Goal: Task Accomplishment & Management: Complete application form

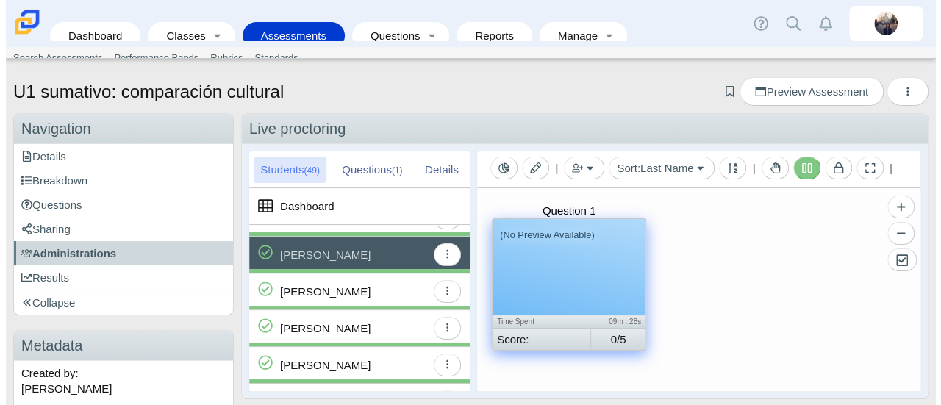
scroll to position [956, 0]
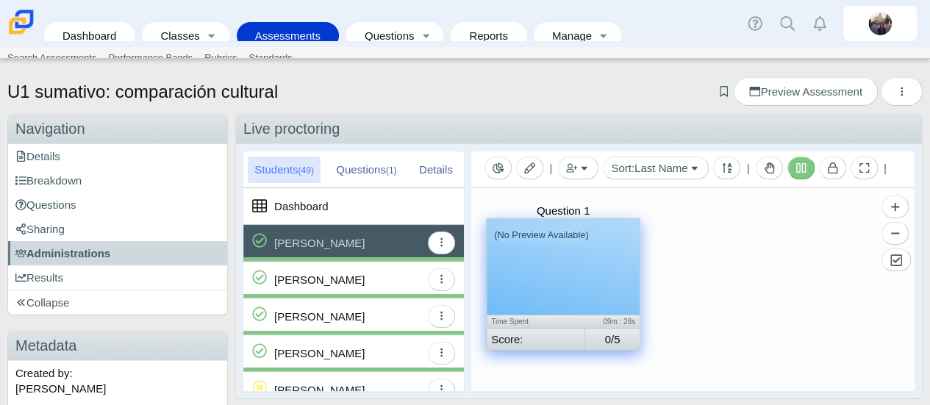
click at [521, 281] on div "(No Preview Available)" at bounding box center [563, 267] width 153 height 96
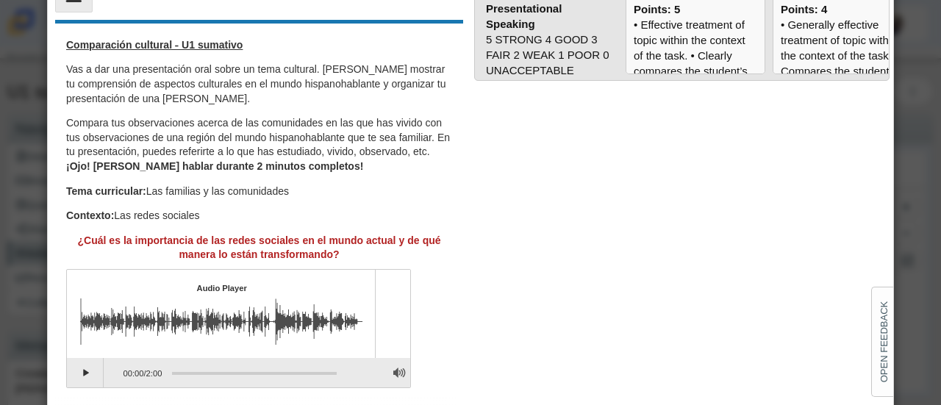
scroll to position [130, 0]
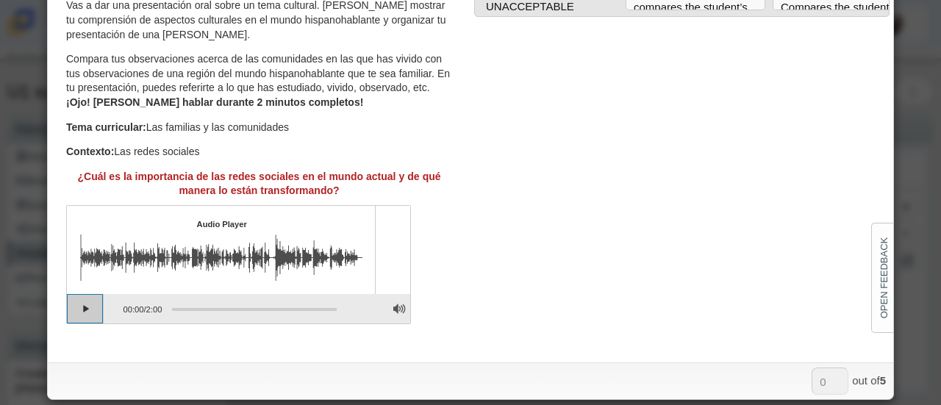
click at [91, 311] on button "Play" at bounding box center [85, 308] width 37 height 29
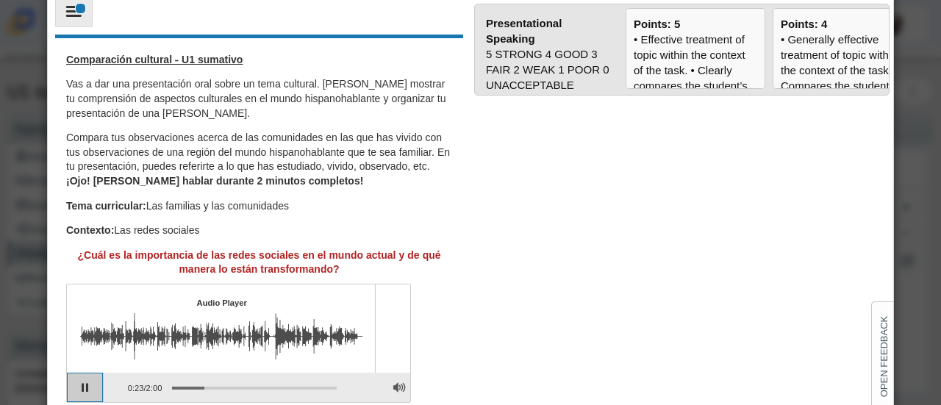
scroll to position [0, 0]
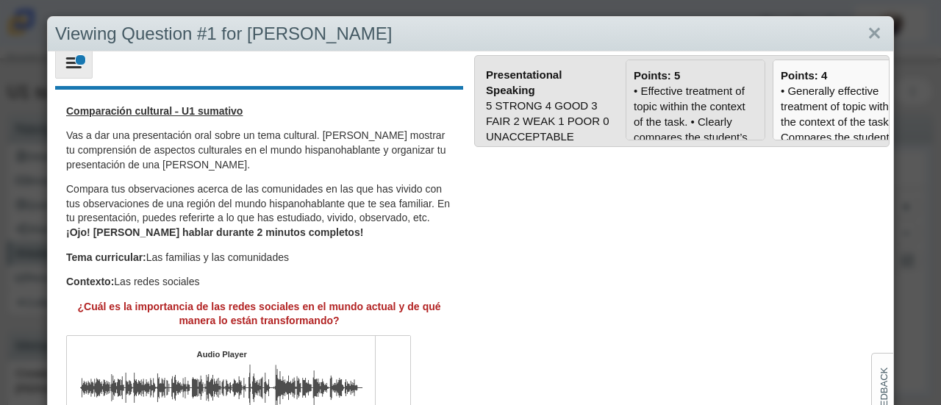
click at [673, 118] on div "• Effective treatment of topic within the context of the task. • Clearly compar…" at bounding box center [696, 392] width 124 height 618
click at [0, 0] on input "Points: 5" at bounding box center [0, 0] width 0 height 0
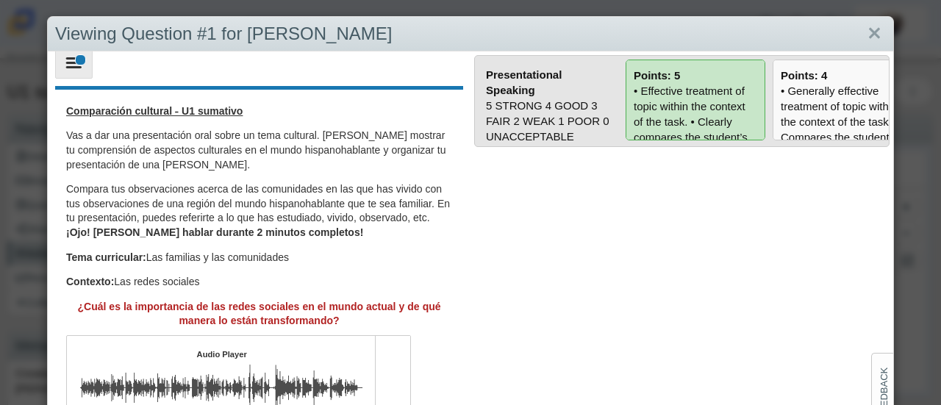
type input "5"
click at [870, 34] on link "Close" at bounding box center [874, 33] width 23 height 25
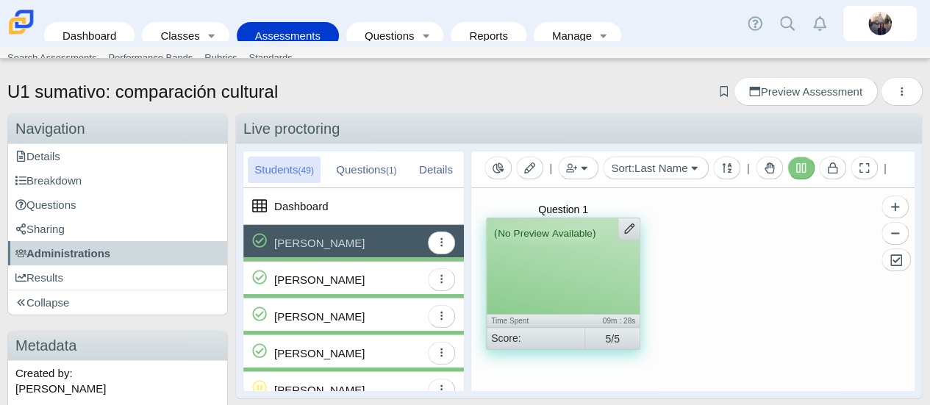
click at [335, 276] on div "Montes Carrillo, Ariana" at bounding box center [319, 280] width 90 height 36
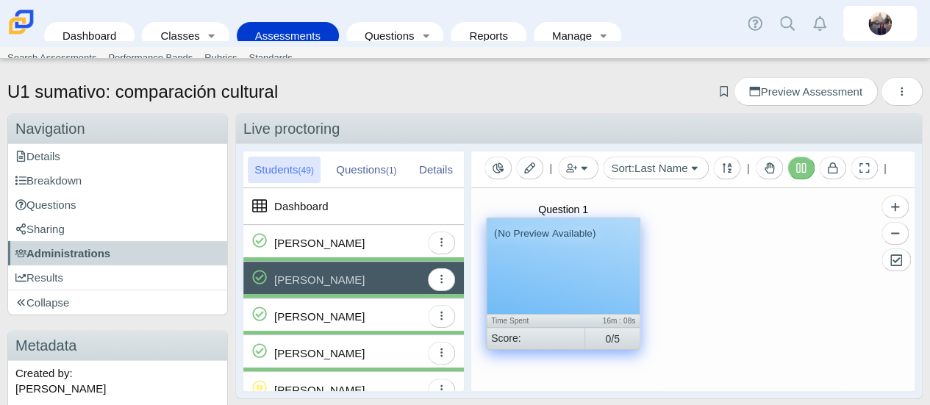
click at [546, 273] on div "(No Preview Available)" at bounding box center [563, 266] width 153 height 96
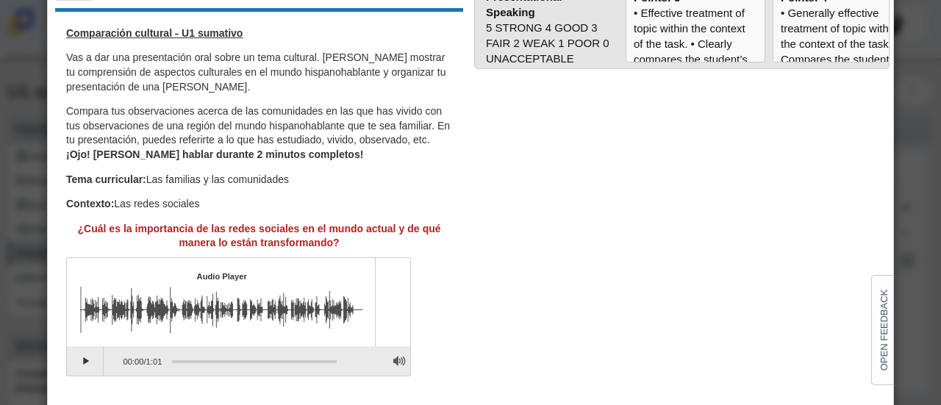
scroll to position [130, 0]
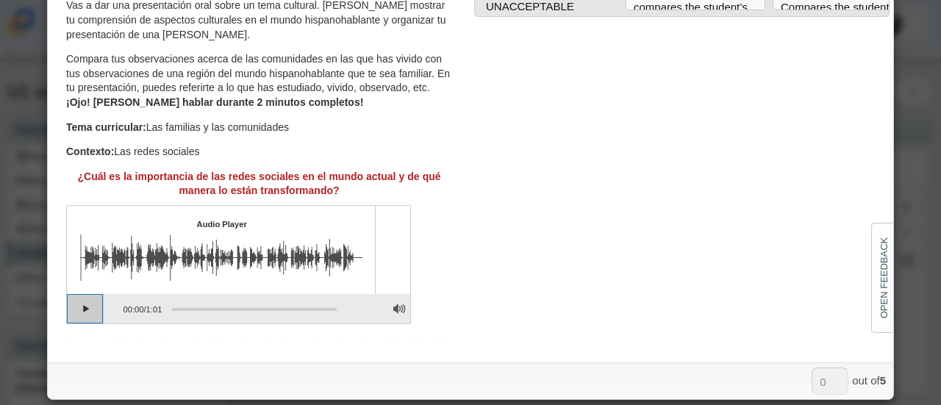
click at [92, 305] on button "Play" at bounding box center [85, 308] width 37 height 29
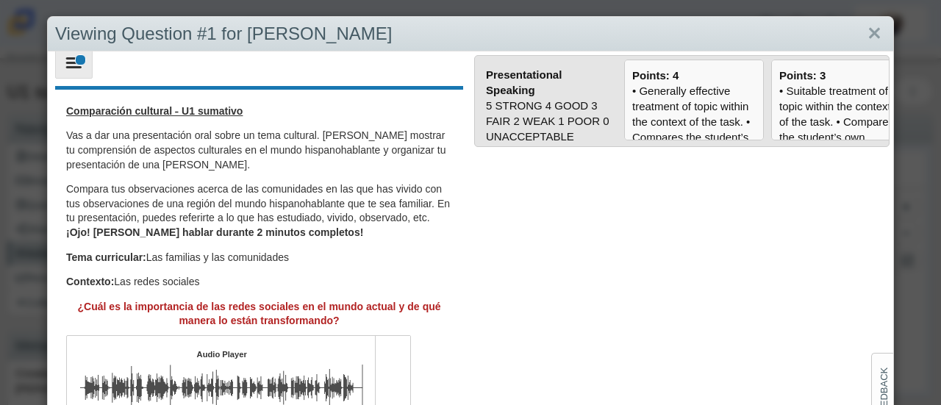
scroll to position [0, 141]
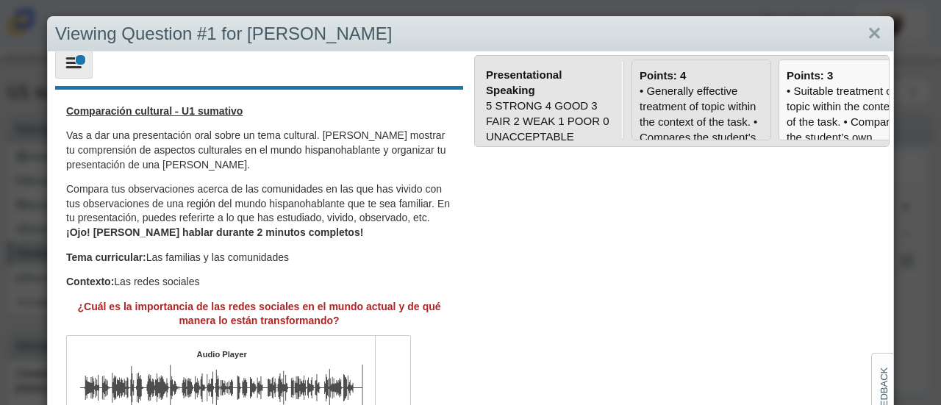
click at [679, 95] on div "• Generally effective treatment of topic within the context of the task. • Comp…" at bounding box center [702, 399] width 124 height 633
click at [0, 0] on input "Points: 4" at bounding box center [0, 0] width 0 height 0
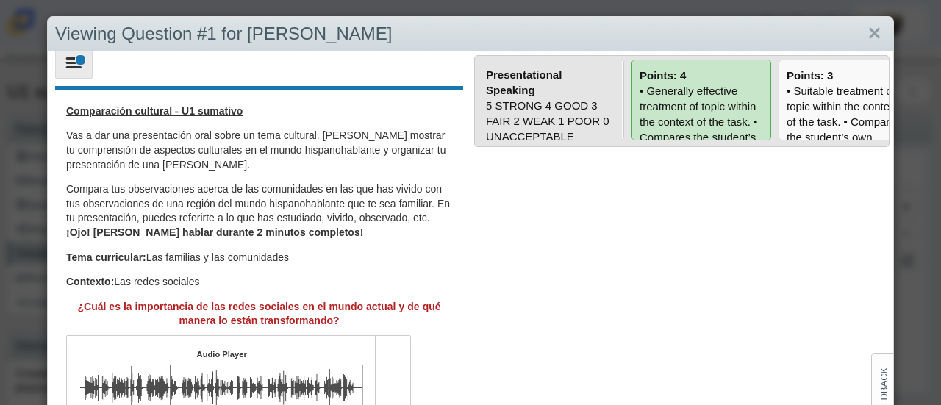
type input "4"
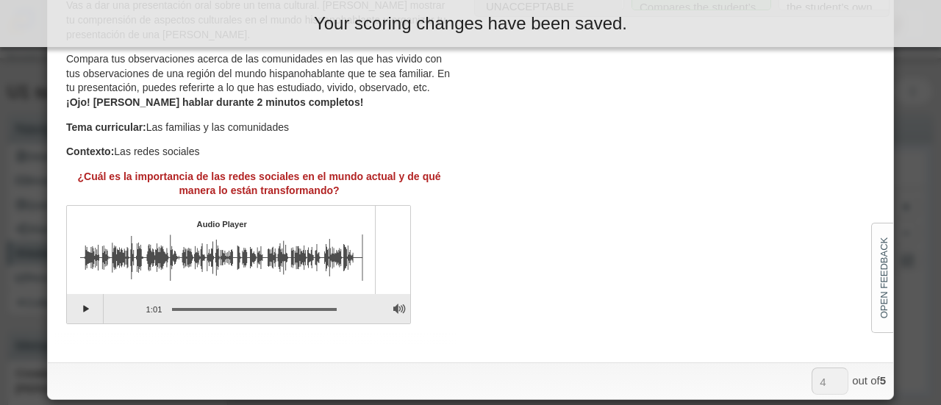
scroll to position [0, 0]
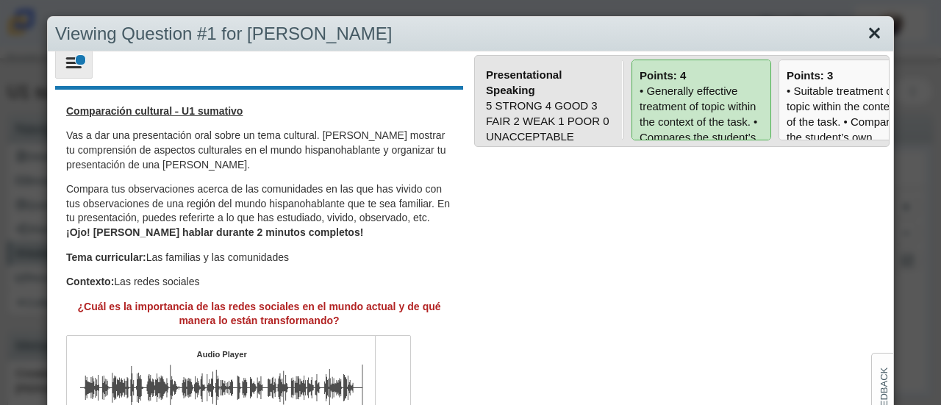
click at [868, 29] on link "Close" at bounding box center [874, 33] width 23 height 25
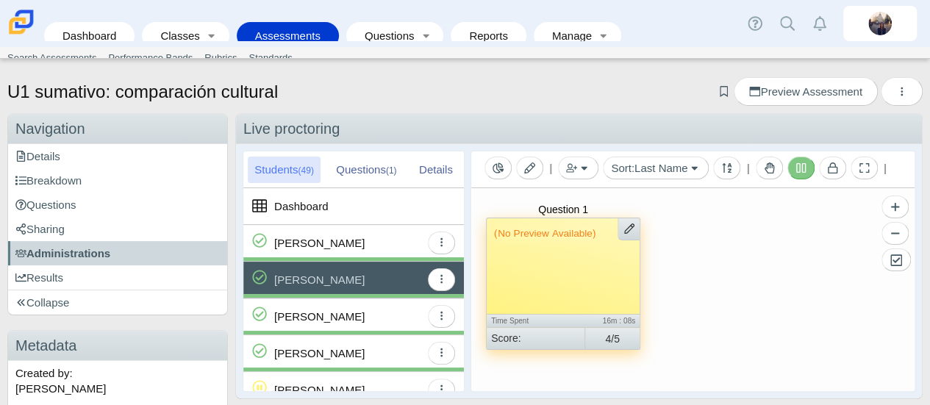
click at [343, 320] on div "[PERSON_NAME]" at bounding box center [319, 317] width 90 height 36
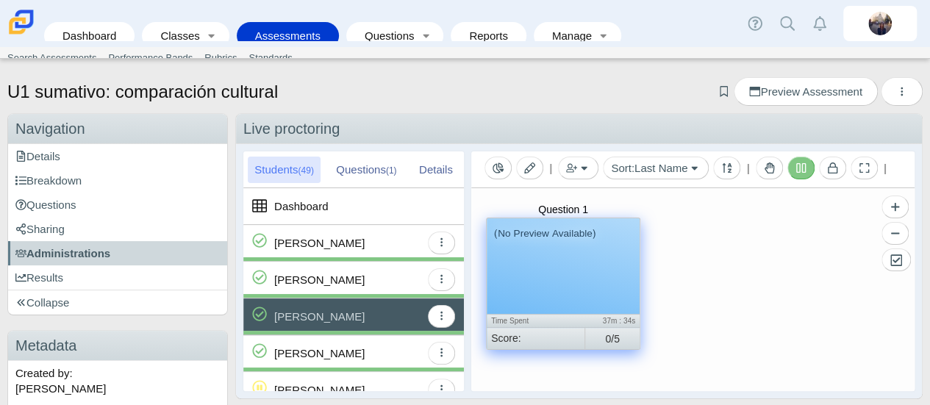
click at [530, 287] on div "(No Preview Available)" at bounding box center [563, 266] width 153 height 96
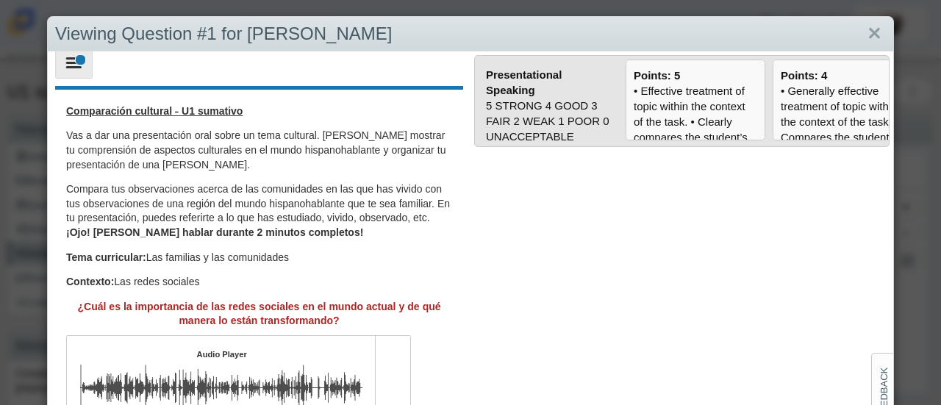
scroll to position [130, 0]
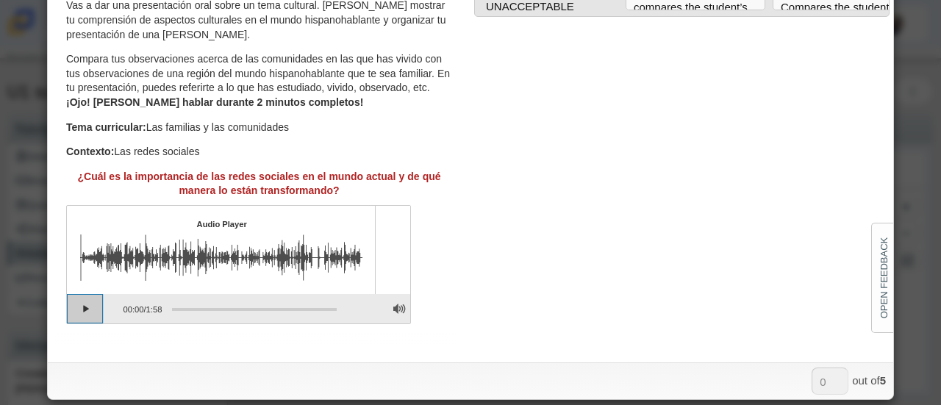
click at [92, 308] on button "Play" at bounding box center [85, 308] width 37 height 29
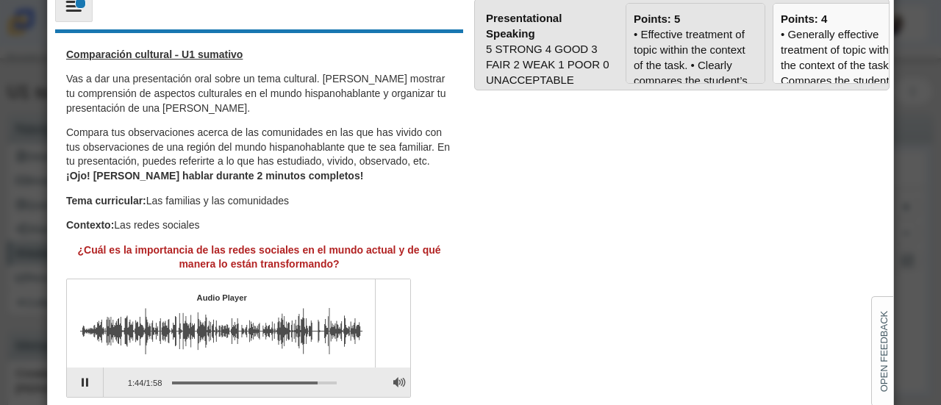
click at [640, 31] on div "• Effective treatment of topic within the context of the task. • Clearly compar…" at bounding box center [696, 335] width 124 height 618
click at [0, 0] on input "Points: 5" at bounding box center [0, 0] width 0 height 0
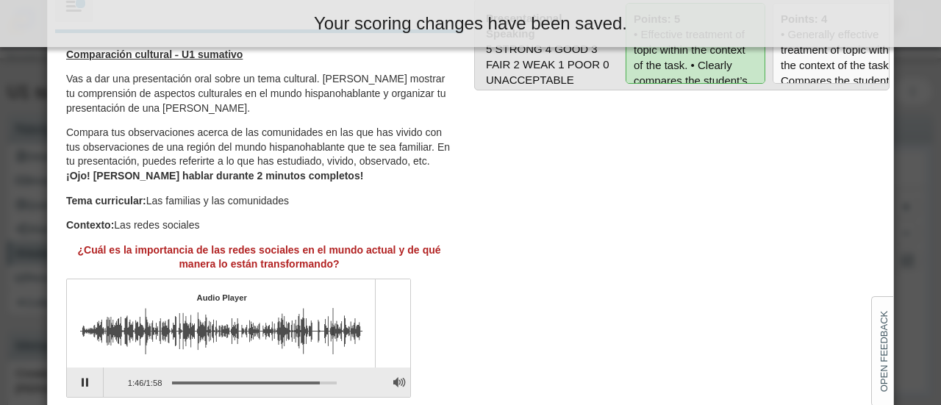
scroll to position [0, 0]
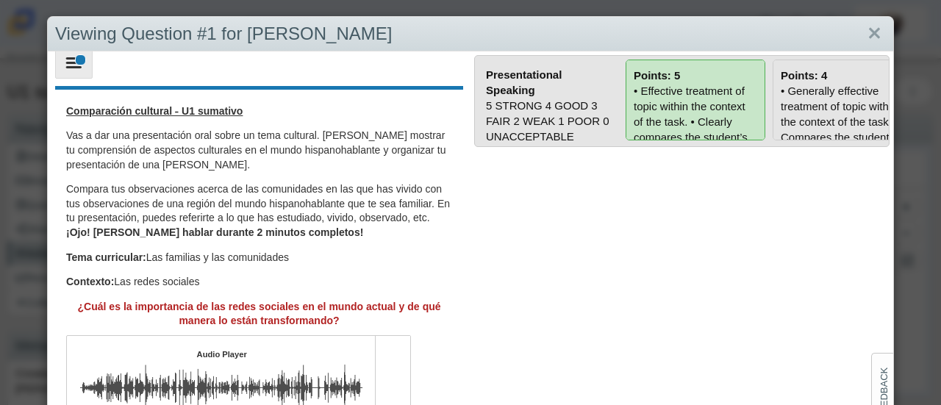
click at [841, 99] on div "• Generally effective treatment of topic within the context of the task. • Comp…" at bounding box center [843, 399] width 124 height 633
click at [0, 0] on input "Points: 4" at bounding box center [0, 0] width 0 height 0
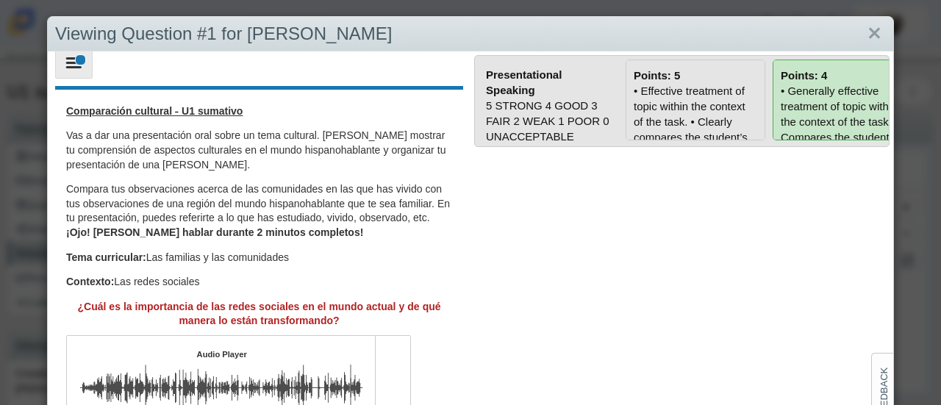
click at [683, 108] on div "• Effective treatment of topic within the context of the task. • Clearly compar…" at bounding box center [696, 392] width 124 height 618
click at [0, 0] on input "Points: 5" at bounding box center [0, 0] width 0 height 0
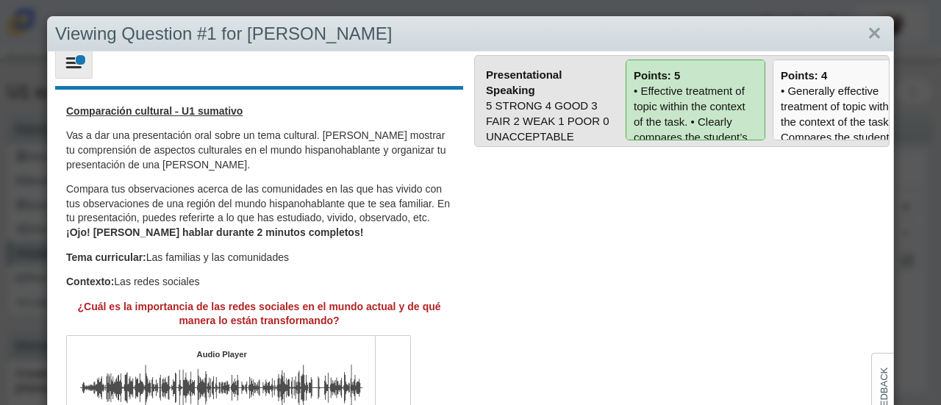
type input "5"
click at [868, 30] on link "Close" at bounding box center [874, 33] width 23 height 25
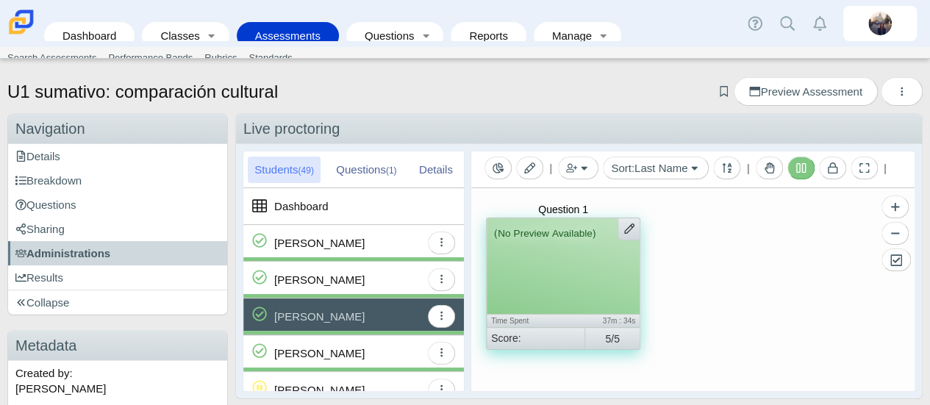
click at [325, 352] on div "[PERSON_NAME]" at bounding box center [319, 353] width 90 height 36
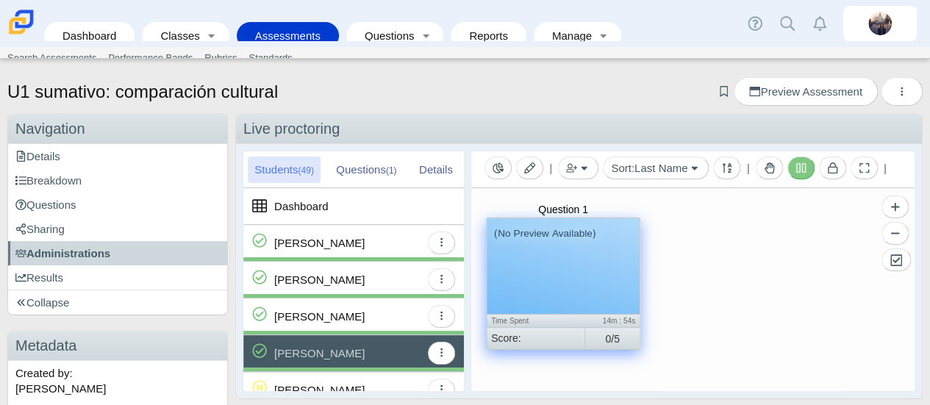
click at [553, 245] on div "(No Preview Available)" at bounding box center [563, 266] width 153 height 96
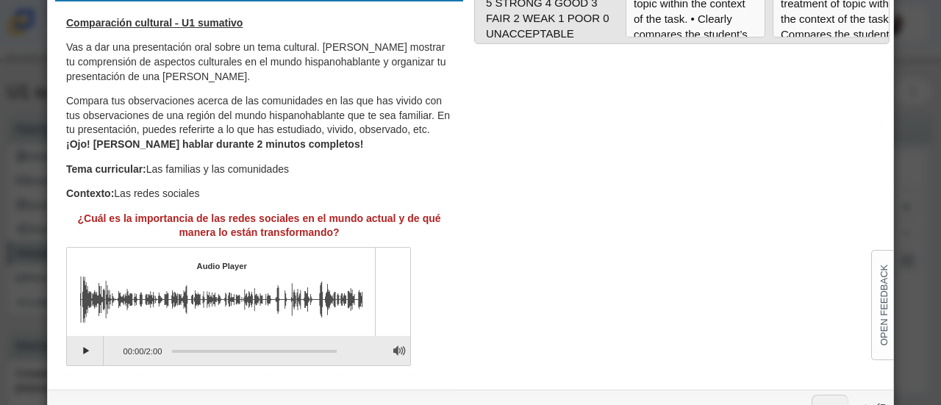
scroll to position [130, 0]
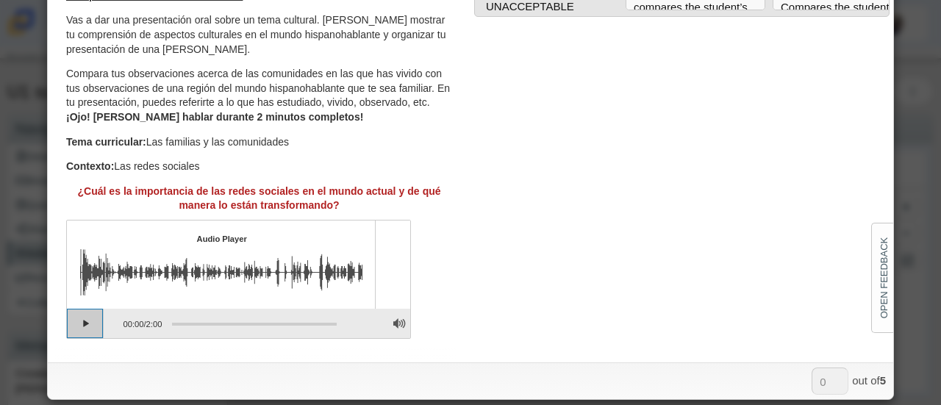
click at [71, 323] on button "Play" at bounding box center [85, 323] width 37 height 29
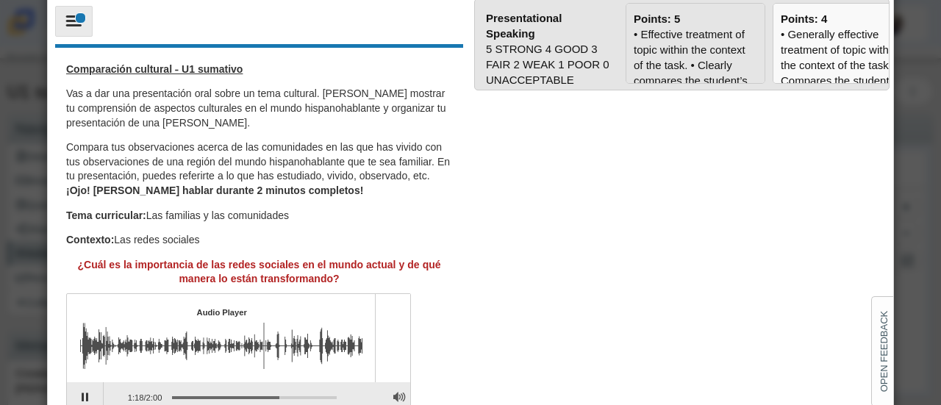
click at [659, 57] on div "• Effective treatment of topic within the context of the task. • Clearly compar…" at bounding box center [696, 335] width 124 height 618
click at [0, 0] on input "Points: 5" at bounding box center [0, 0] width 0 height 0
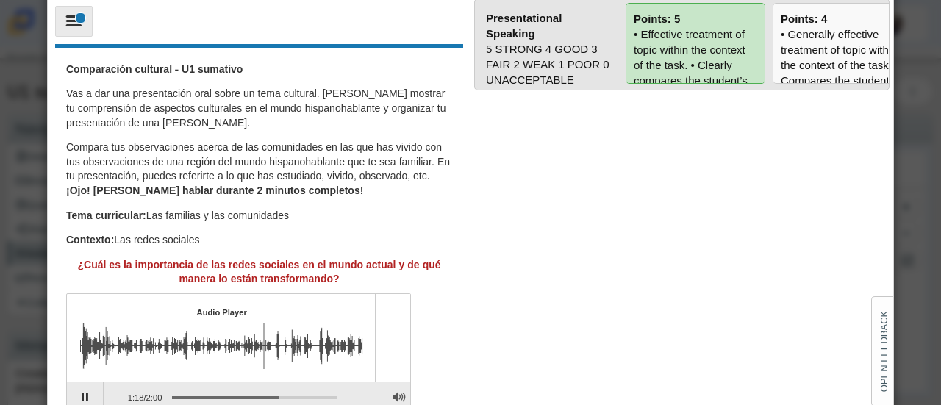
type input "5"
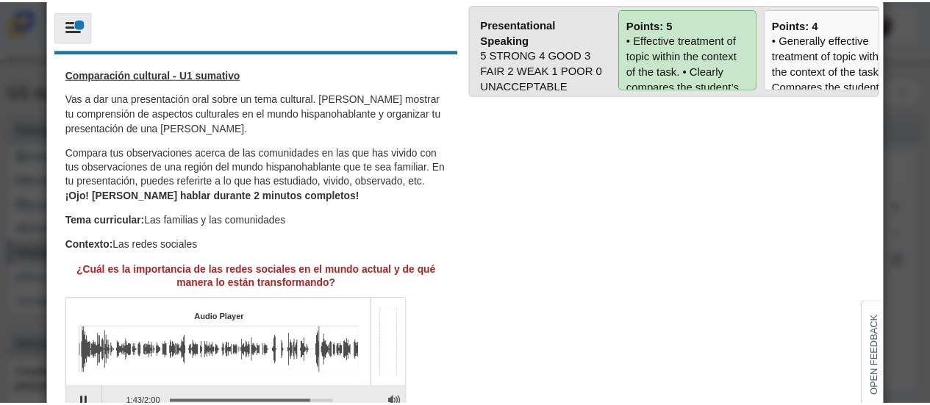
scroll to position [0, 0]
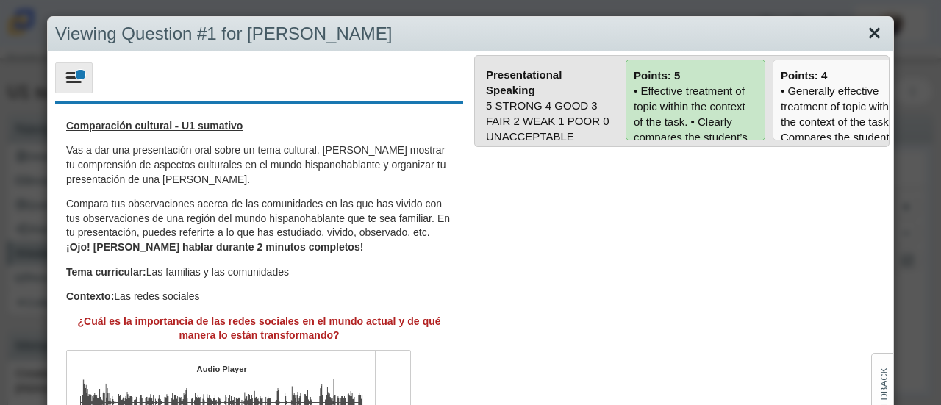
click at [866, 32] on link "Close" at bounding box center [874, 33] width 23 height 25
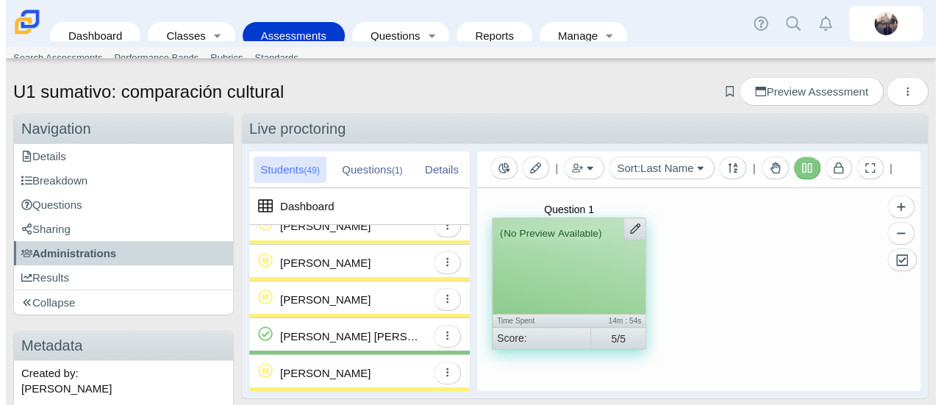
scroll to position [1193, 0]
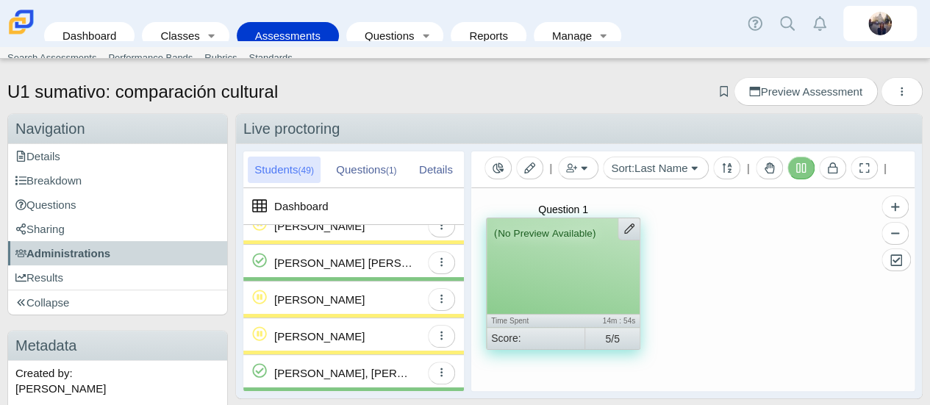
click at [379, 368] on div "[PERSON_NAME], [PERSON_NAME]" at bounding box center [347, 373] width 146 height 36
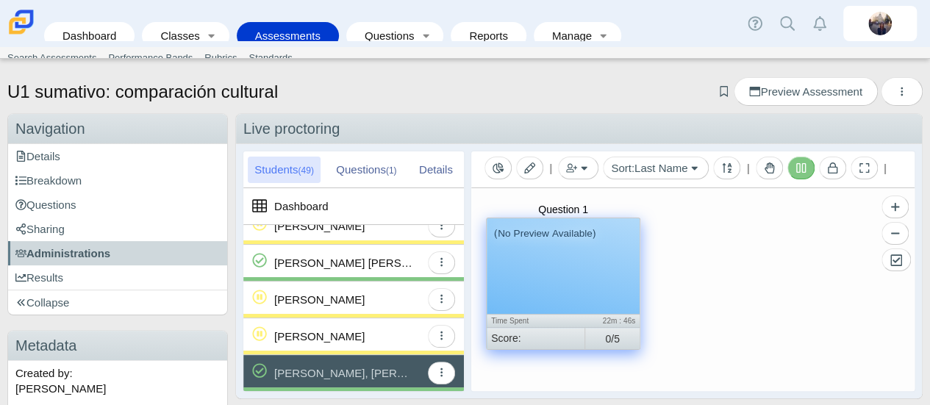
click at [570, 251] on div "(No Preview Available)" at bounding box center [563, 266] width 153 height 96
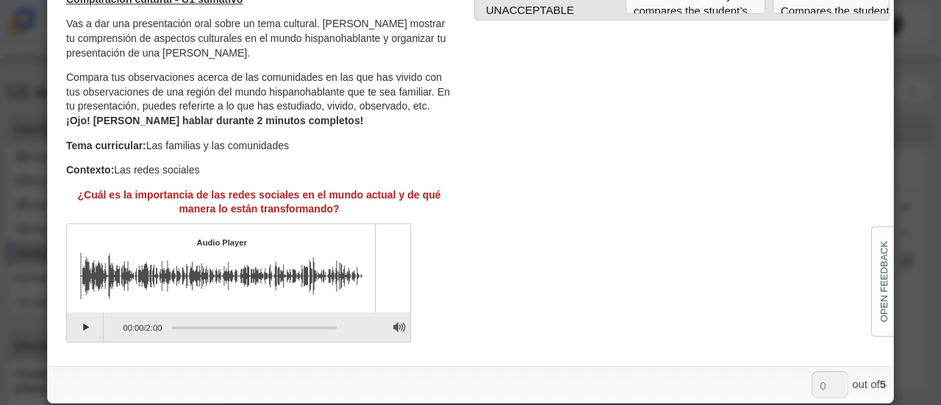
scroll to position [130, 0]
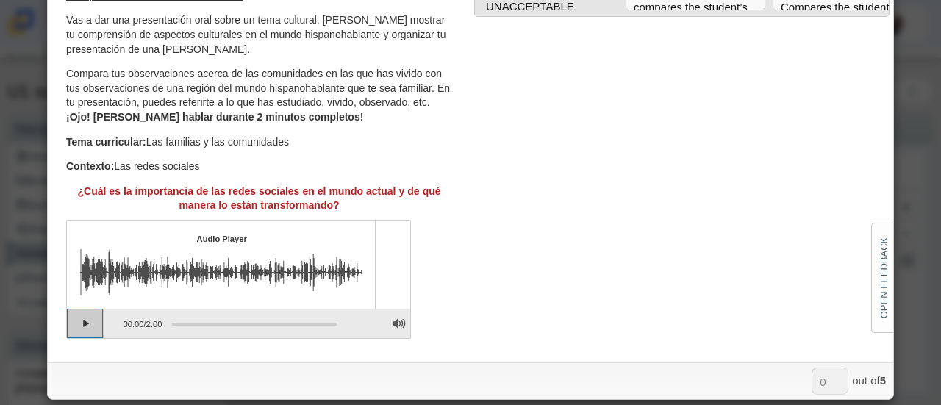
click at [74, 325] on button "Play" at bounding box center [85, 323] width 37 height 29
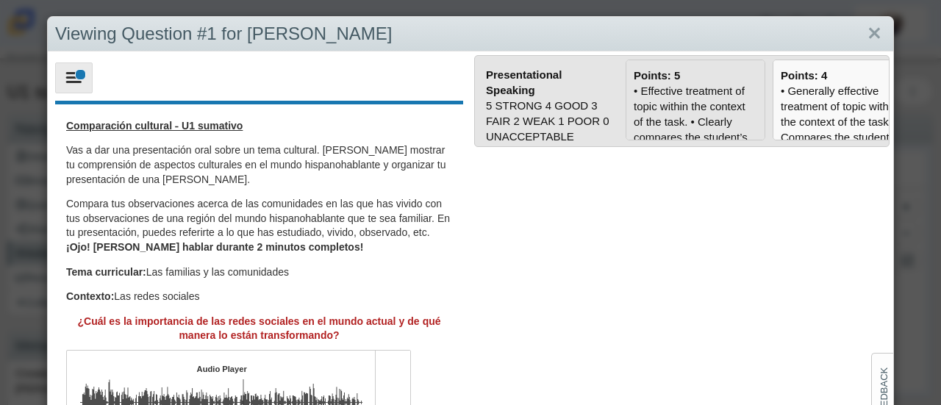
click at [641, 101] on div "• Effective treatment of topic within the context of the task. • Clearly compar…" at bounding box center [696, 392] width 124 height 618
click at [0, 0] on input "Points: 5" at bounding box center [0, 0] width 0 height 0
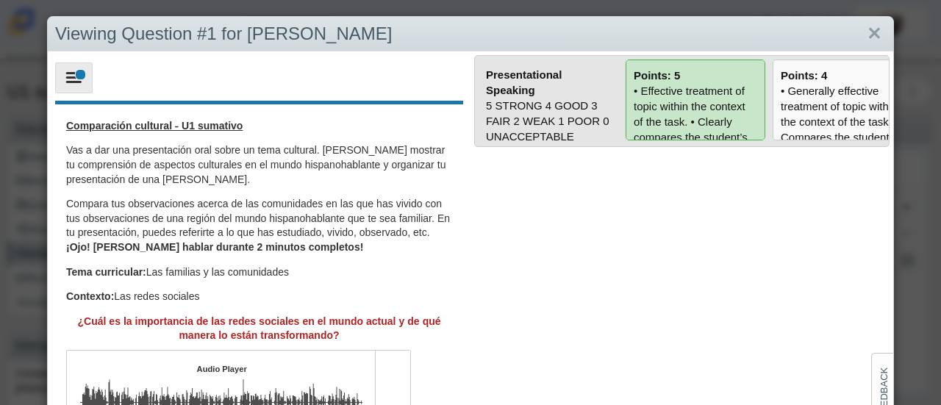
type input "5"
click at [863, 29] on link "Close" at bounding box center [874, 33] width 23 height 25
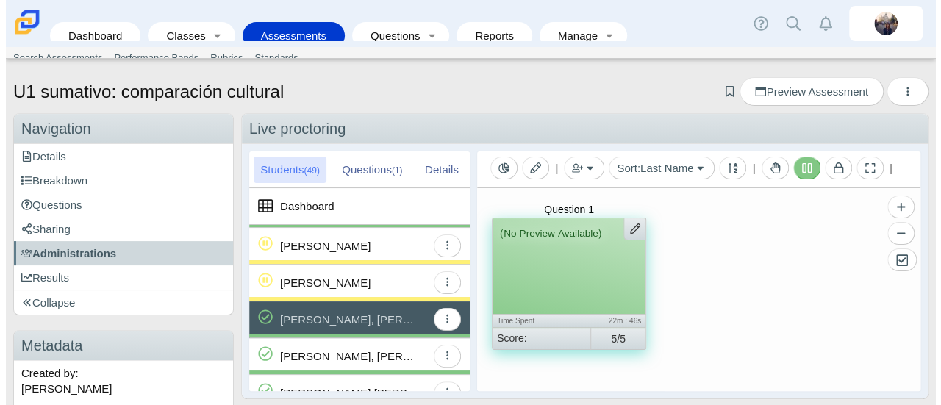
scroll to position [1267, 0]
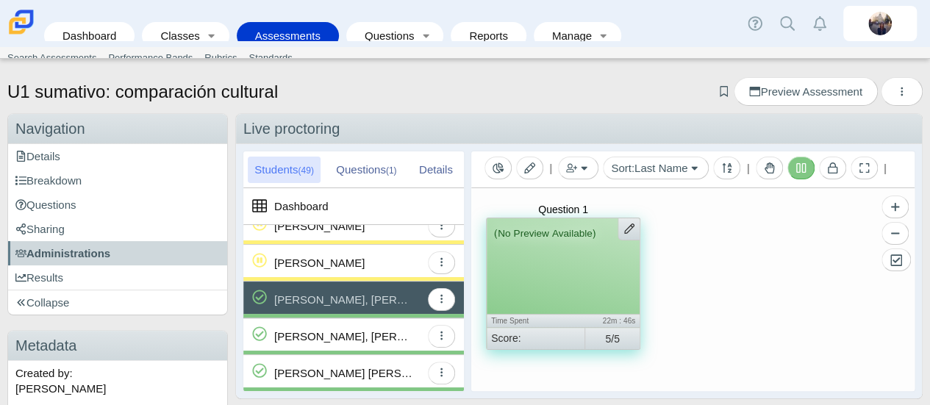
click at [364, 364] on div "[PERSON_NAME] [PERSON_NAME][GEOGRAPHIC_DATA]" at bounding box center [344, 373] width 140 height 36
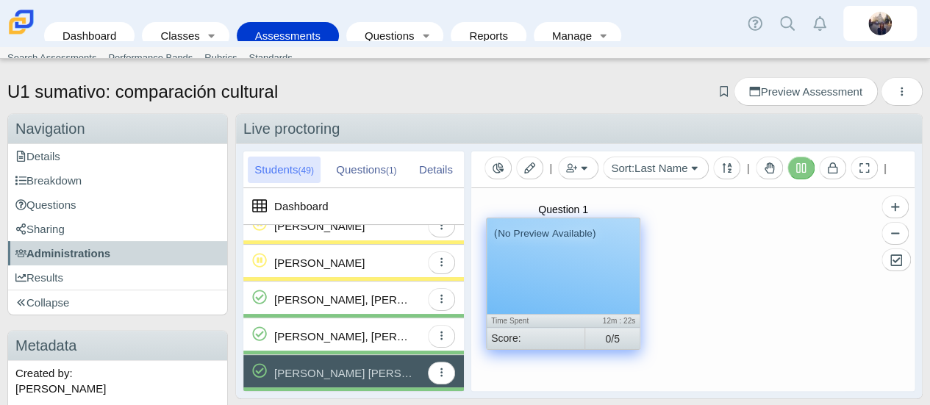
click at [541, 265] on div "(No Preview Available)" at bounding box center [563, 266] width 153 height 96
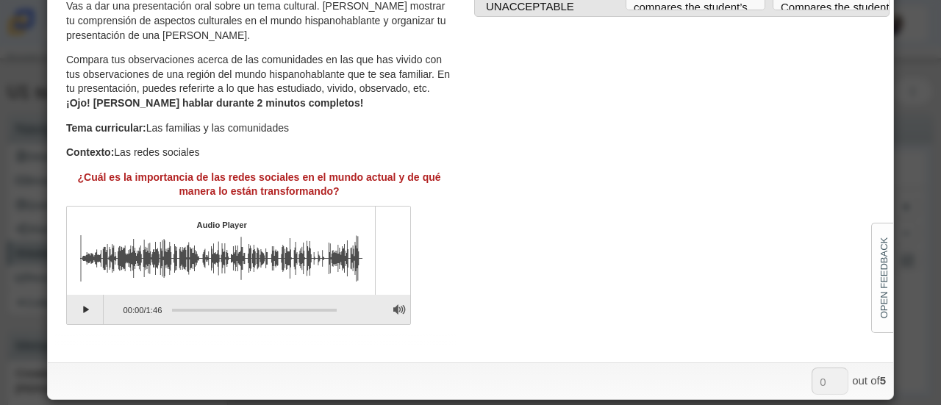
scroll to position [15, 0]
click at [76, 312] on button "Play" at bounding box center [85, 308] width 37 height 29
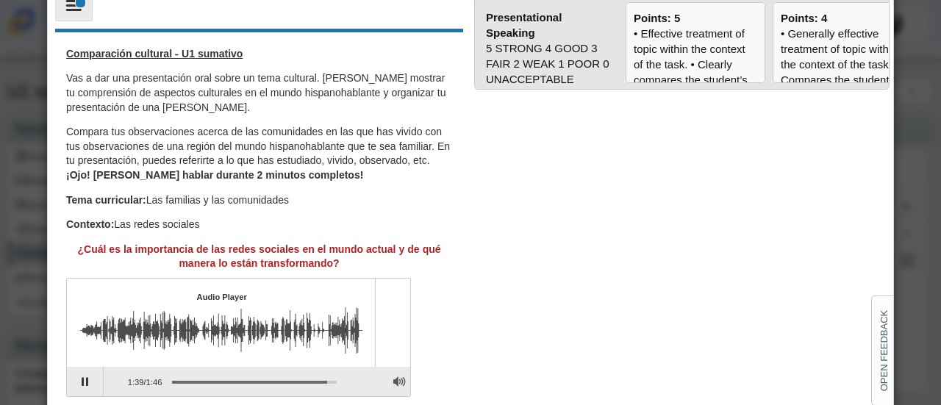
scroll to position [130, 0]
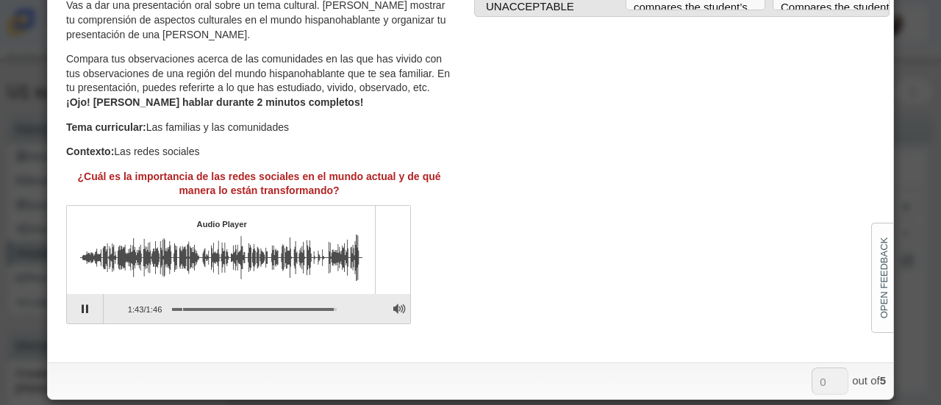
click at [181, 308] on div "Assessment items" at bounding box center [254, 309] width 165 height 3
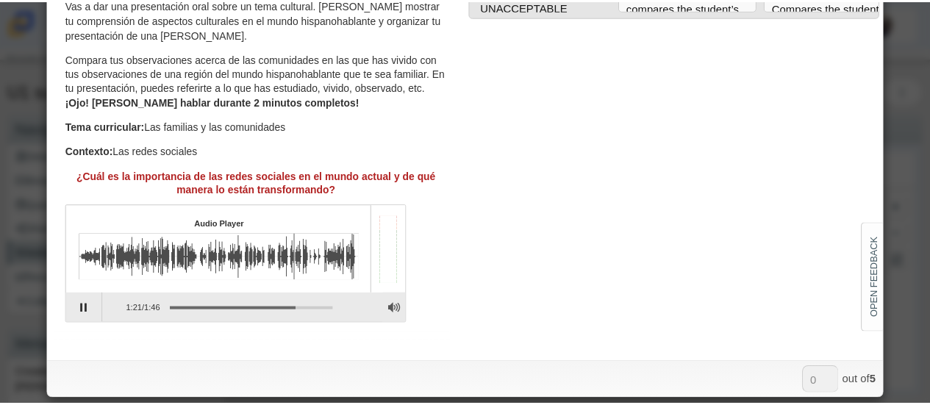
scroll to position [0, 0]
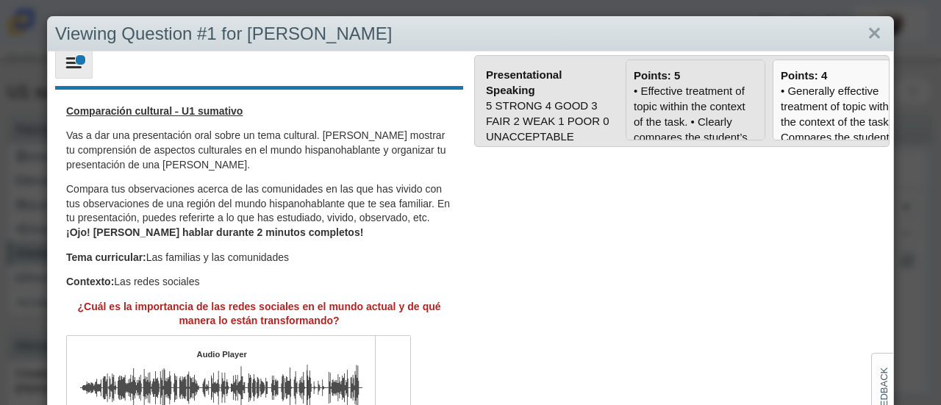
click at [722, 124] on div "• Effective treatment of topic within the context of the task. • Clearly compar…" at bounding box center [696, 392] width 124 height 618
click at [0, 0] on input "Points: 5" at bounding box center [0, 0] width 0 height 0
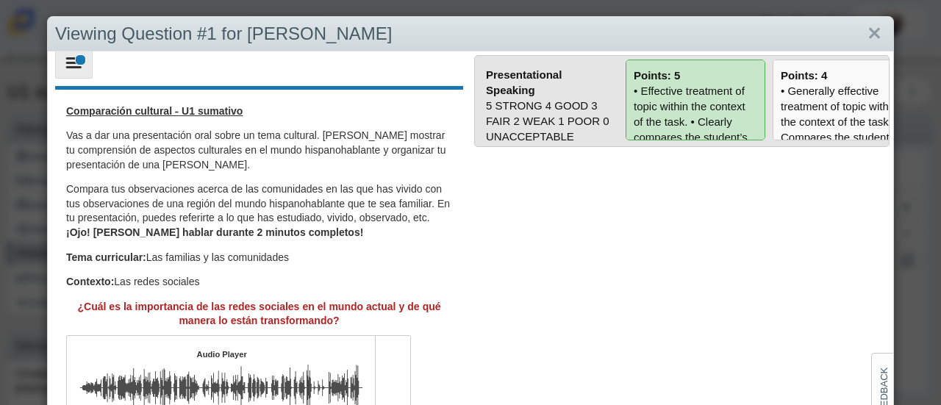
type input "5"
click at [866, 35] on link "Close" at bounding box center [874, 33] width 23 height 25
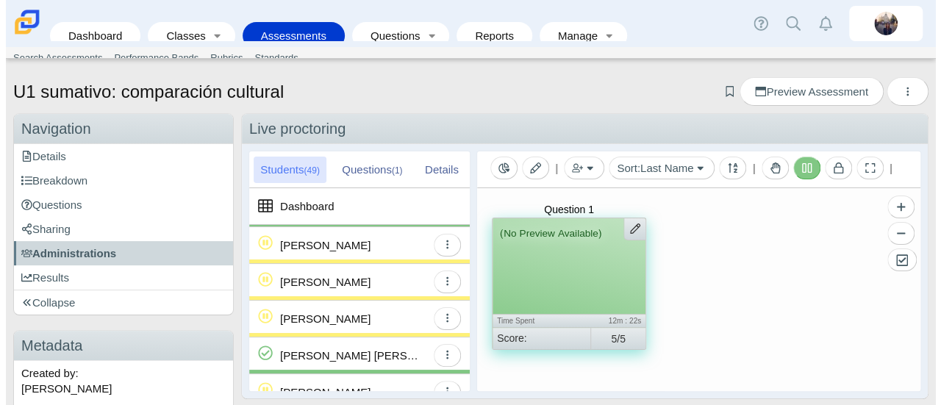
scroll to position [1120, 0]
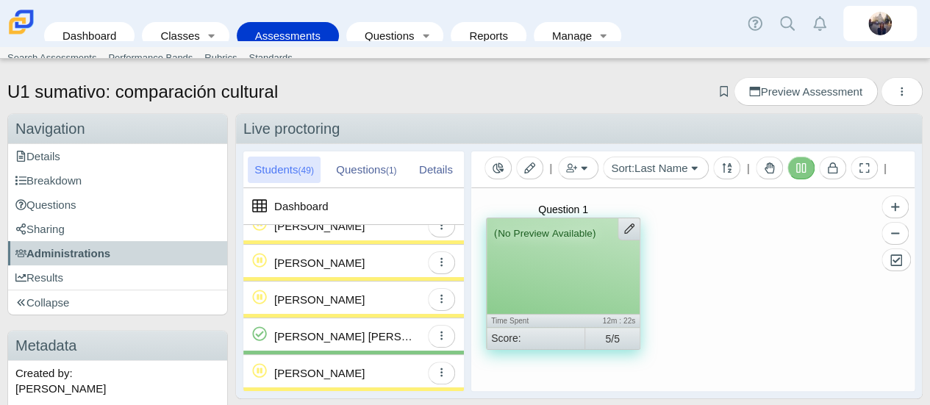
click at [366, 343] on div "[PERSON_NAME] [PERSON_NAME]" at bounding box center [344, 336] width 140 height 36
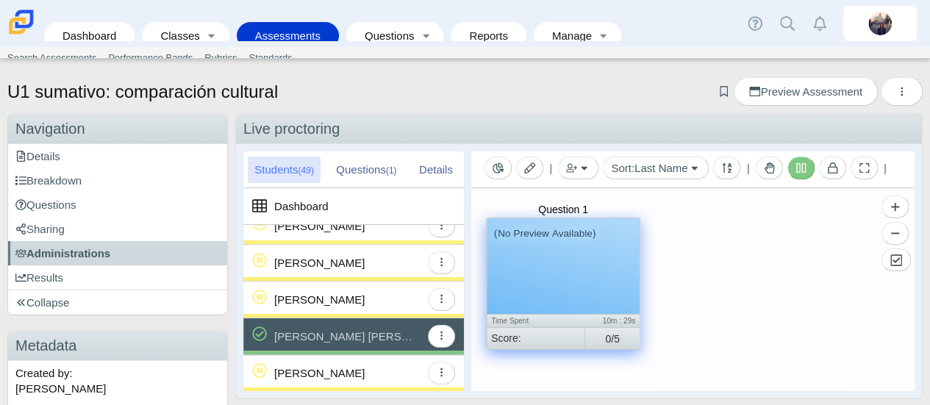
click at [575, 276] on div "(No Preview Available)" at bounding box center [563, 266] width 153 height 96
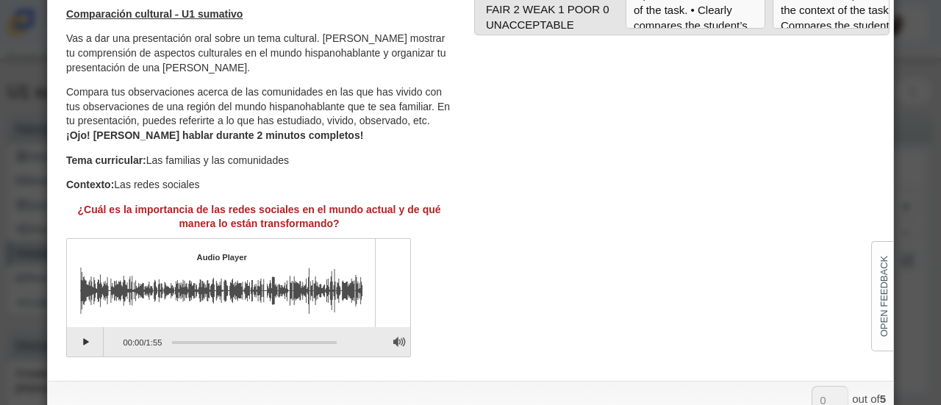
scroll to position [130, 0]
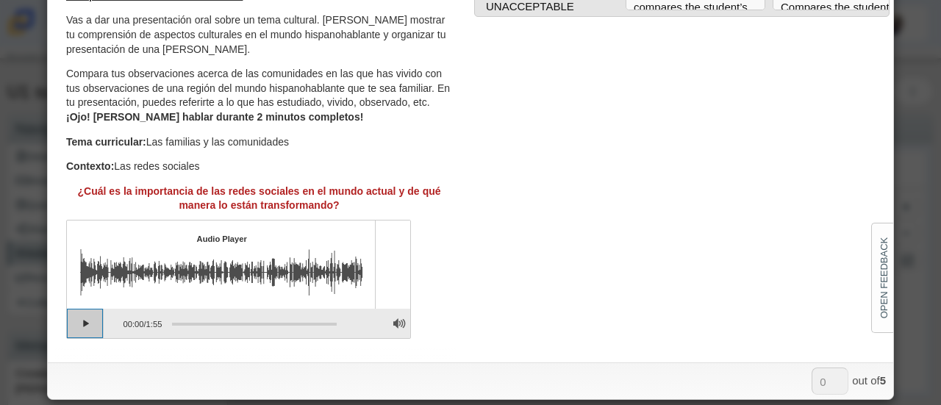
drag, startPoint x: 87, startPoint y: 322, endPoint x: 73, endPoint y: 320, distance: 14.1
click at [87, 322] on button "Play" at bounding box center [85, 323] width 37 height 29
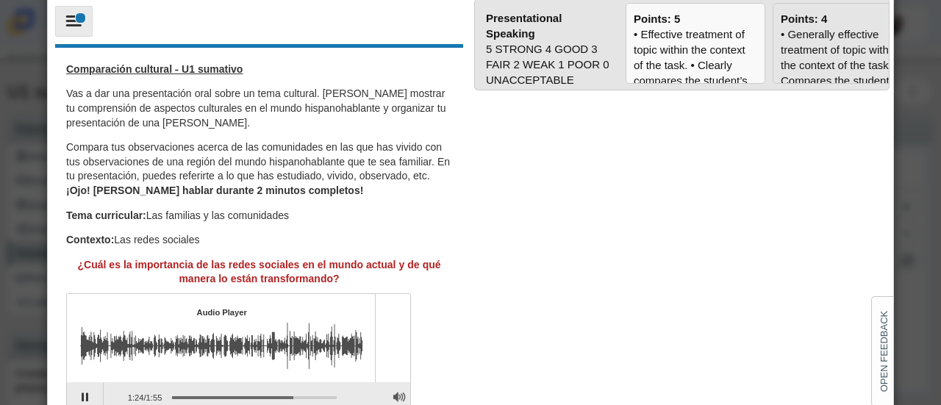
click at [795, 65] on div "• Generally effective treatment of topic within the context of the task. • Comp…" at bounding box center [843, 342] width 124 height 633
click at [0, 0] on input "Points: 4" at bounding box center [0, 0] width 0 height 0
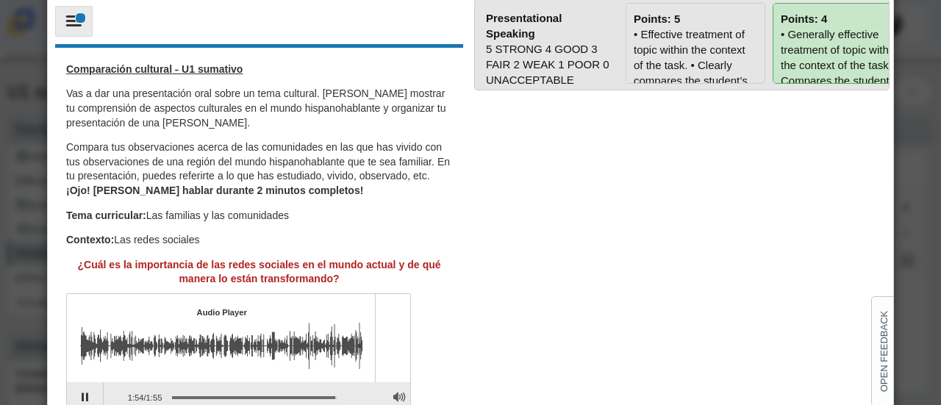
click at [650, 57] on div "• Effective treatment of topic within the context of the task. • Clearly compar…" at bounding box center [696, 335] width 124 height 618
click at [0, 0] on input "Points: 5" at bounding box center [0, 0] width 0 height 0
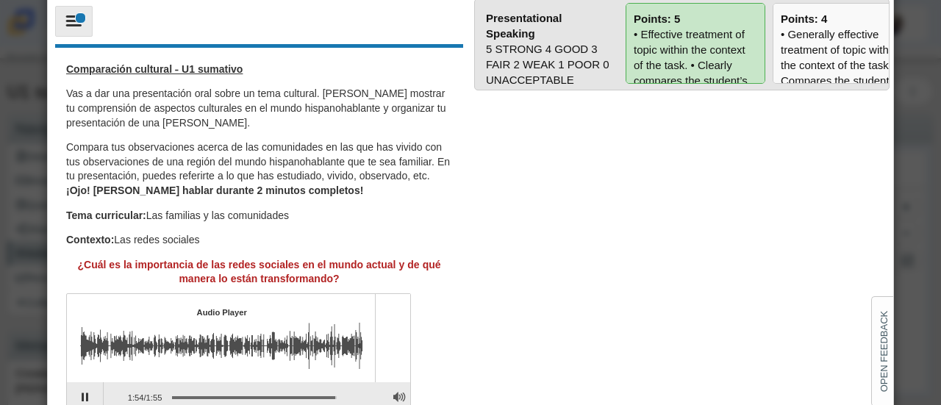
type input "5"
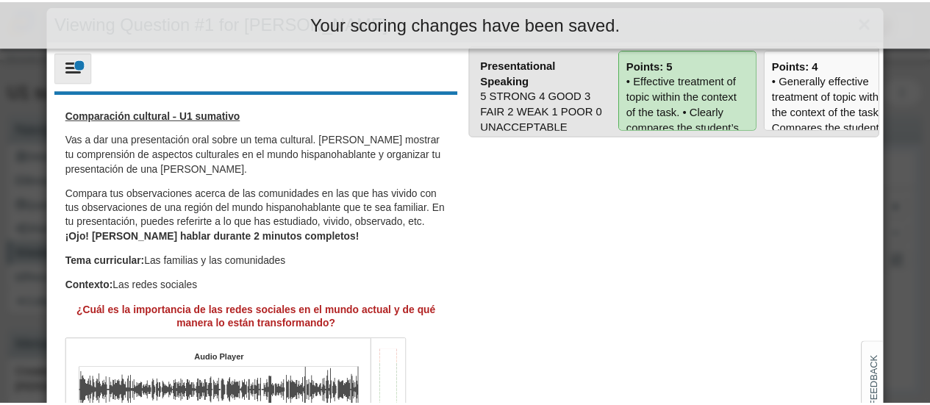
scroll to position [0, 0]
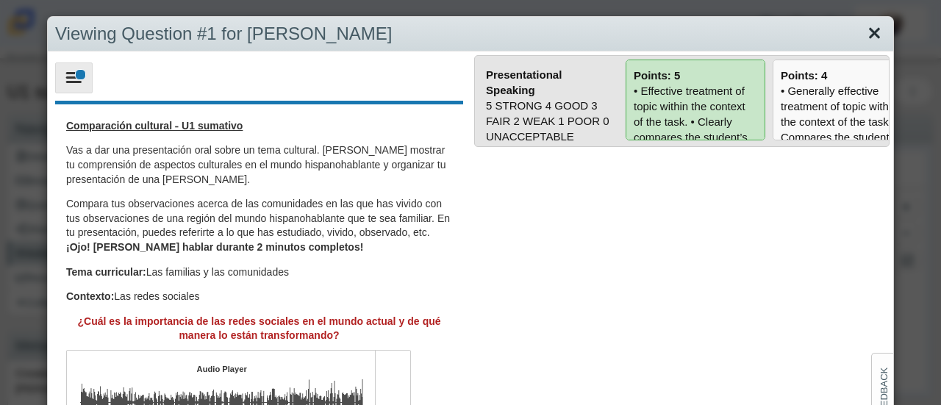
click at [866, 36] on link "Close" at bounding box center [874, 33] width 23 height 25
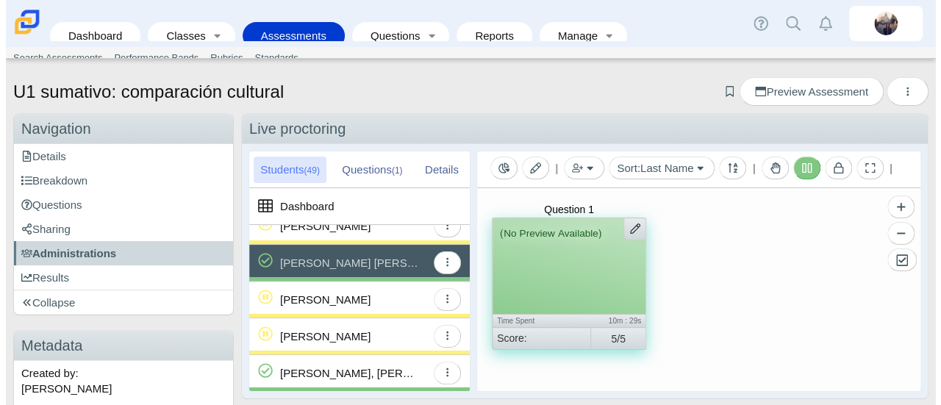
scroll to position [1267, 0]
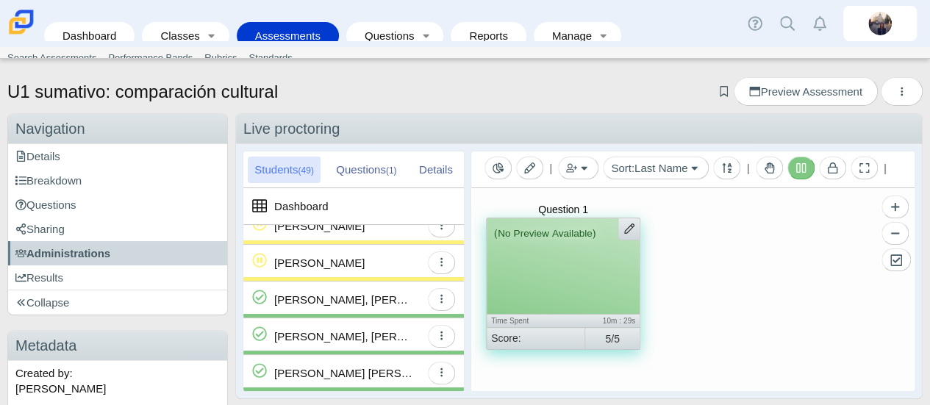
click at [360, 333] on div "[PERSON_NAME], [PERSON_NAME]" at bounding box center [344, 336] width 140 height 36
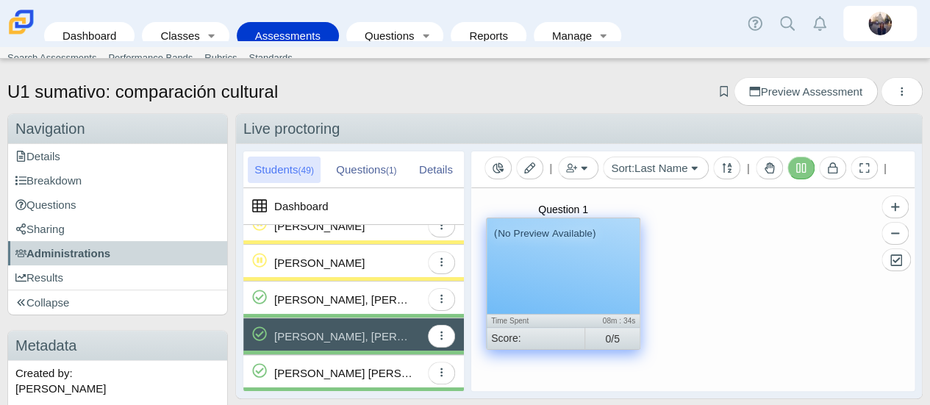
click at [591, 274] on div "(No Preview Available)" at bounding box center [563, 266] width 153 height 96
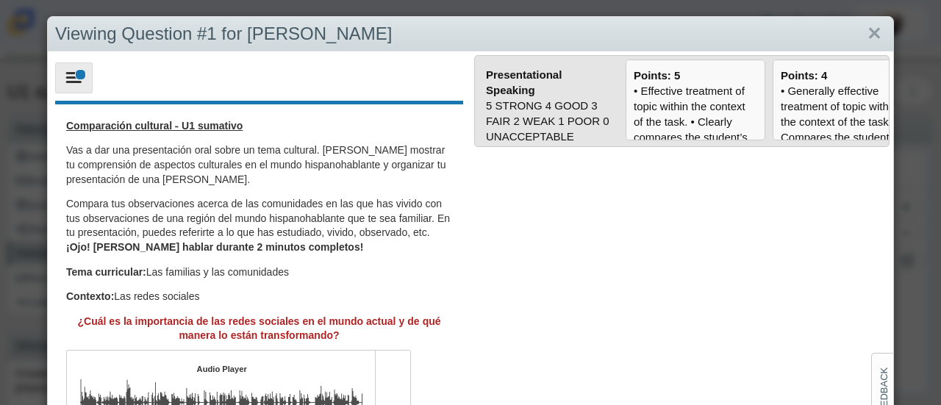
scroll to position [130, 0]
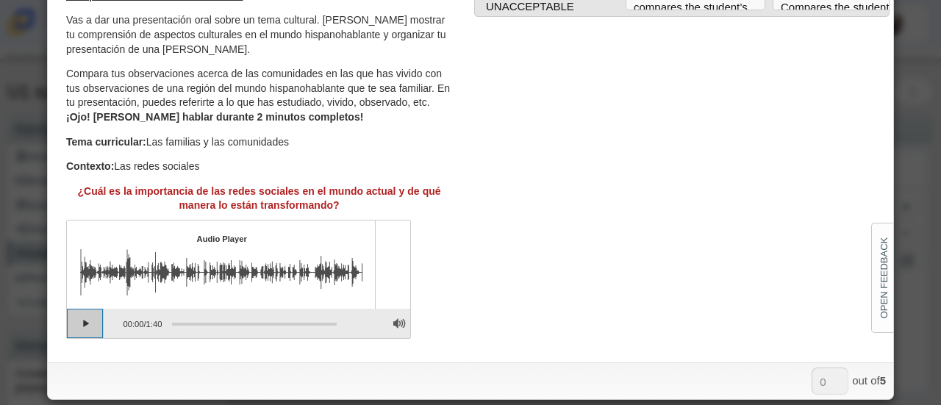
click at [71, 320] on button "Play" at bounding box center [85, 323] width 37 height 29
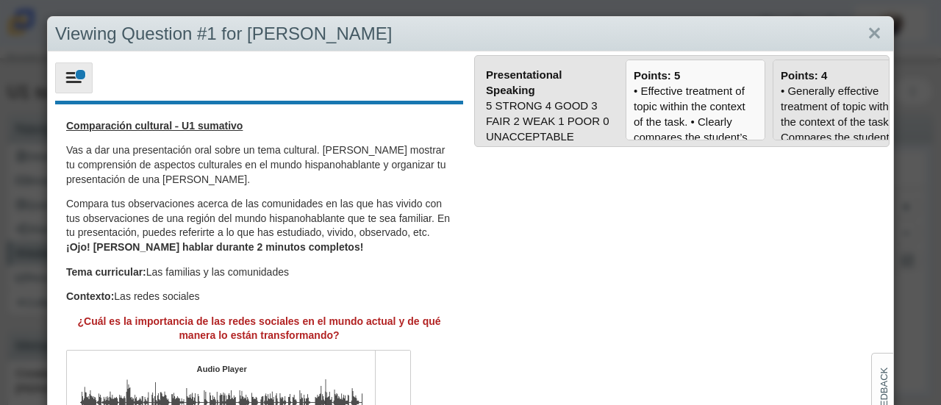
click at [802, 104] on div "• Generally effective treatment of topic within the context of the task. • Comp…" at bounding box center [843, 399] width 124 height 633
click at [0, 0] on input "Points: 4" at bounding box center [0, 0] width 0 height 0
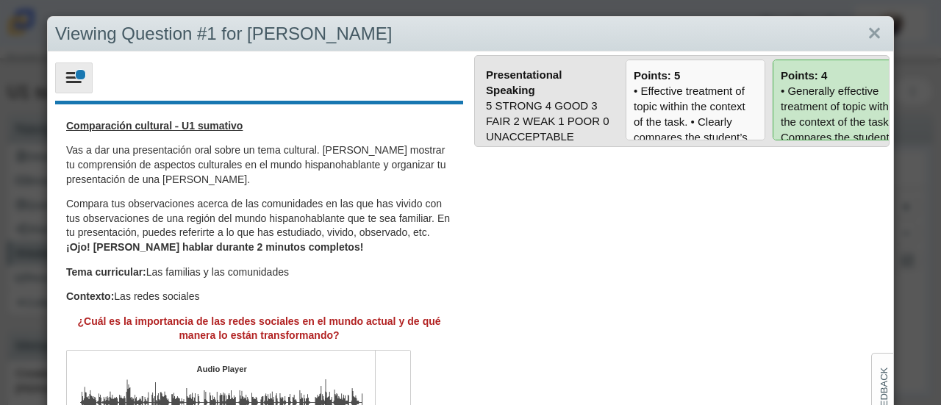
type input "4"
click at [863, 32] on link "Close" at bounding box center [874, 33] width 23 height 25
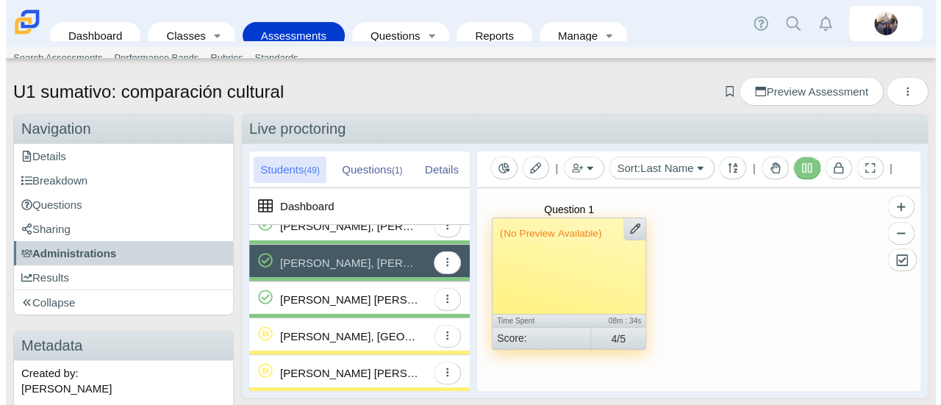
scroll to position [1414, 0]
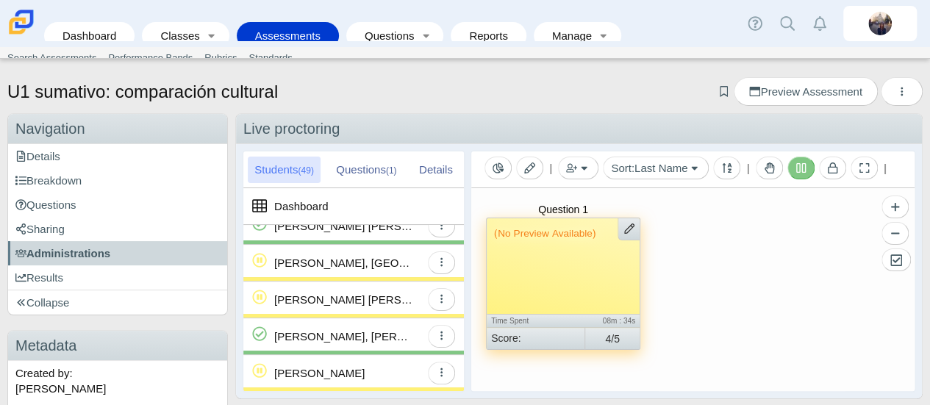
click at [377, 343] on div "[PERSON_NAME], [PERSON_NAME]" at bounding box center [344, 336] width 140 height 36
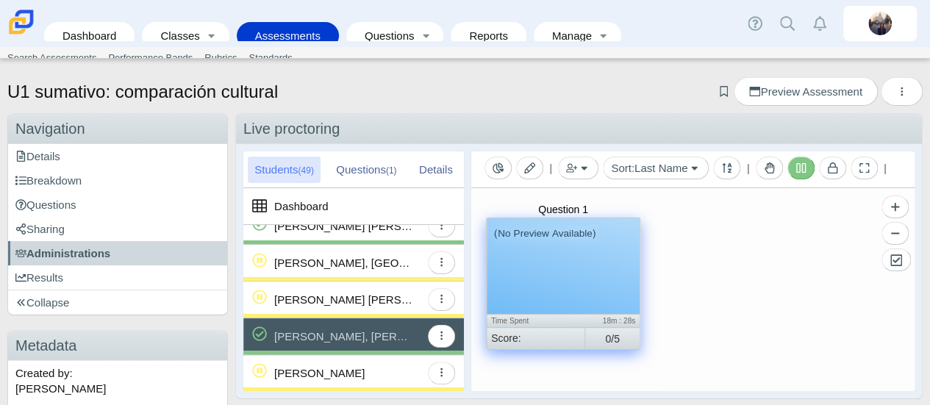
click at [561, 282] on div "(No Preview Available)" at bounding box center [563, 266] width 153 height 96
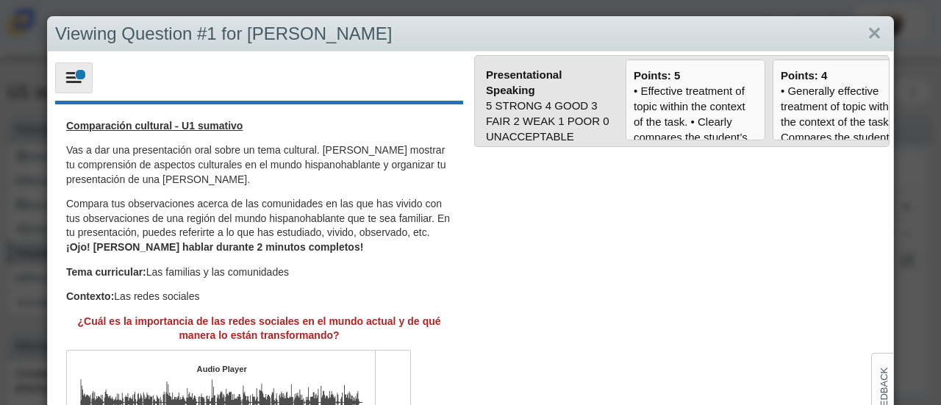
scroll to position [130, 0]
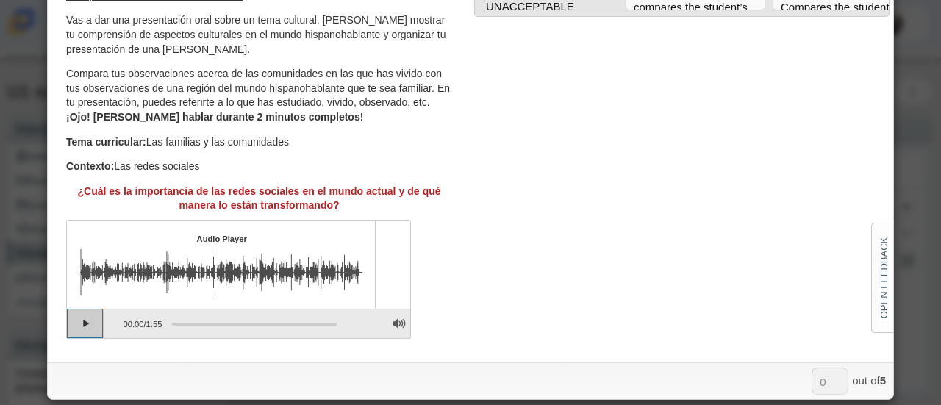
click at [85, 324] on button "Play" at bounding box center [85, 323] width 37 height 29
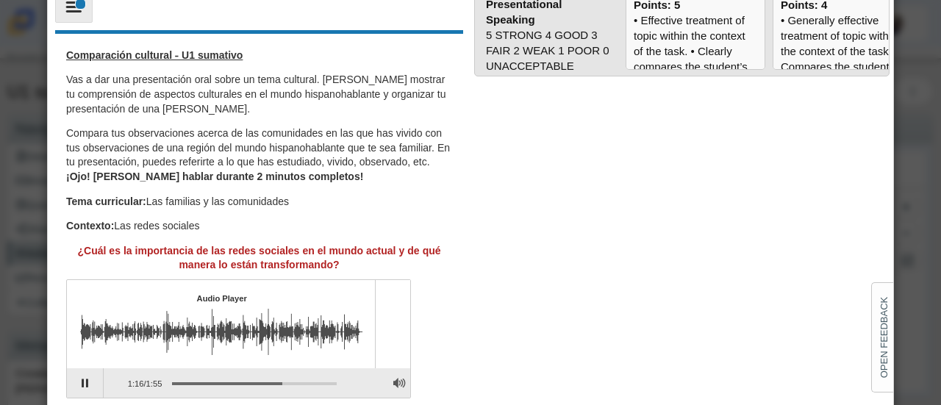
scroll to position [0, 0]
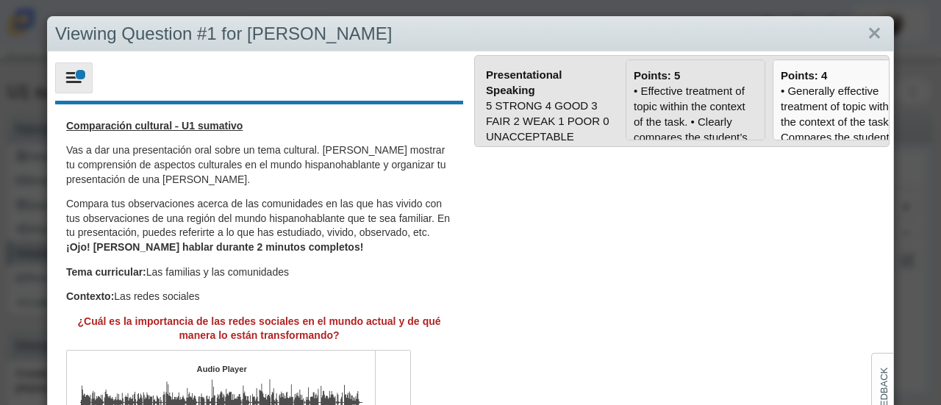
click at [657, 115] on div "• Effective treatment of topic within the context of the task. • Clearly compar…" at bounding box center [696, 392] width 124 height 618
click at [0, 0] on input "Points: 5" at bounding box center [0, 0] width 0 height 0
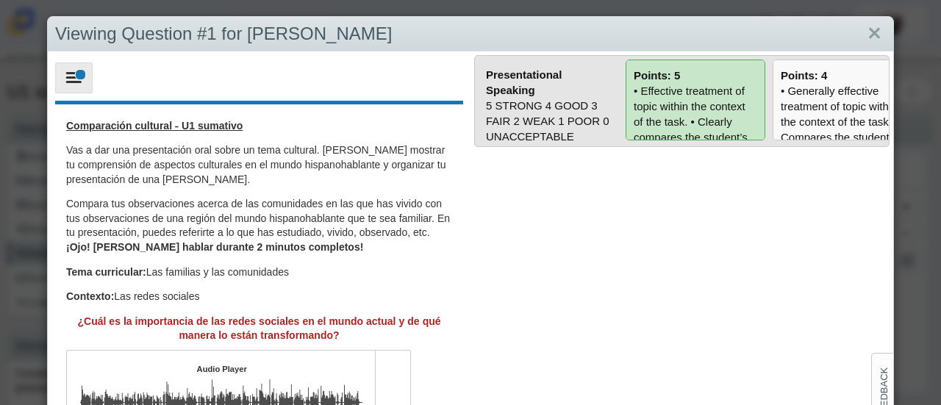
type input "5"
click at [865, 35] on link "Close" at bounding box center [874, 33] width 23 height 25
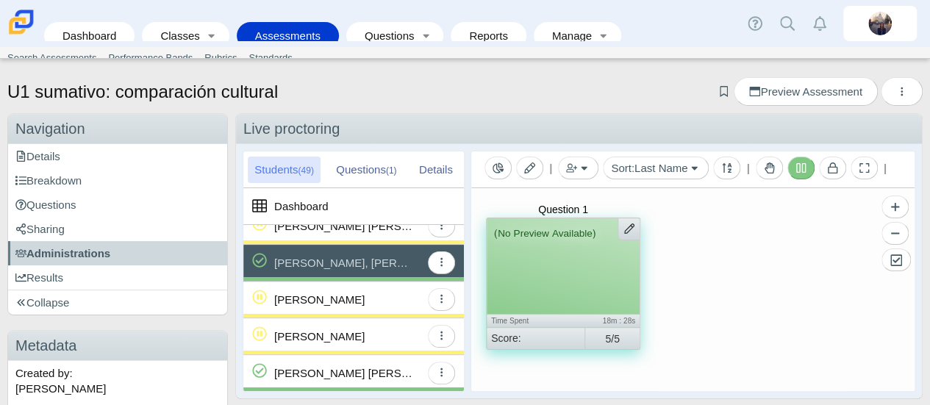
scroll to position [1561, 0]
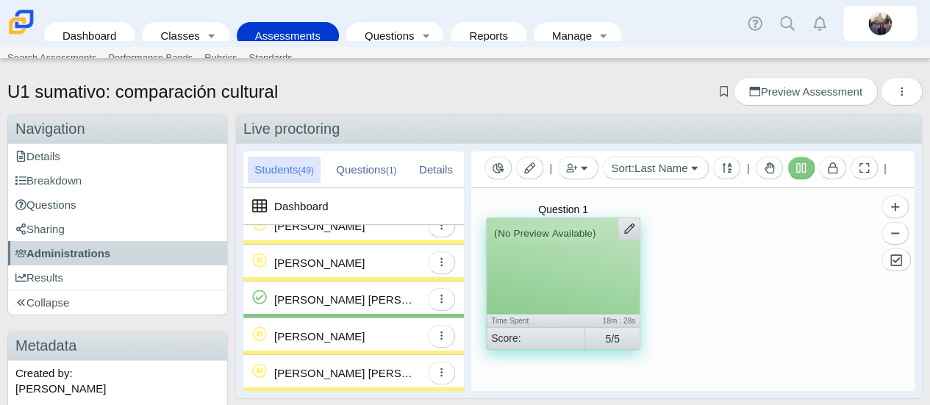
click at [318, 304] on div "[PERSON_NAME] [PERSON_NAME]" at bounding box center [344, 300] width 140 height 36
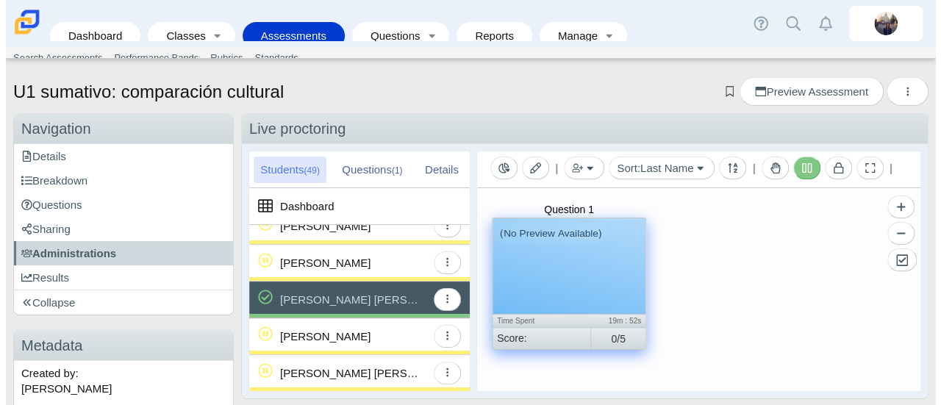
scroll to position [1634, 0]
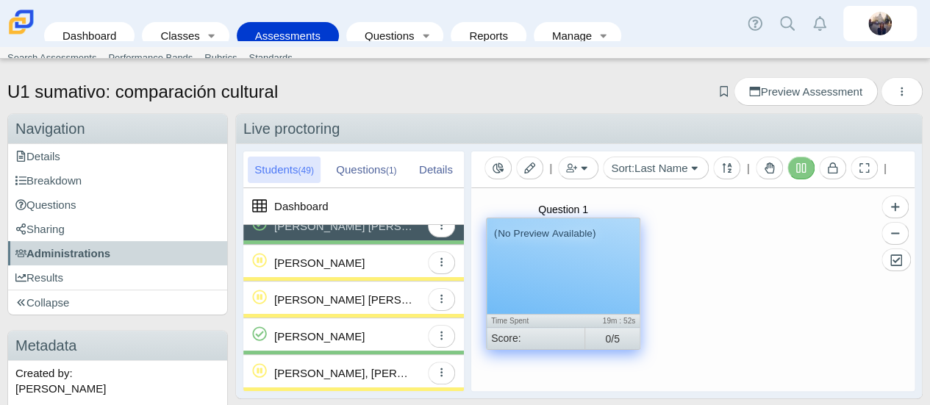
click at [602, 256] on div "(No Preview Available)" at bounding box center [563, 266] width 153 height 96
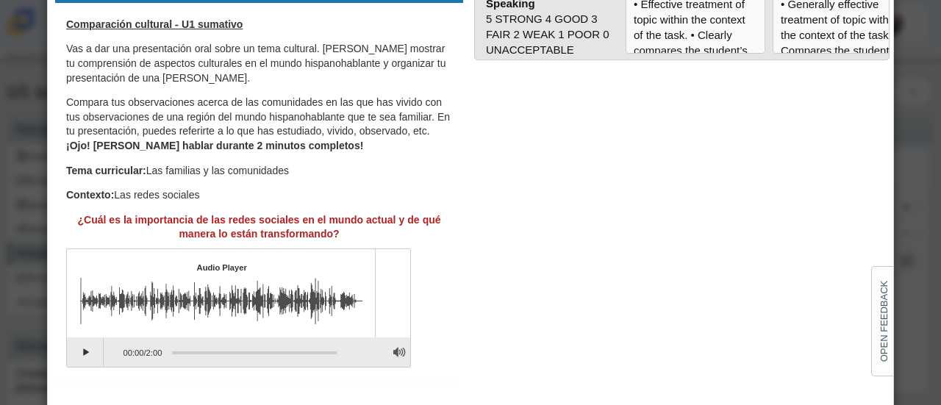
scroll to position [130, 0]
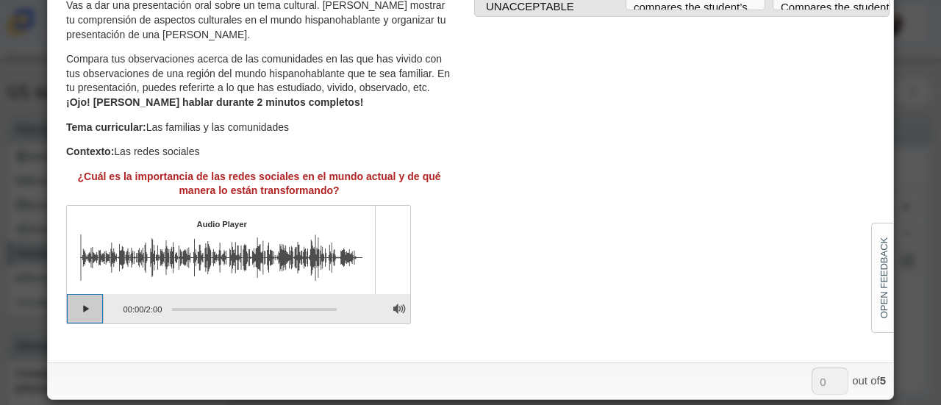
click at [70, 306] on button "Play" at bounding box center [85, 308] width 37 height 29
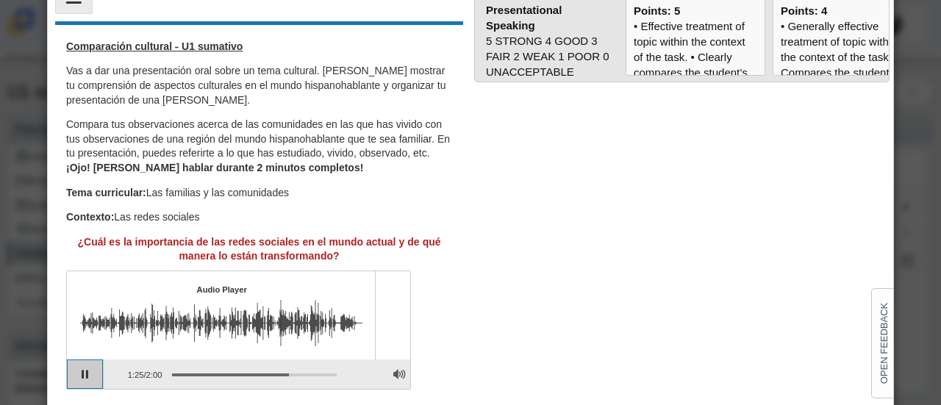
scroll to position [0, 0]
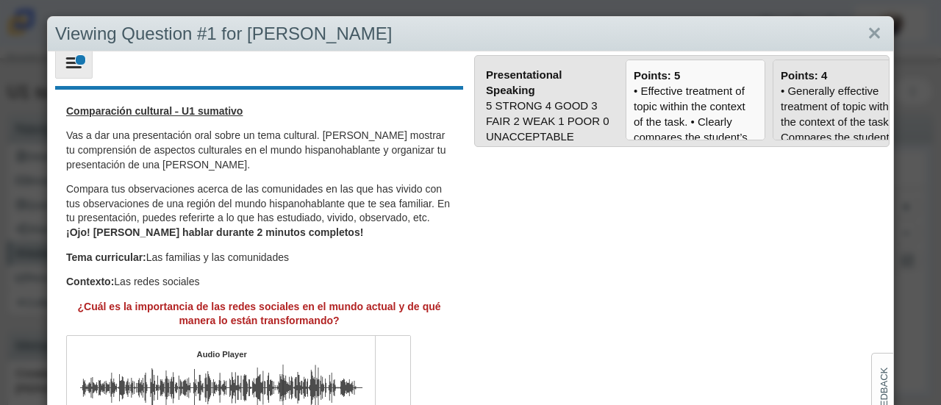
click at [782, 111] on div "• Generally effective treatment of topic within the context of the task. • Comp…" at bounding box center [843, 399] width 124 height 633
click at [0, 0] on input "Points: 4" at bounding box center [0, 0] width 0 height 0
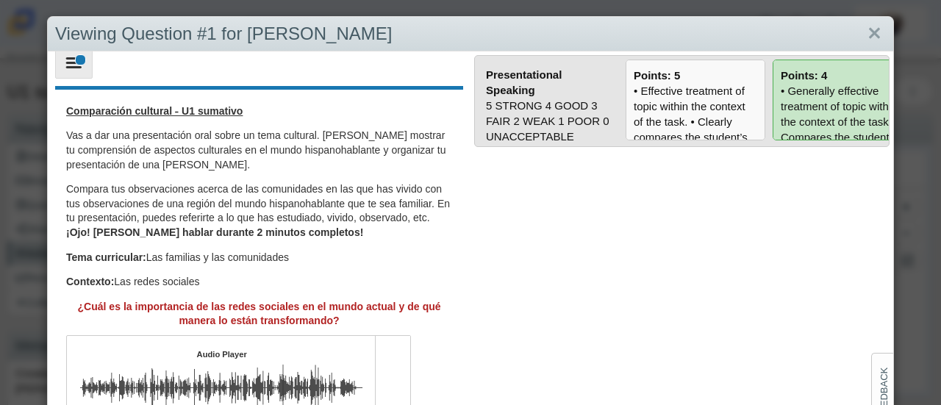
type input "4"
click at [868, 32] on link "Close" at bounding box center [874, 33] width 23 height 25
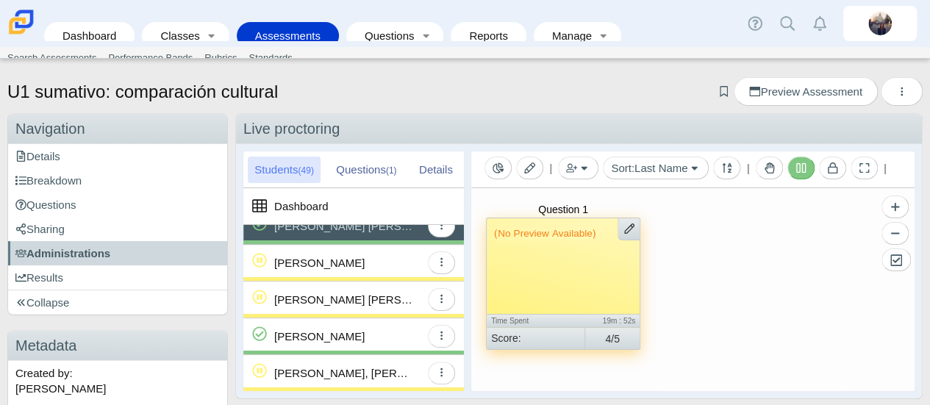
click at [362, 339] on div "[PERSON_NAME]" at bounding box center [347, 336] width 146 height 36
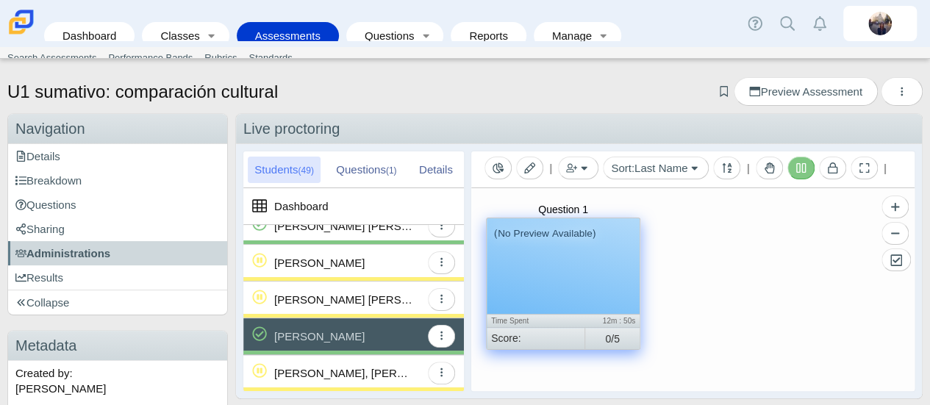
click at [610, 282] on div "(No Preview Available)" at bounding box center [563, 266] width 153 height 96
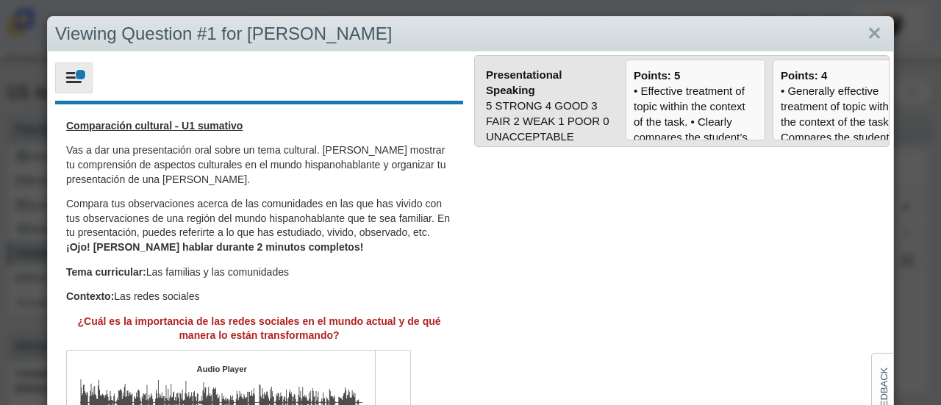
scroll to position [130, 0]
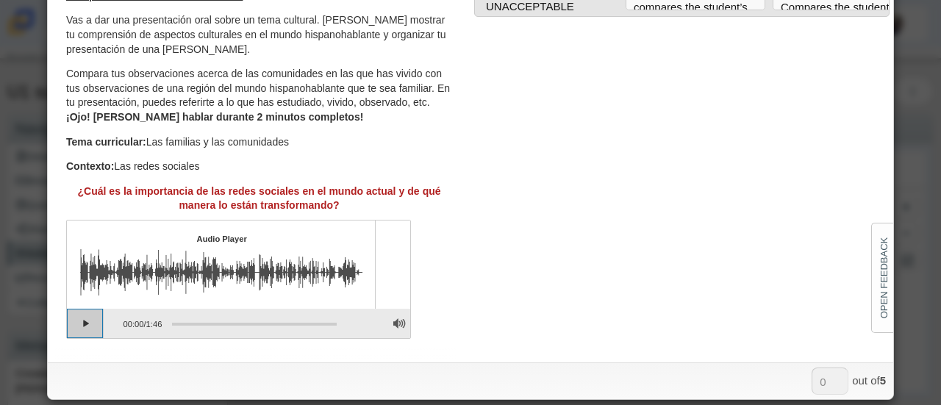
click at [74, 328] on button "Play" at bounding box center [85, 323] width 37 height 29
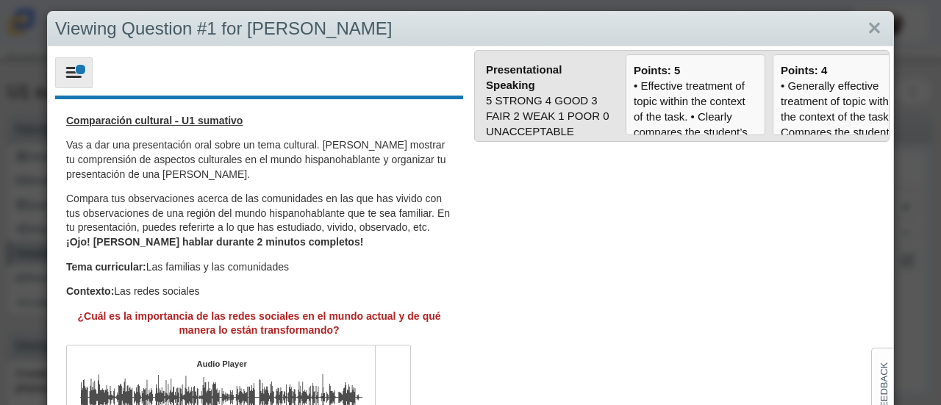
scroll to position [0, 0]
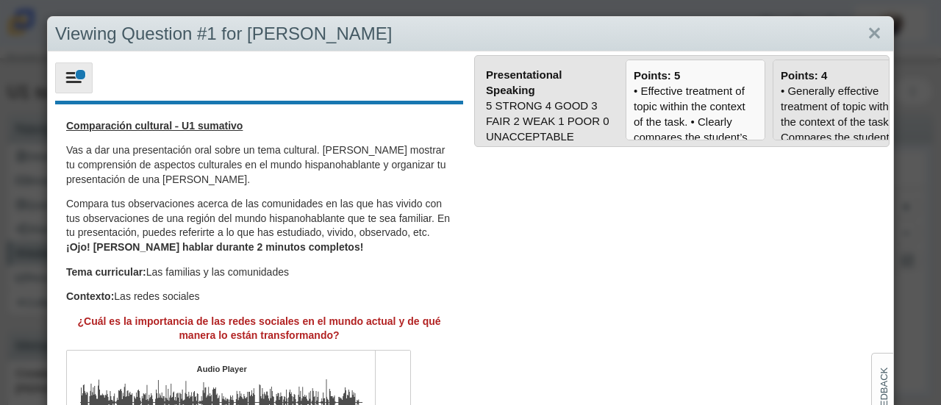
click at [799, 104] on div "• Generally effective treatment of topic within the context of the task. • Comp…" at bounding box center [843, 399] width 124 height 633
click at [0, 0] on input "Points: 4" at bounding box center [0, 0] width 0 height 0
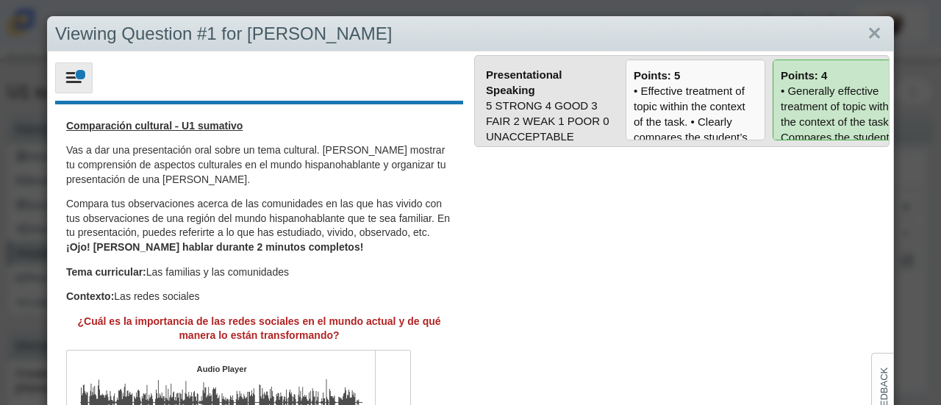
type input "4"
click at [863, 32] on link "Close" at bounding box center [874, 33] width 23 height 25
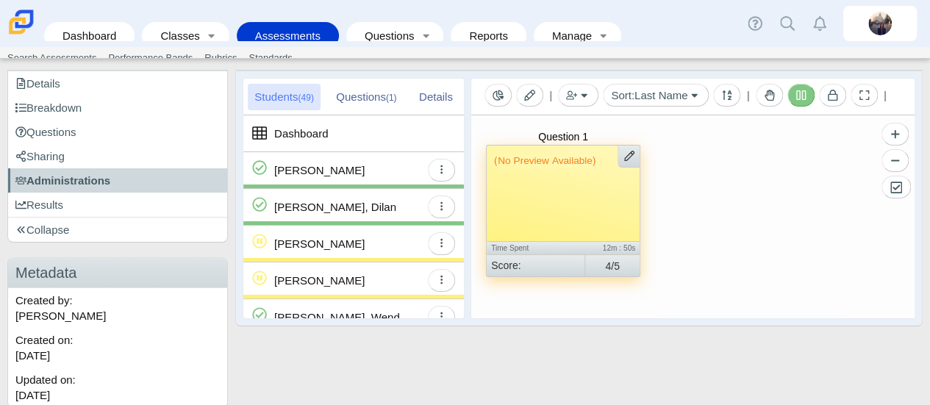
click at [384, 203] on div "[PERSON_NAME], Dilan" at bounding box center [347, 207] width 146 height 36
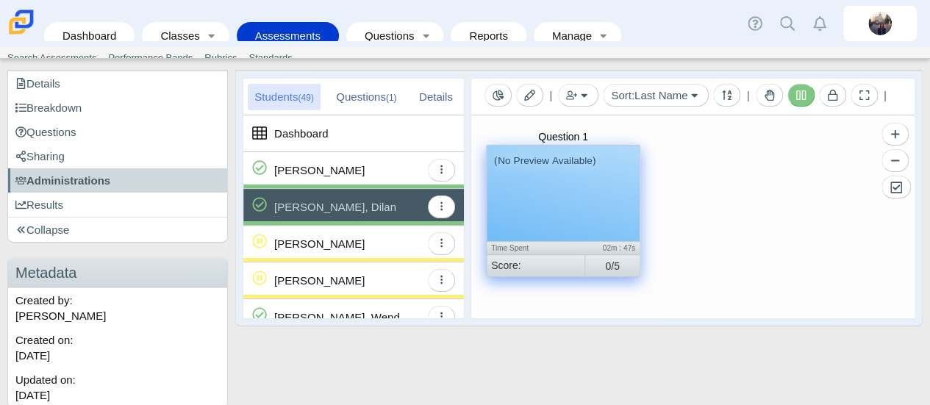
click at [571, 196] on div "(No Preview Available)" at bounding box center [563, 194] width 153 height 96
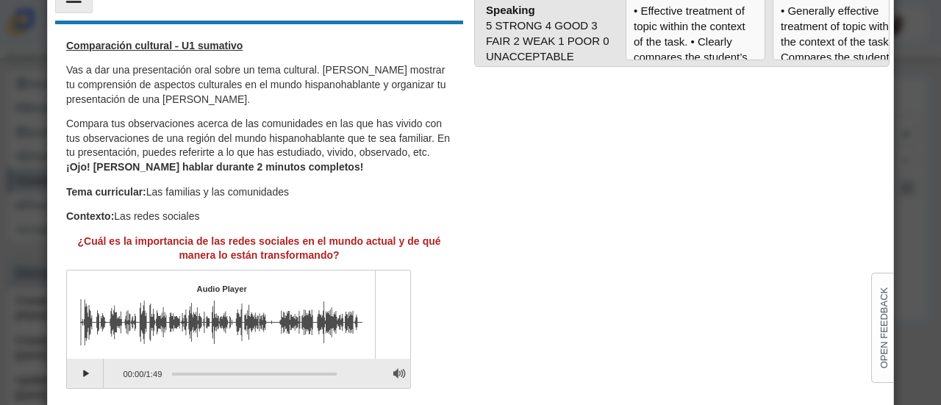
scroll to position [130, 0]
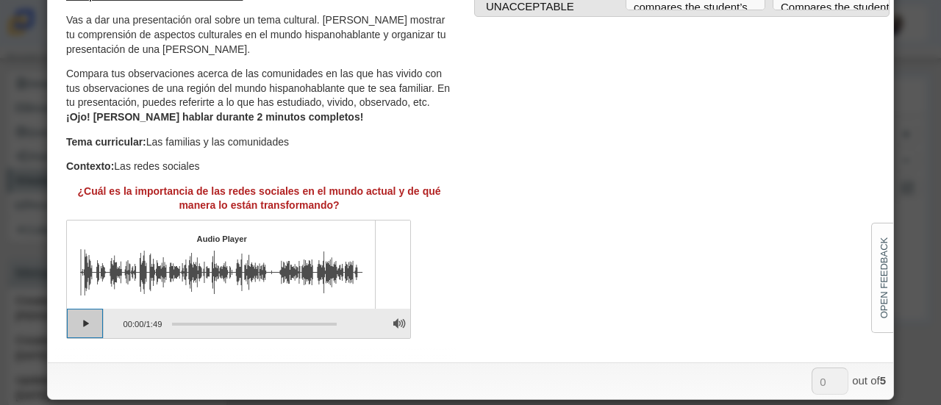
click at [99, 321] on button "Play" at bounding box center [85, 323] width 37 height 29
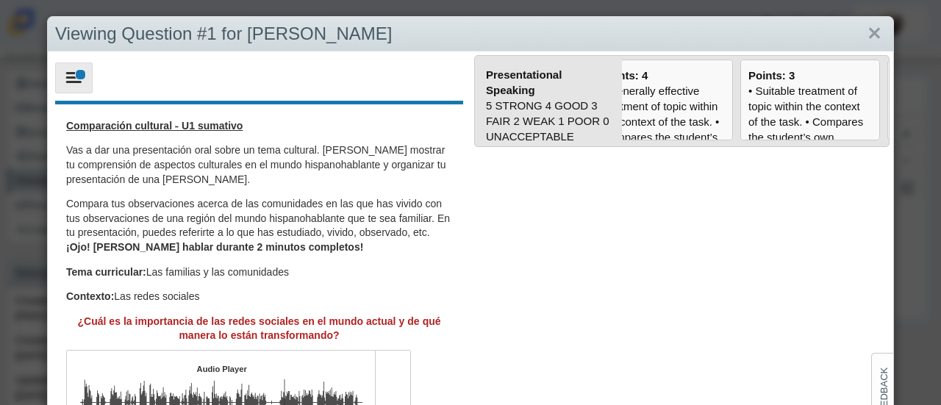
scroll to position [0, 176]
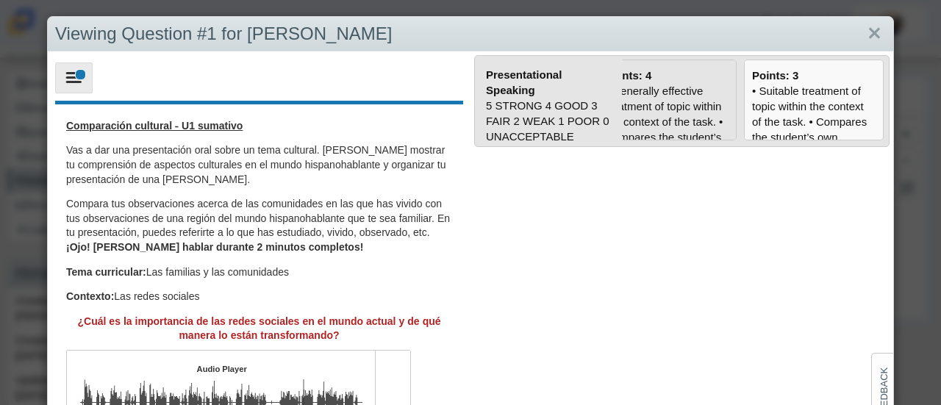
click at [688, 109] on div "• Generally effective treatment of topic within the context of the task. • Comp…" at bounding box center [667, 399] width 124 height 633
click at [0, 0] on input "Points: 4" at bounding box center [0, 0] width 0 height 0
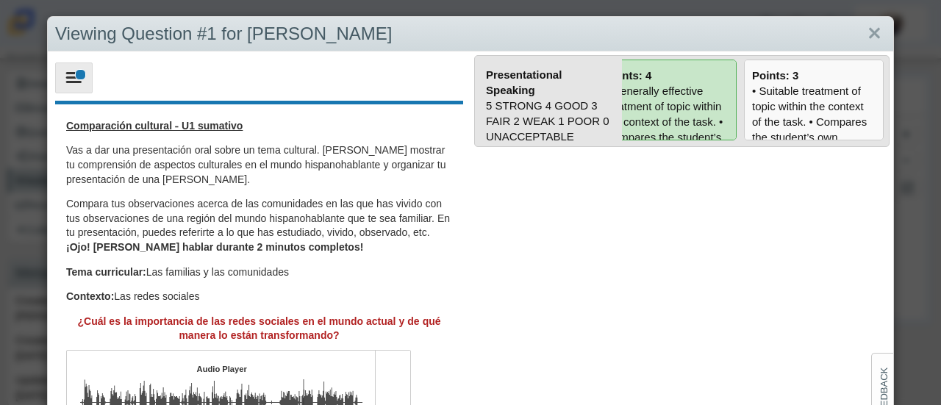
type input "4"
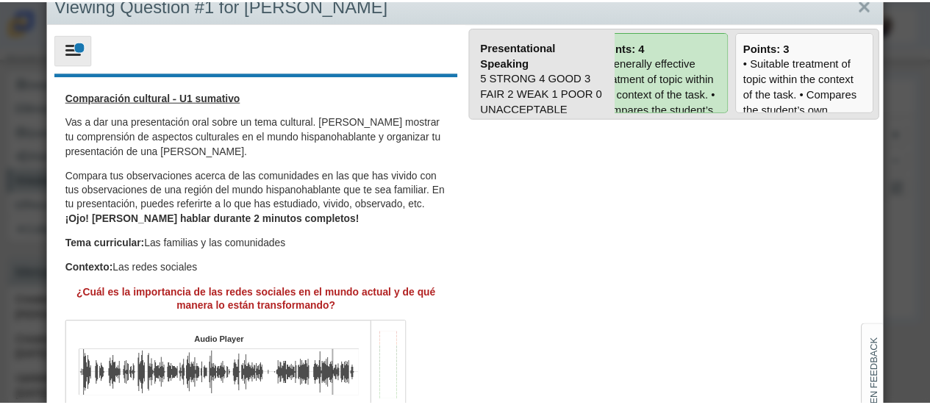
scroll to position [0, 0]
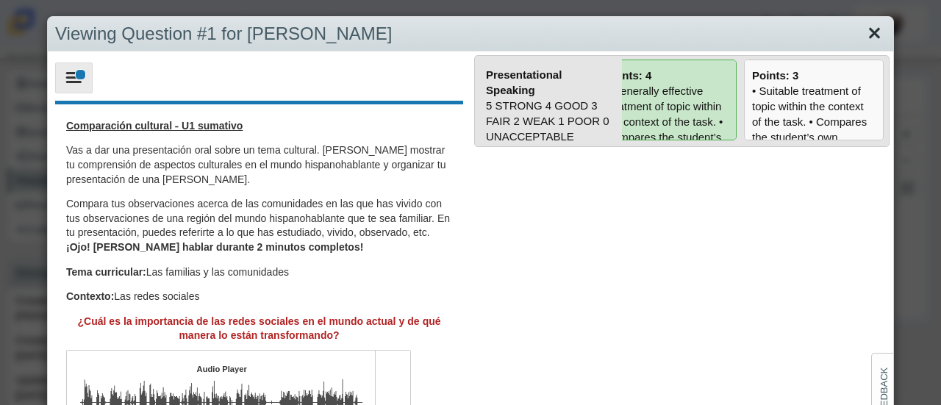
click at [864, 37] on link "Close" at bounding box center [874, 33] width 23 height 25
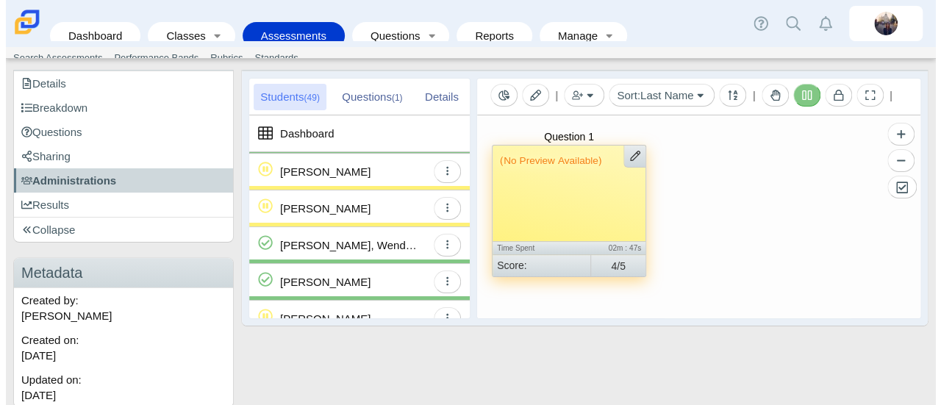
scroll to position [74, 0]
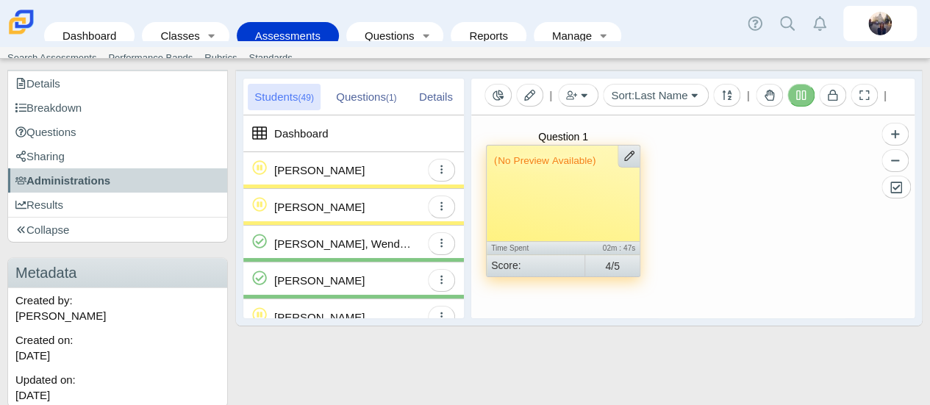
click at [348, 275] on div "[PERSON_NAME]" at bounding box center [319, 280] width 90 height 36
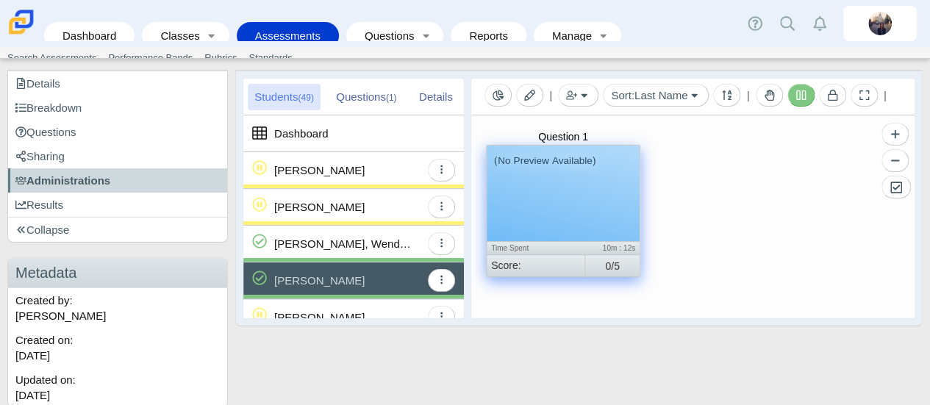
click at [589, 207] on div "(No Preview Available)" at bounding box center [563, 194] width 153 height 96
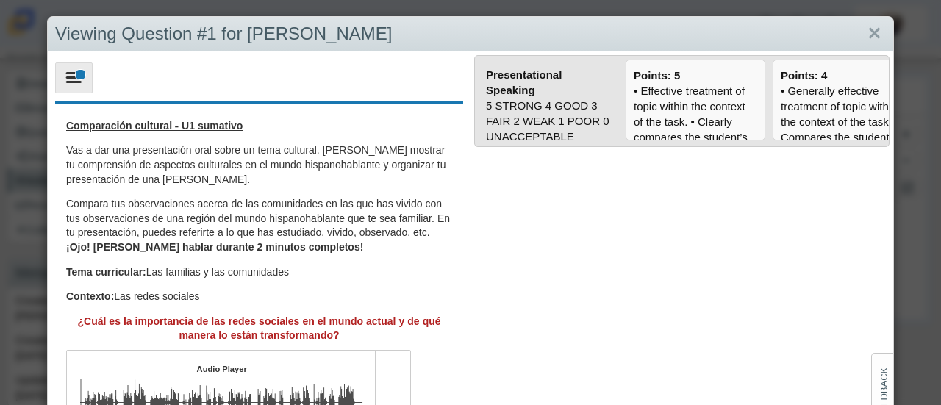
scroll to position [130, 0]
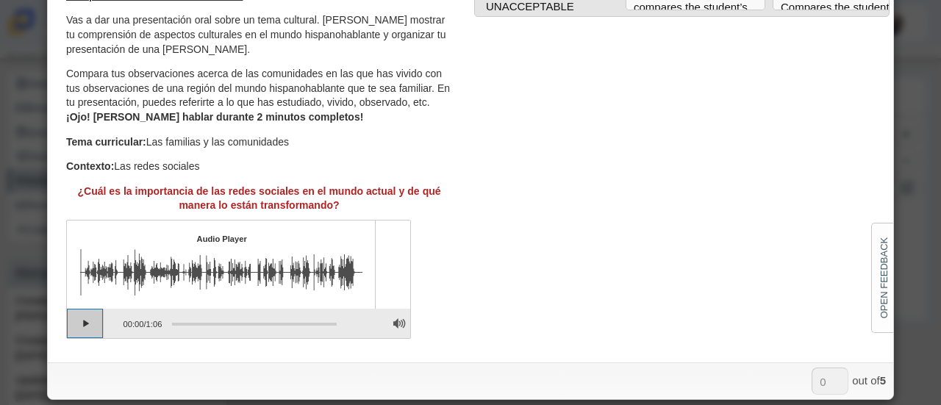
click at [81, 328] on button "Play" at bounding box center [85, 323] width 37 height 29
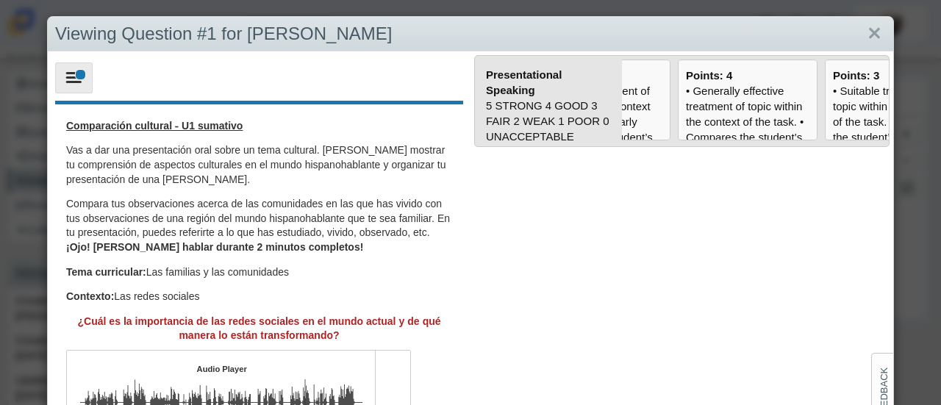
scroll to position [0, 235]
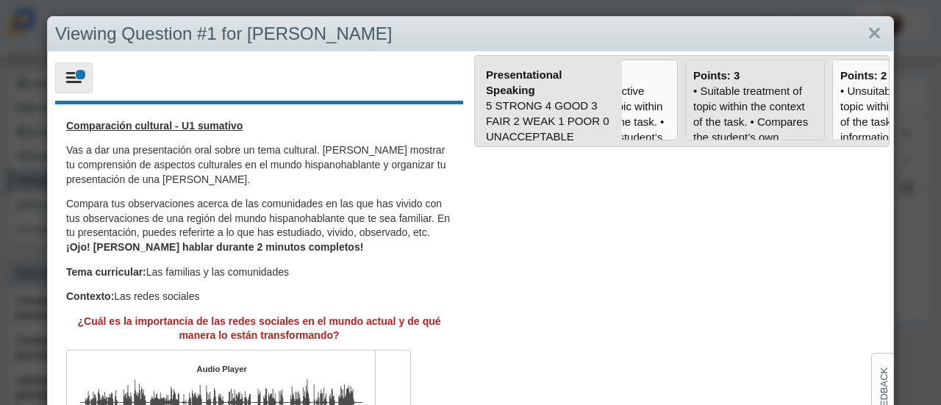
click at [738, 111] on div "• Suitable treatment of topic within the context of the task. • Compares the st…" at bounding box center [755, 376] width 124 height 587
click at [0, 0] on input "Points: 3" at bounding box center [0, 0] width 0 height 0
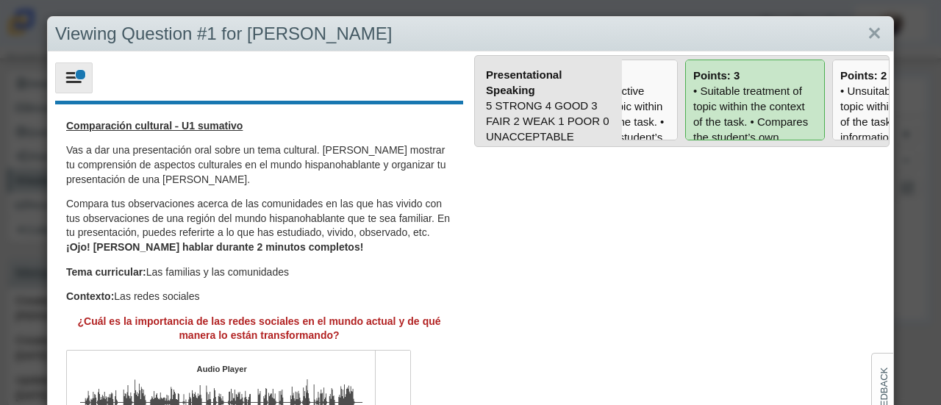
type input "3"
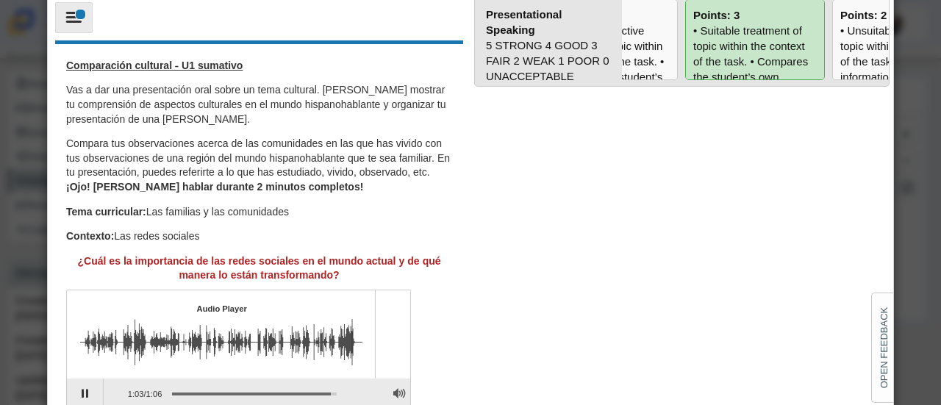
scroll to position [130, 0]
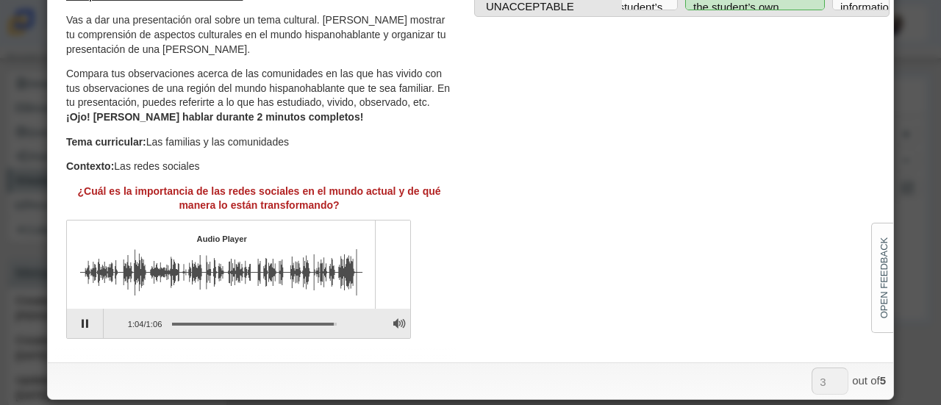
click at [176, 320] on div "Assessment items" at bounding box center [249, 323] width 175 height 26
click at [179, 323] on div "Assessment items" at bounding box center [254, 324] width 165 height 3
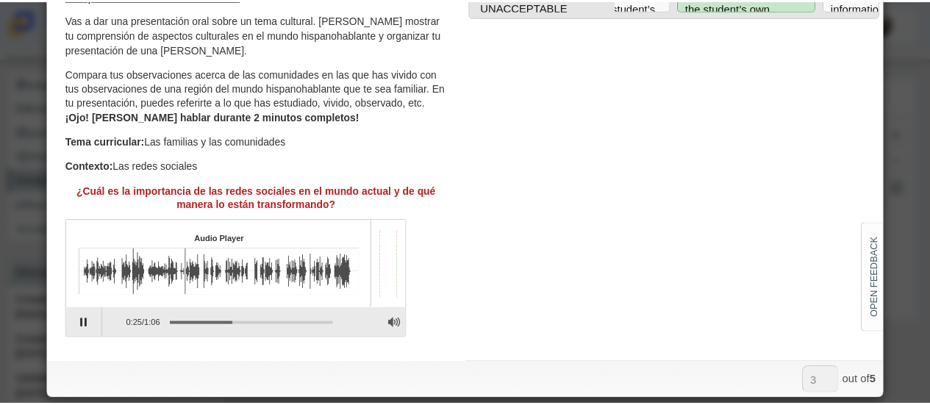
scroll to position [0, 0]
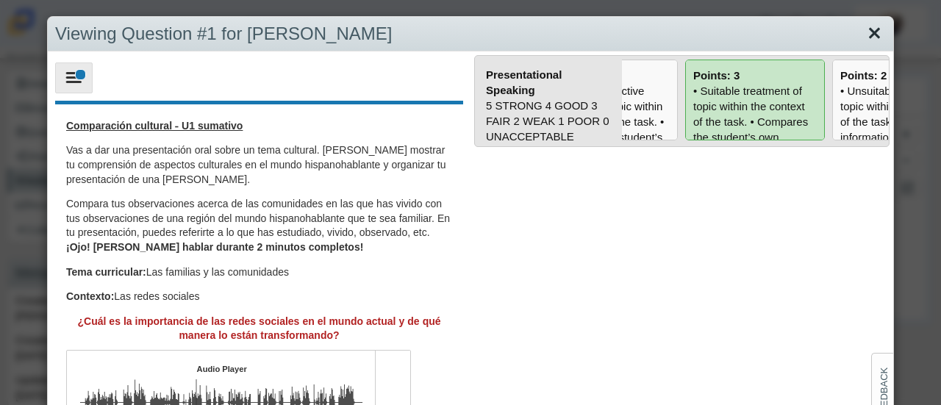
click at [871, 37] on link "Close" at bounding box center [874, 33] width 23 height 25
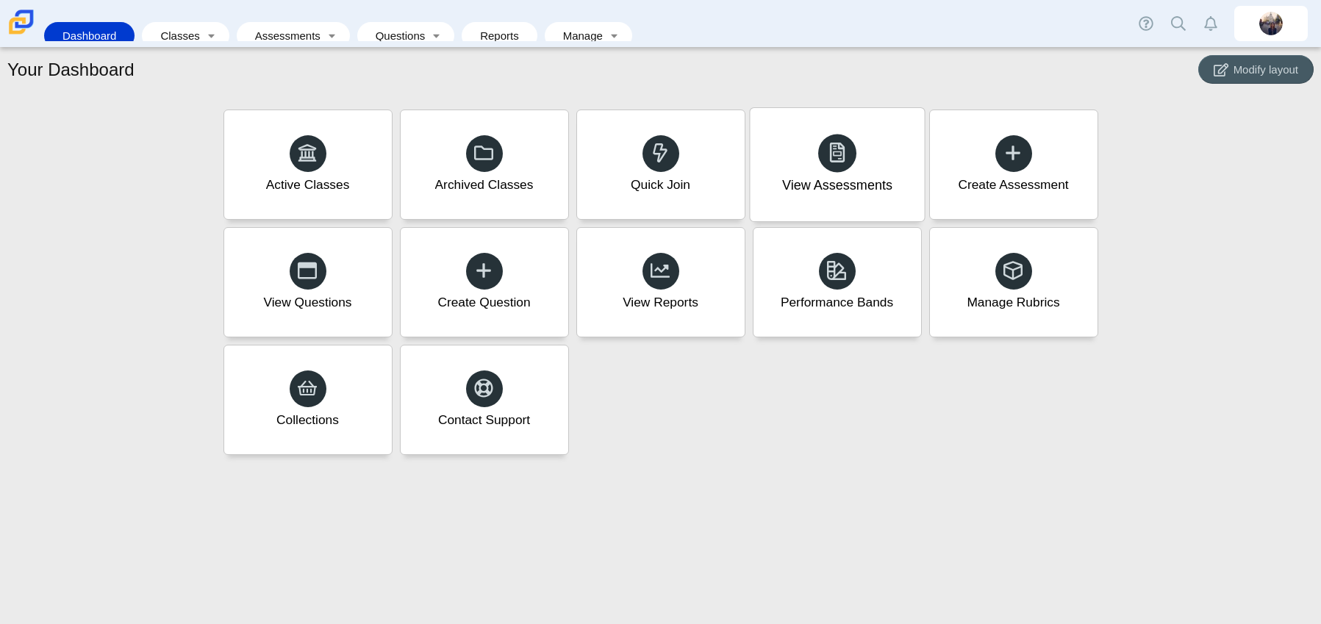
click at [810, 157] on div "View Assessments" at bounding box center [837, 164] width 174 height 113
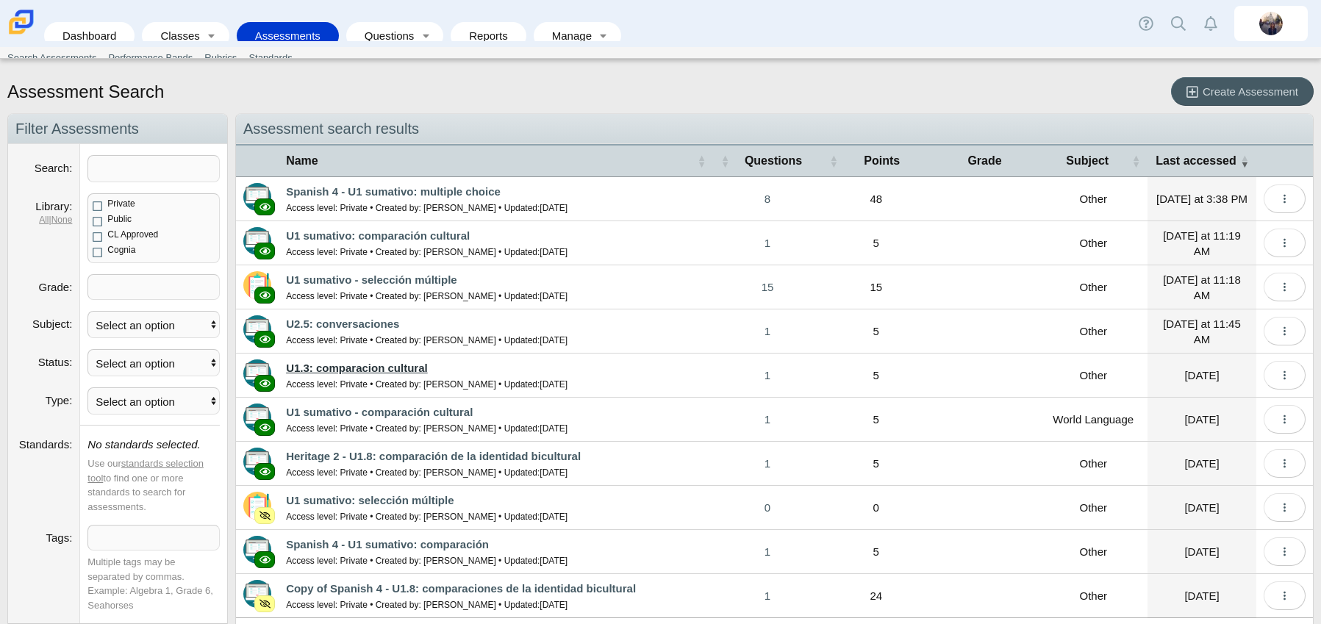
click at [412, 372] on link "U1.3: comparacion cultural" at bounding box center [357, 368] width 142 height 12
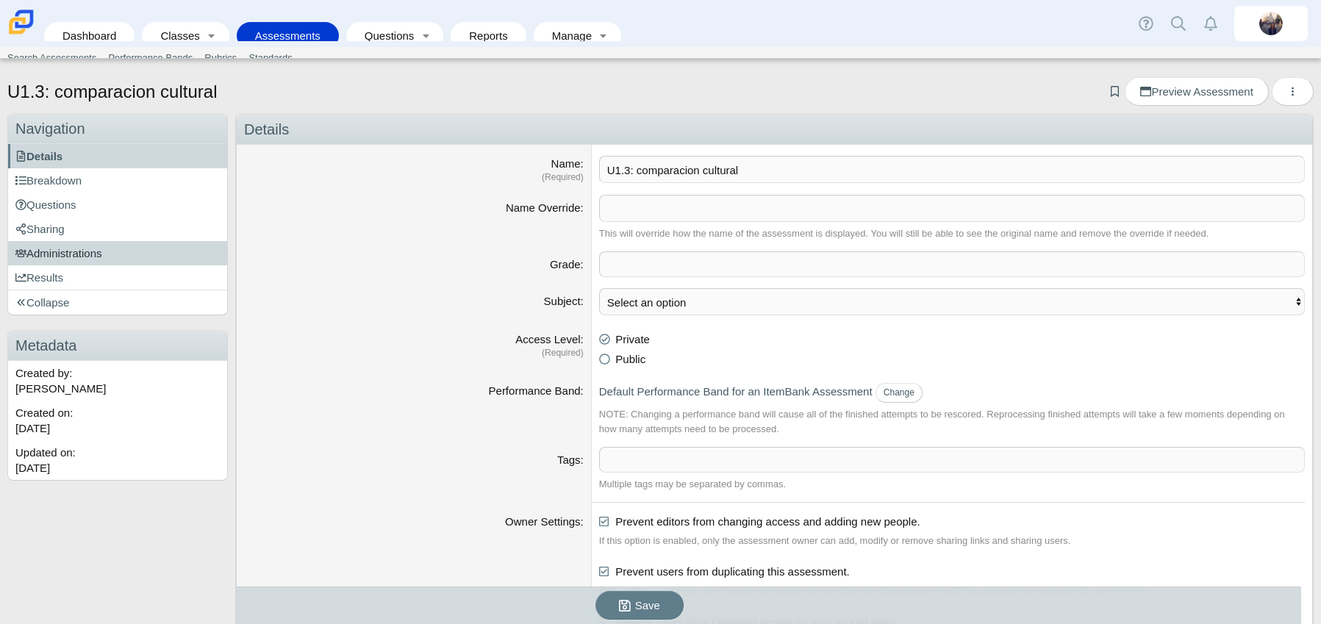
click at [79, 251] on span "Administrations" at bounding box center [58, 253] width 87 height 12
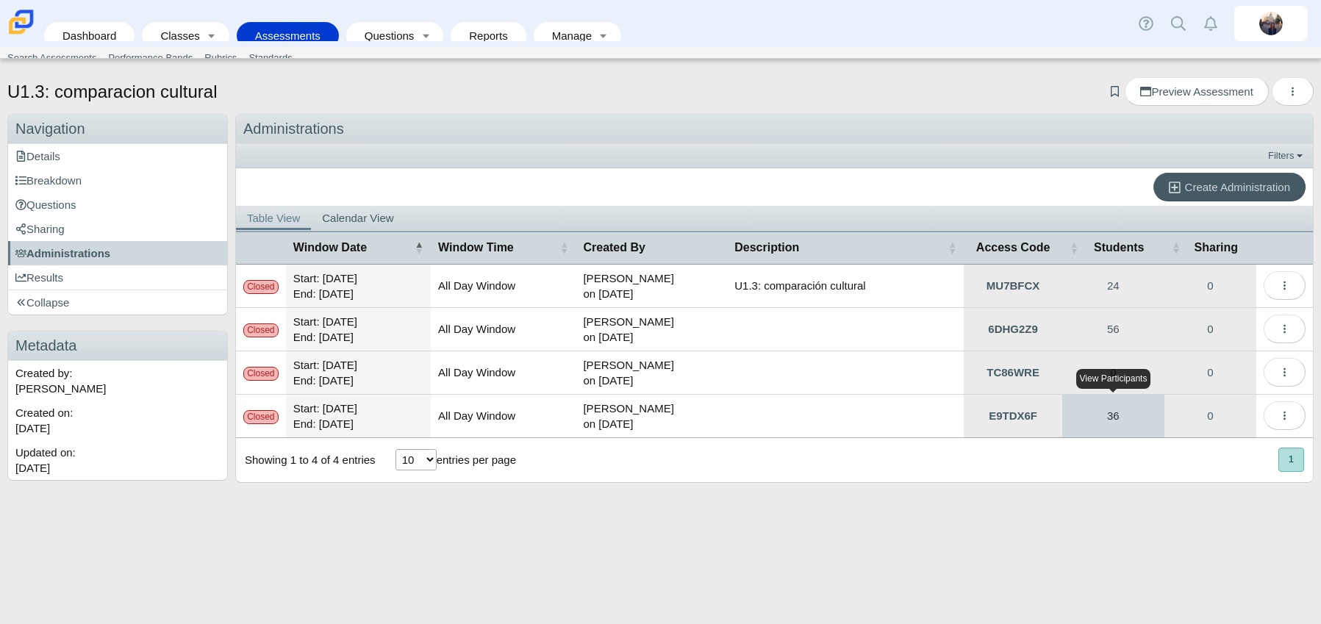
click at [1098, 417] on link "36" at bounding box center [1113, 416] width 102 height 43
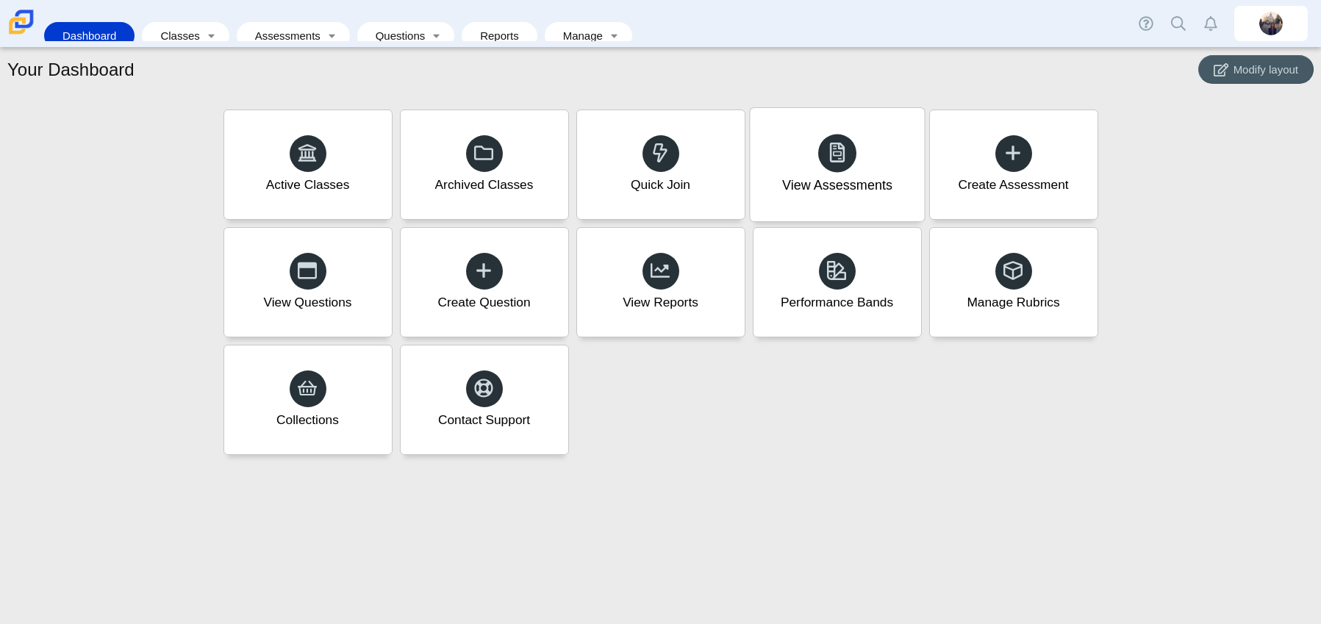
click at [857, 174] on div "View Assessments" at bounding box center [837, 164] width 174 height 113
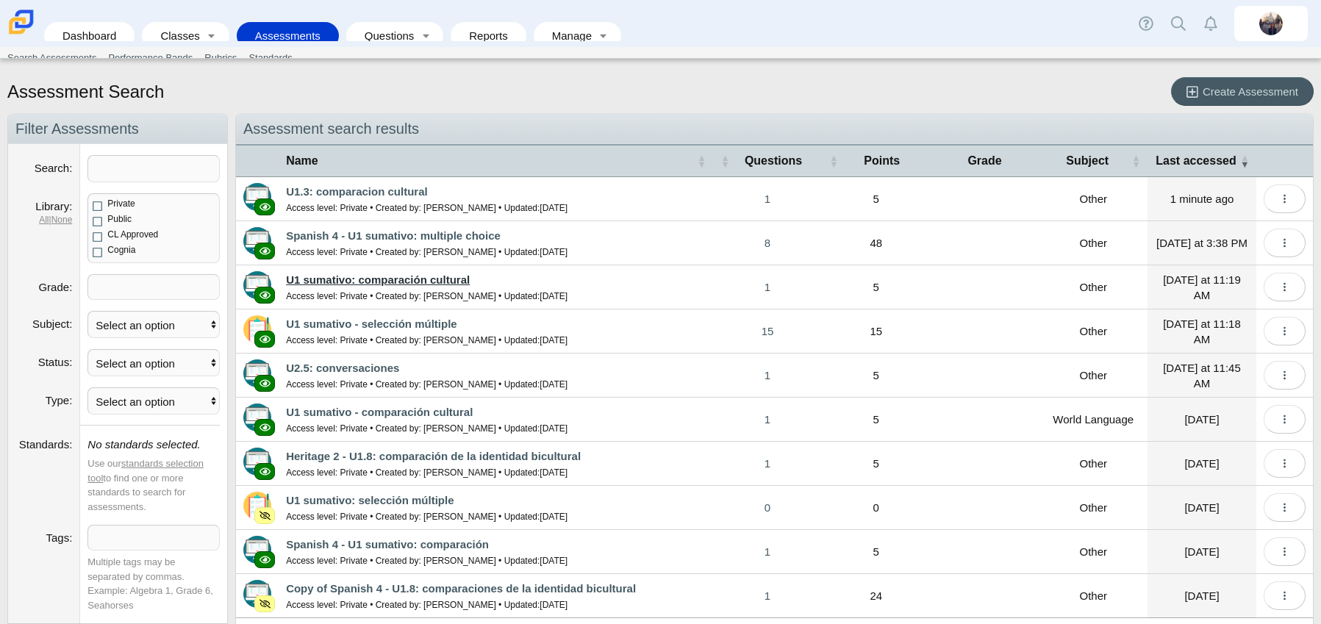
click at [358, 277] on link "U1 sumativo: comparación cultural" at bounding box center [378, 280] width 184 height 12
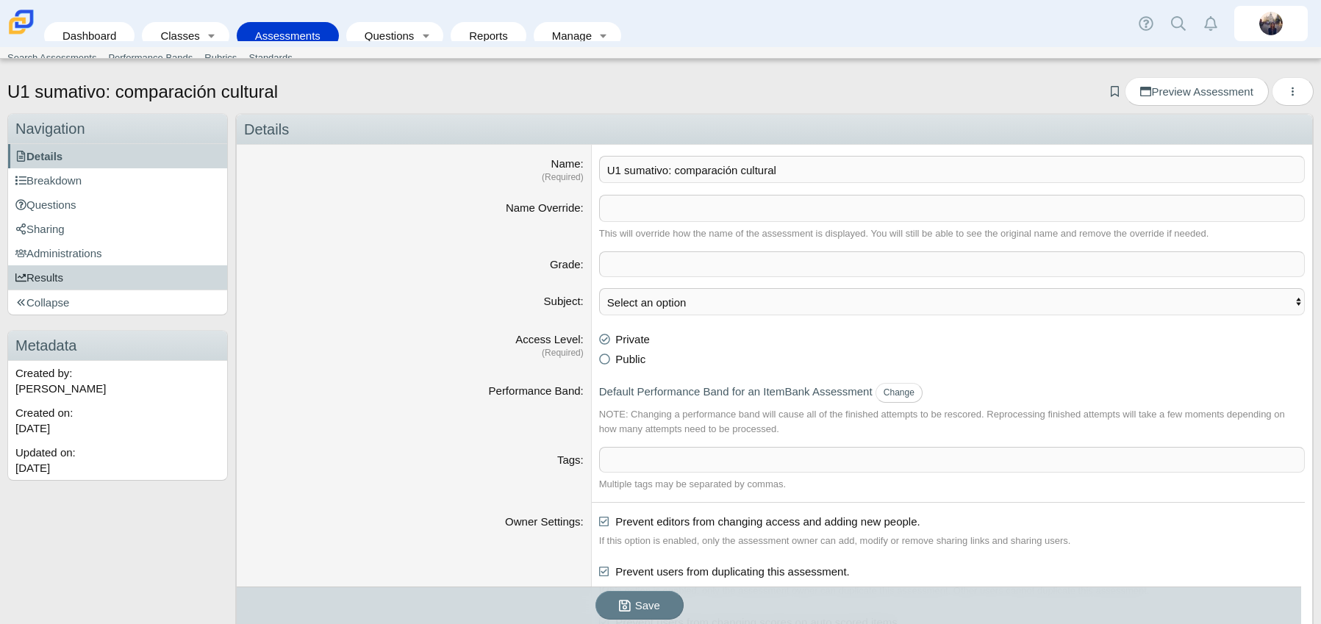
click at [120, 268] on link "Results" at bounding box center [117, 277] width 219 height 24
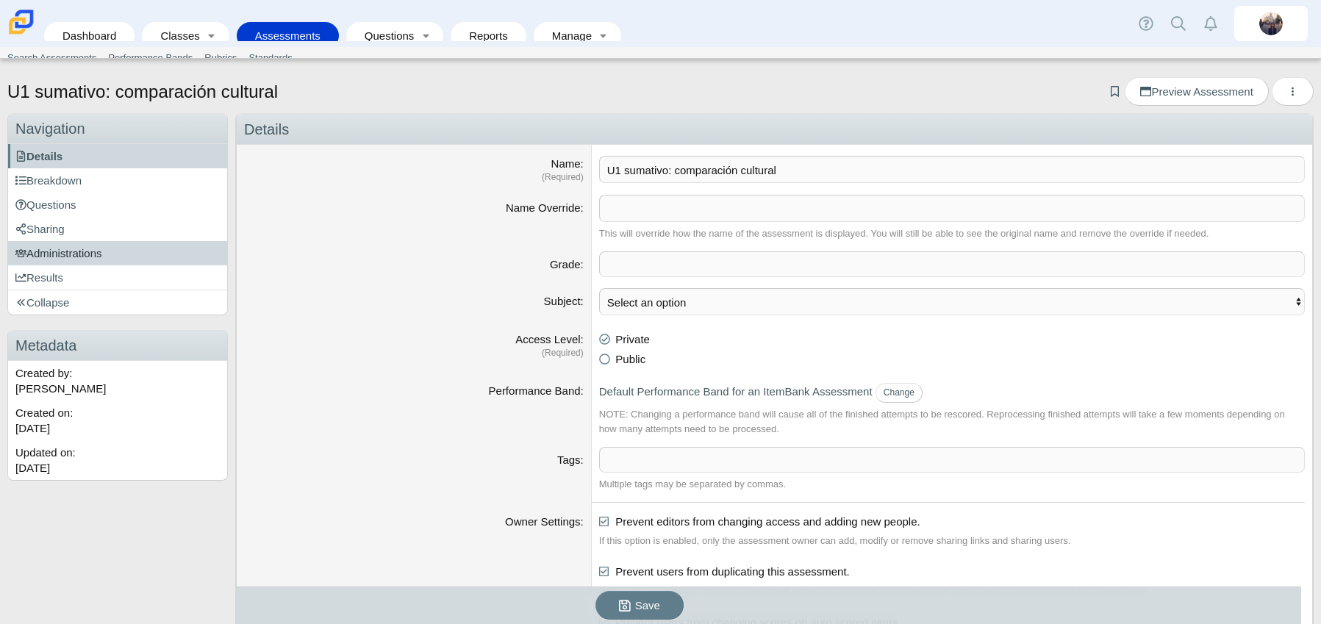
click at [118, 253] on link "Administrations" at bounding box center [117, 253] width 219 height 24
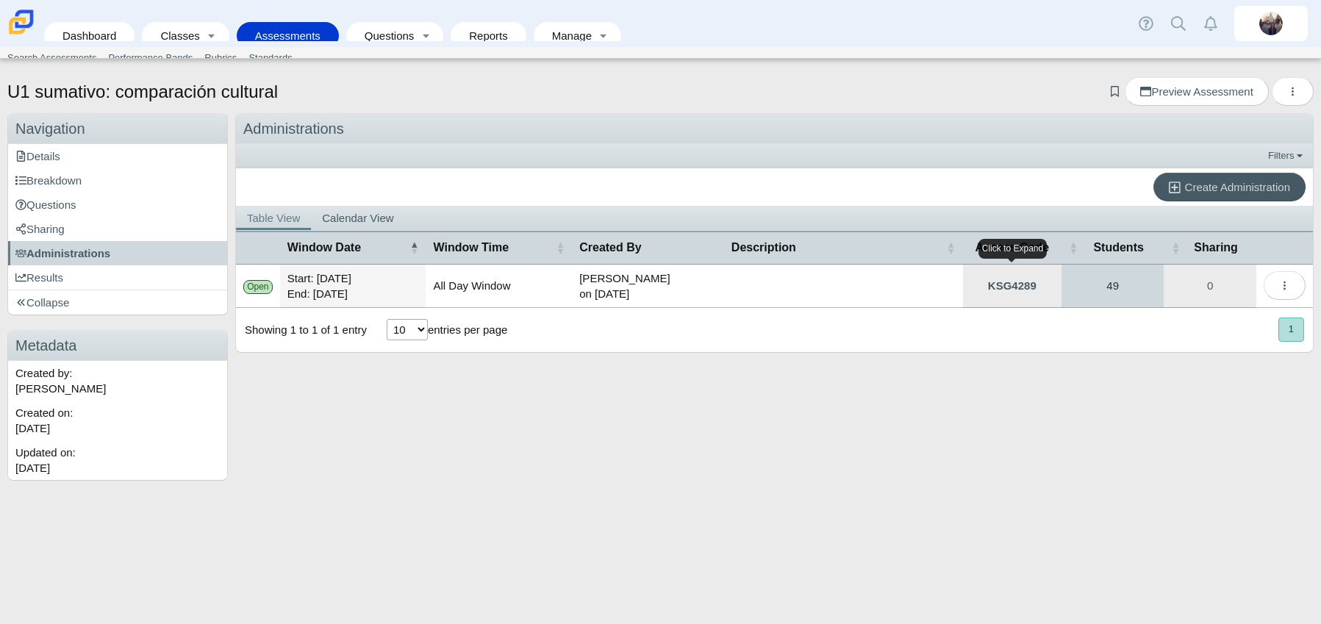
click at [1129, 290] on link "49" at bounding box center [1113, 286] width 102 height 43
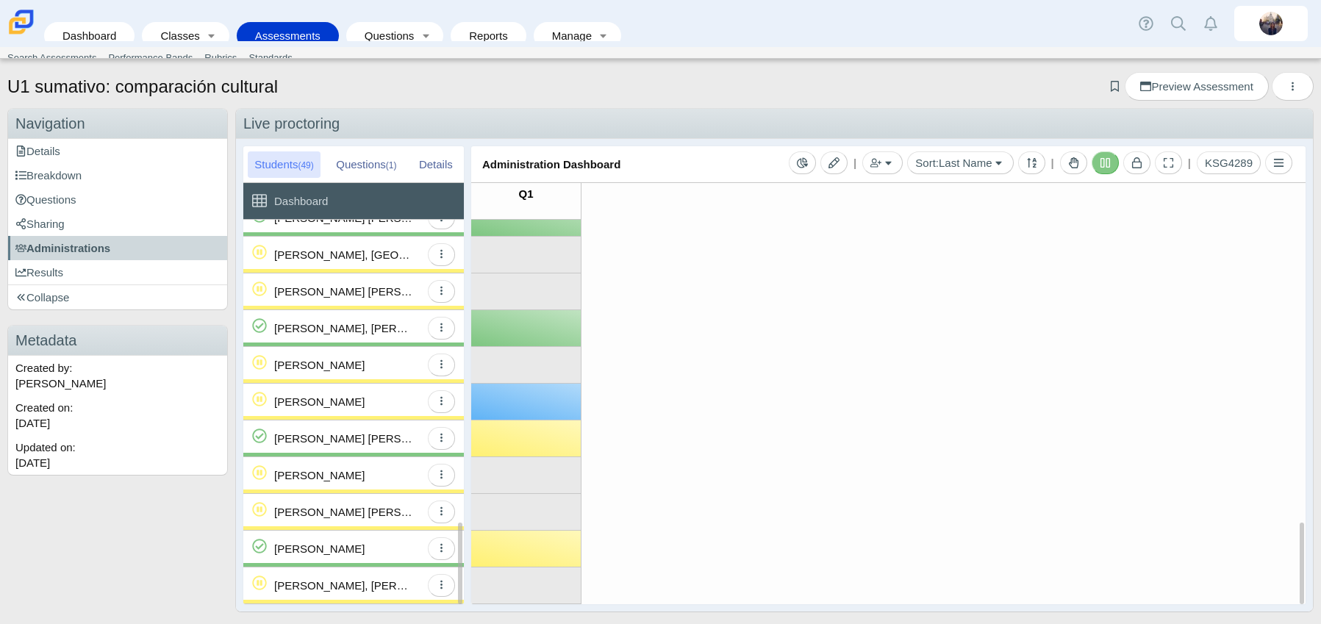
scroll to position [9, 0]
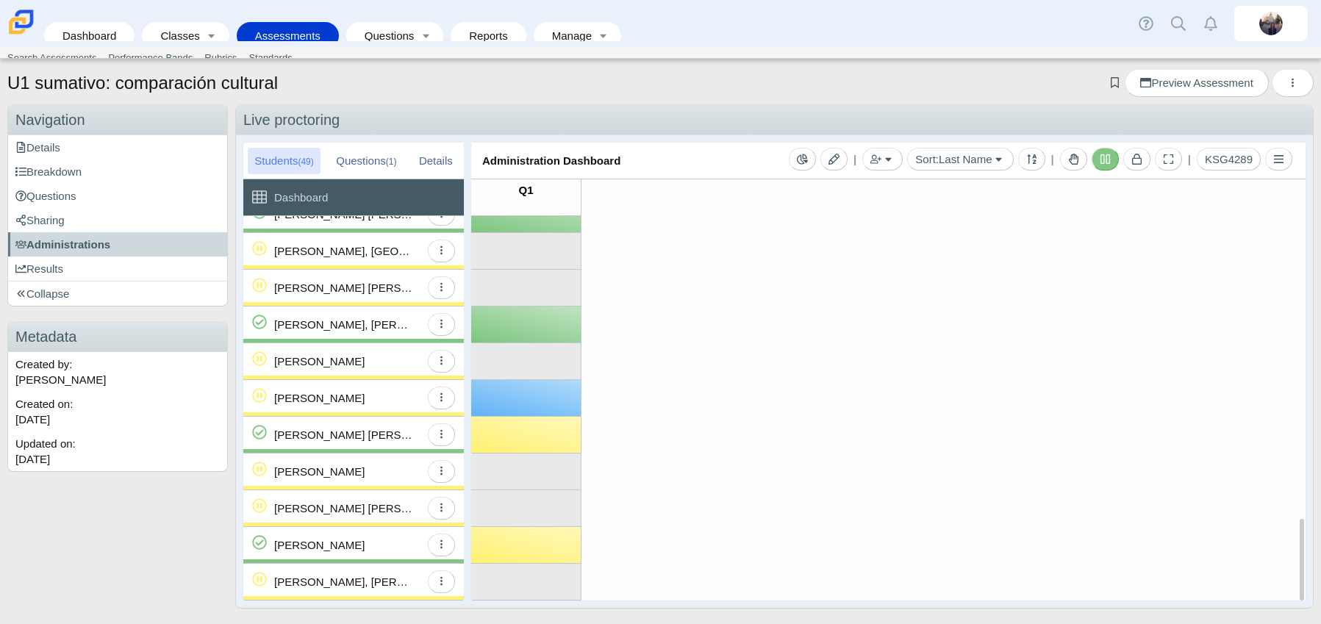
drag, startPoint x: 392, startPoint y: 394, endPoint x: 470, endPoint y: 404, distance: 78.5
click at [392, 394] on div "[PERSON_NAME]" at bounding box center [347, 398] width 146 height 36
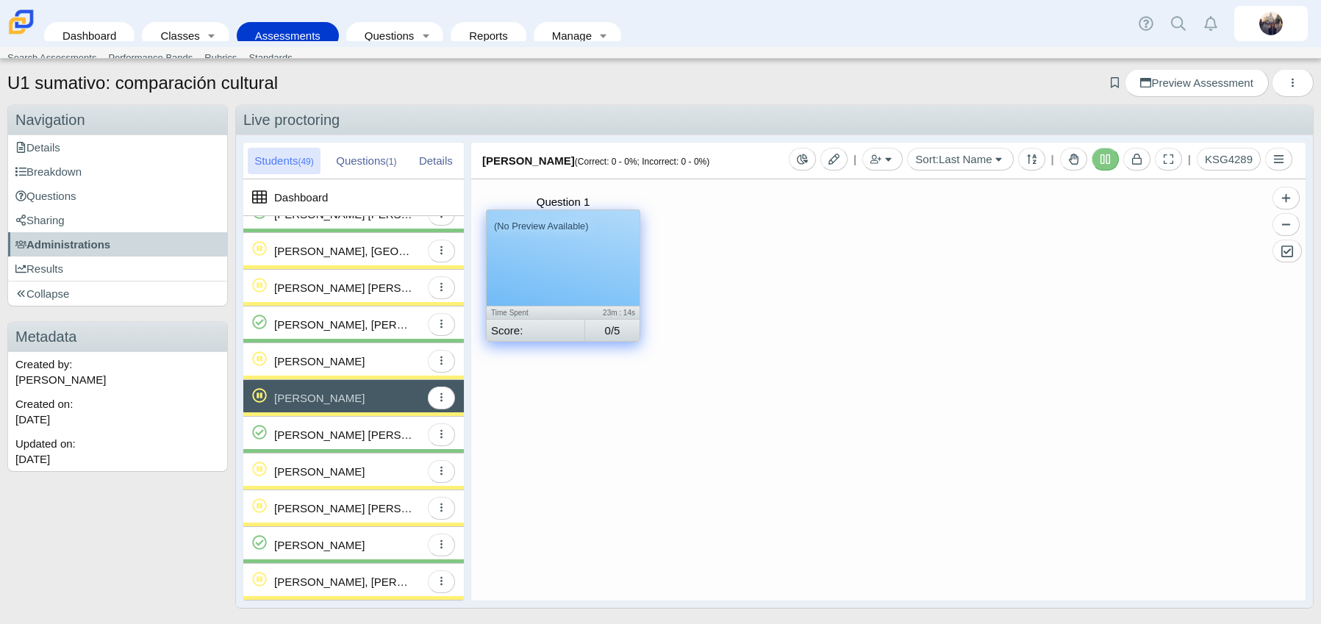
click at [548, 258] on div "(No Preview Available)" at bounding box center [563, 258] width 153 height 96
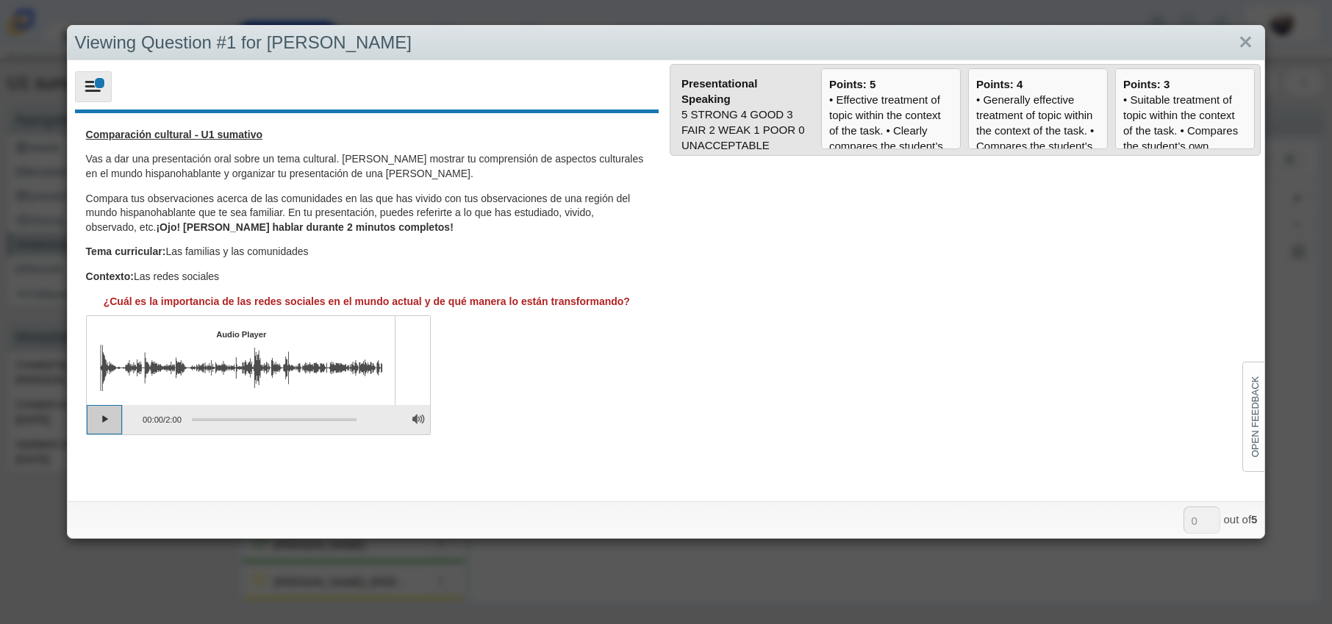
click at [103, 424] on button "Play" at bounding box center [105, 419] width 37 height 29
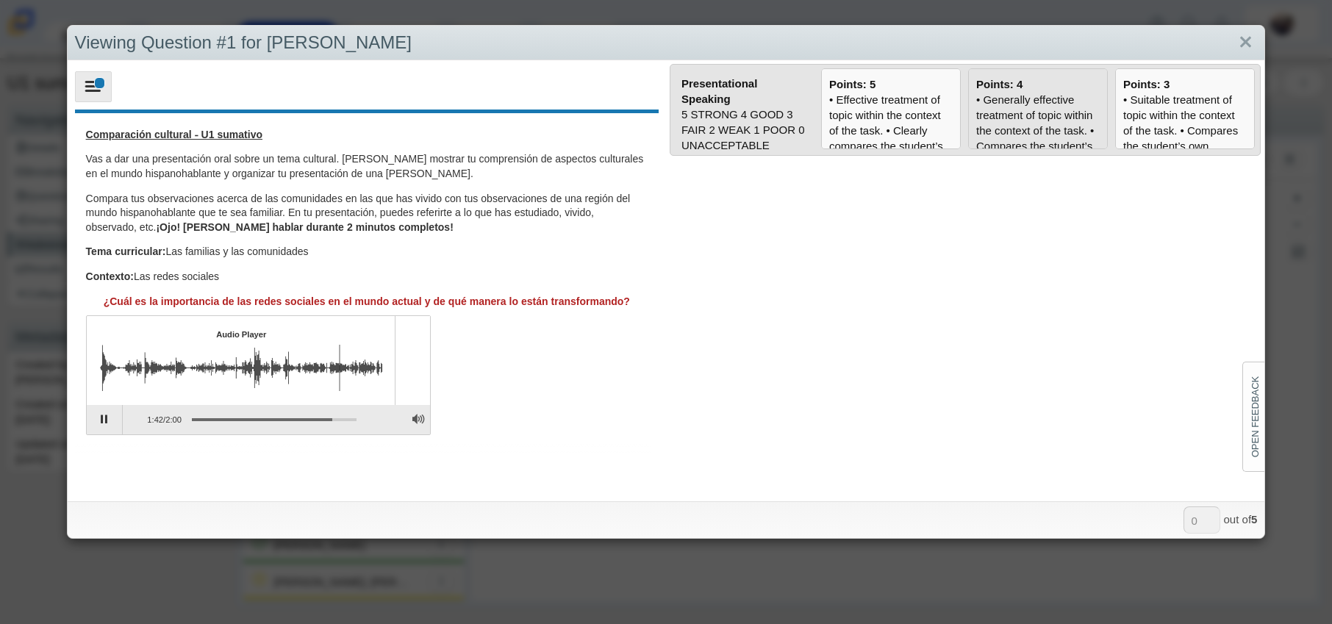
click at [1005, 100] on div "• Generally effective treatment of topic within the context of the task. • Comp…" at bounding box center [1038, 408] width 124 height 633
click at [0, 0] on input "Points: 4" at bounding box center [0, 0] width 0 height 0
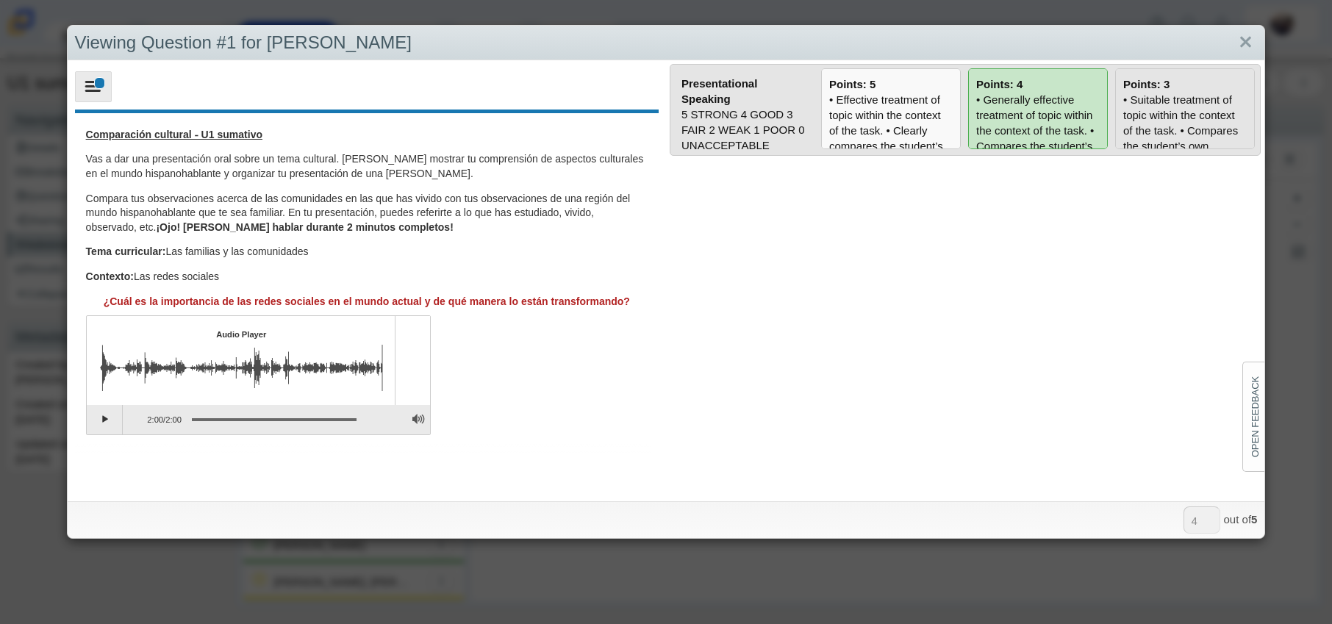
click at [1133, 125] on div "• Suitable treatment of topic within the context of the task. • Compares the st…" at bounding box center [1185, 385] width 124 height 587
click at [0, 0] on input "Points: 3" at bounding box center [0, 0] width 0 height 0
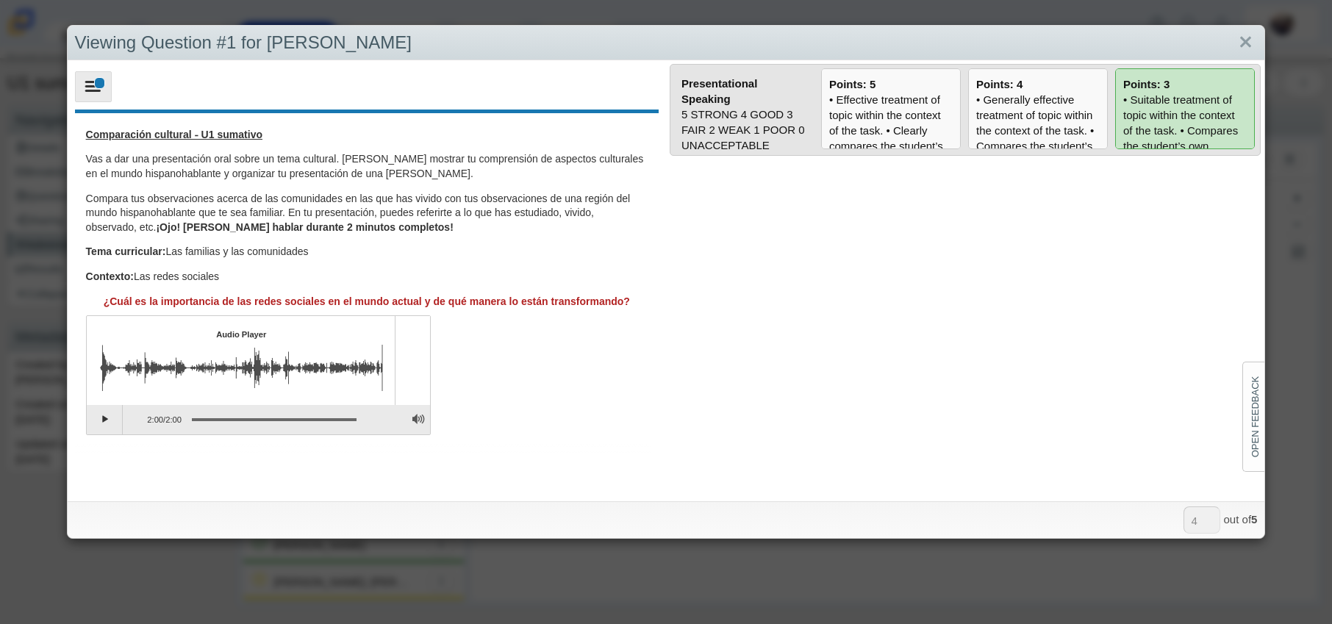
type input "3"
click at [1235, 45] on link "Close" at bounding box center [1246, 42] width 23 height 25
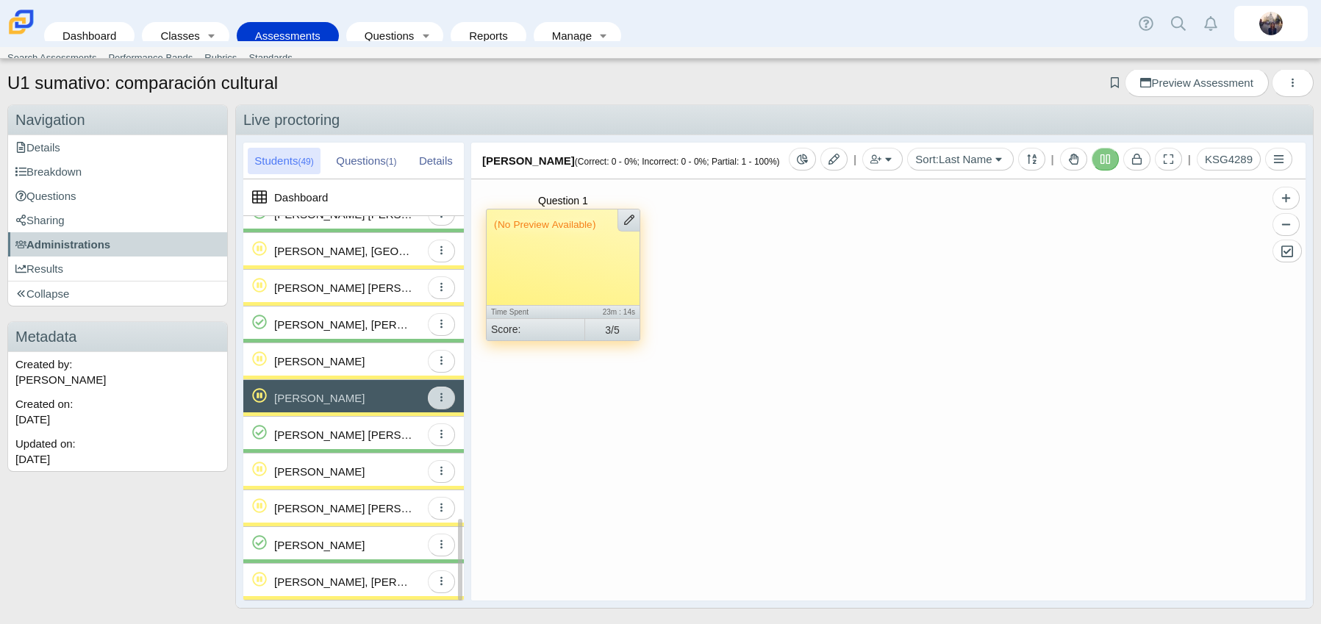
click at [441, 400] on icon "button" at bounding box center [441, 397] width 11 height 11
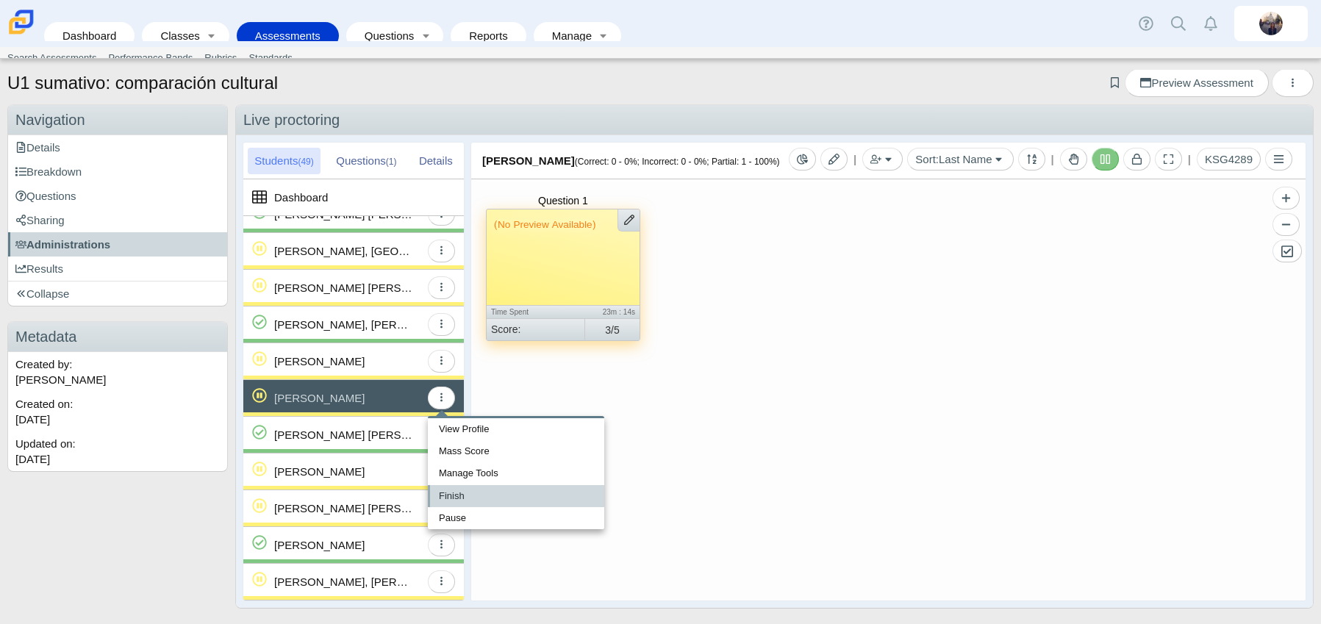
click at [467, 495] on link "Finish" at bounding box center [516, 496] width 176 height 22
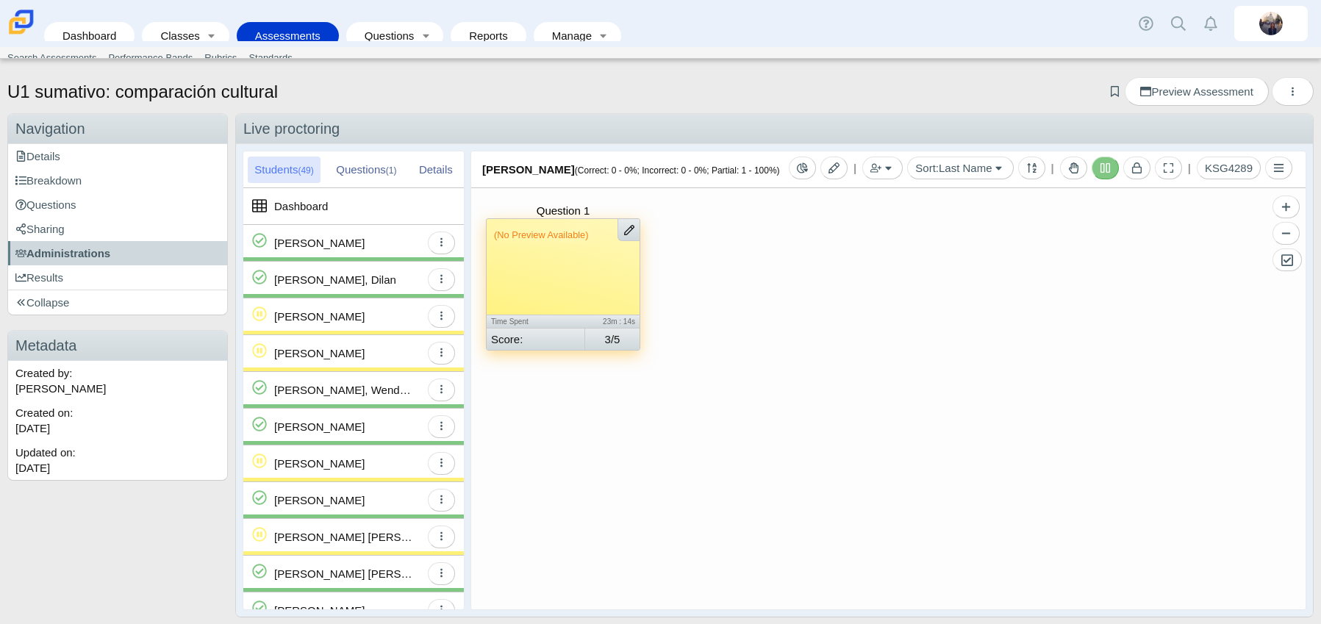
click at [357, 165] on div "Questions (1)" at bounding box center [366, 170] width 74 height 26
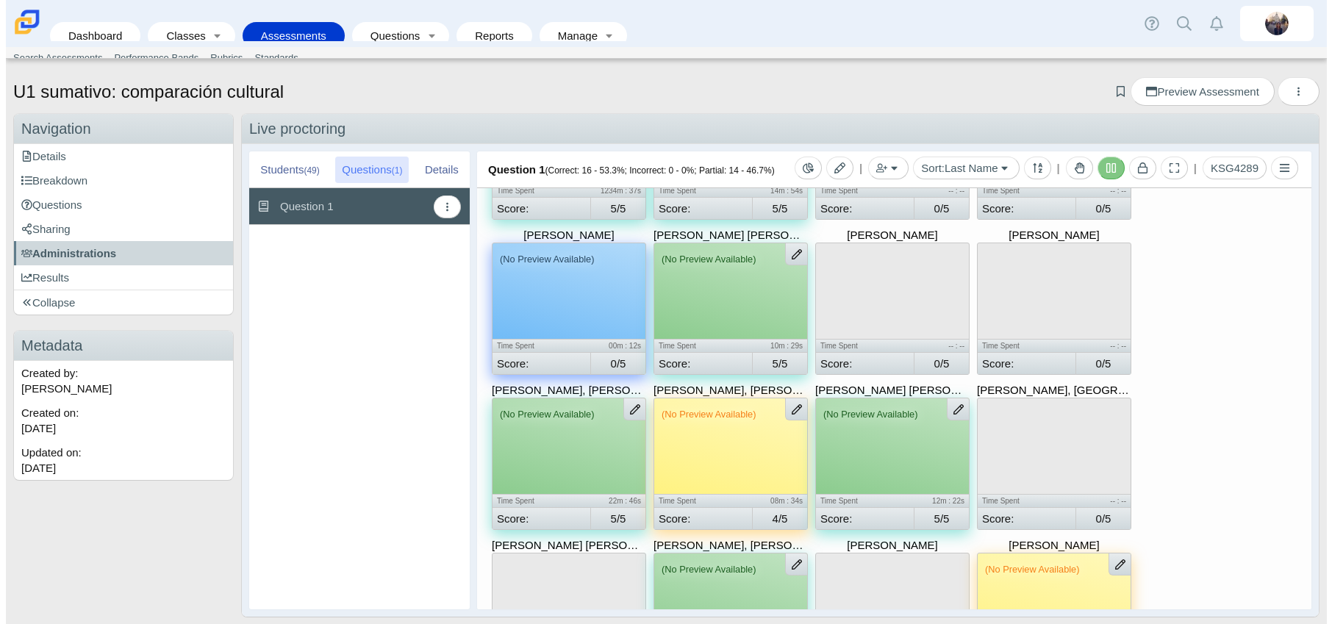
scroll to position [1169, 0]
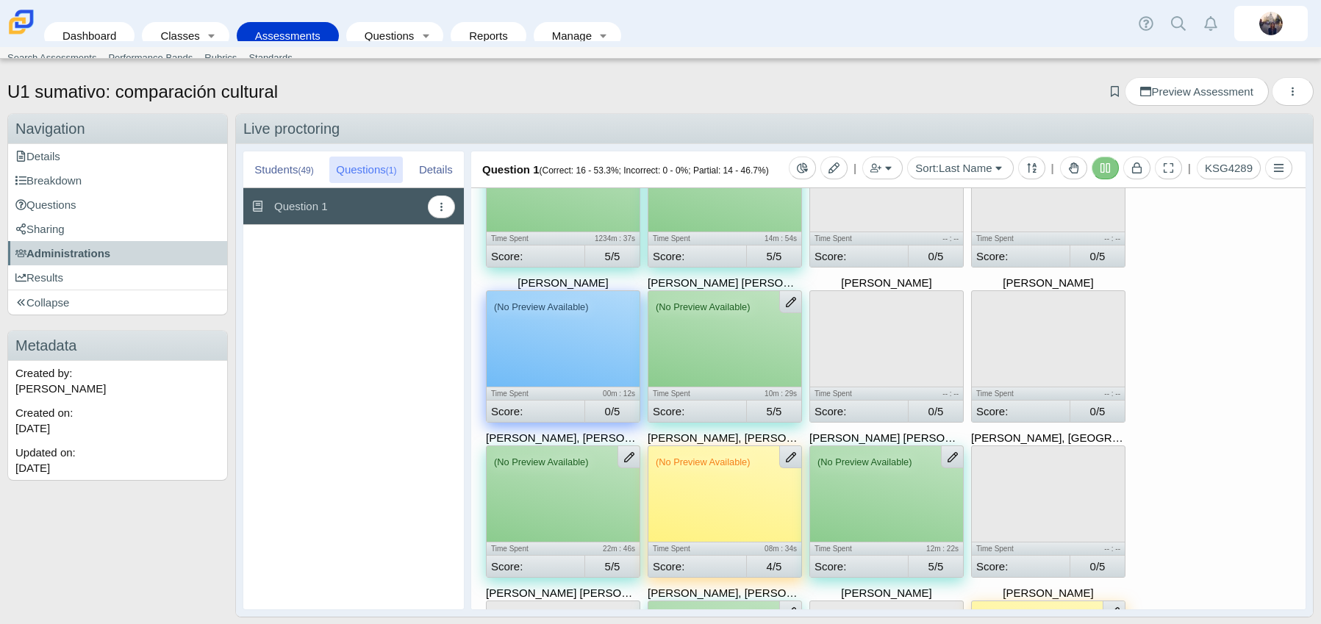
click at [559, 347] on div "(No Preview Available)" at bounding box center [563, 339] width 153 height 96
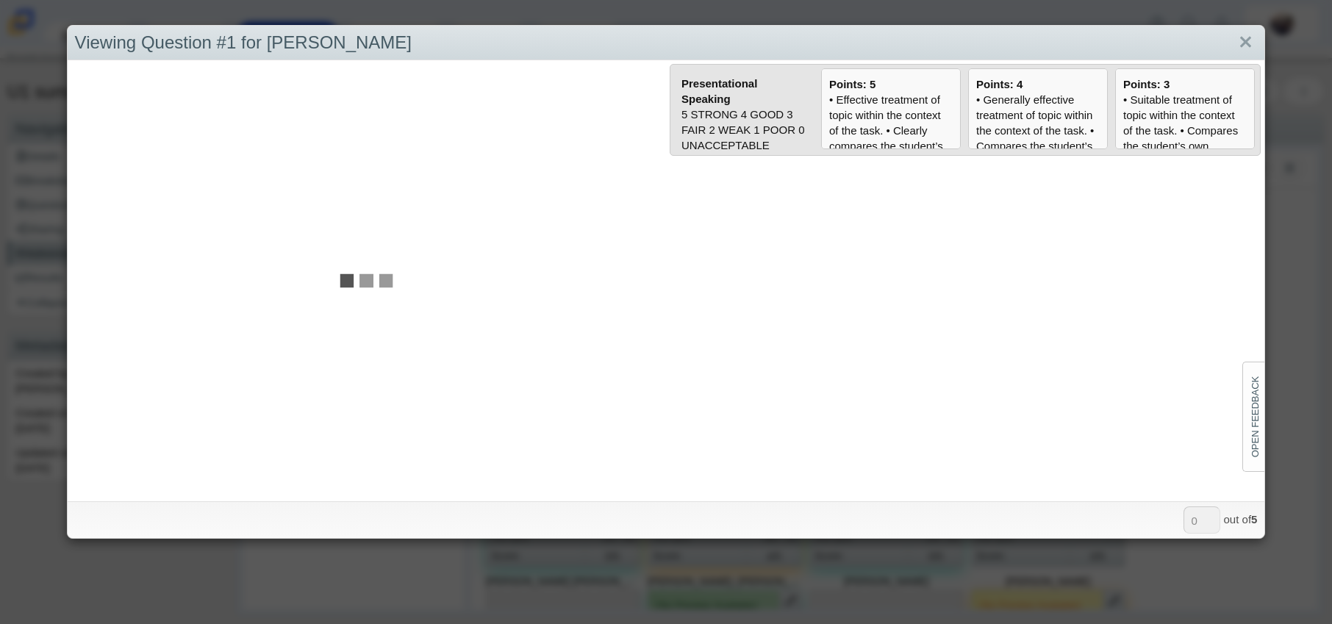
scroll to position [1161, 0]
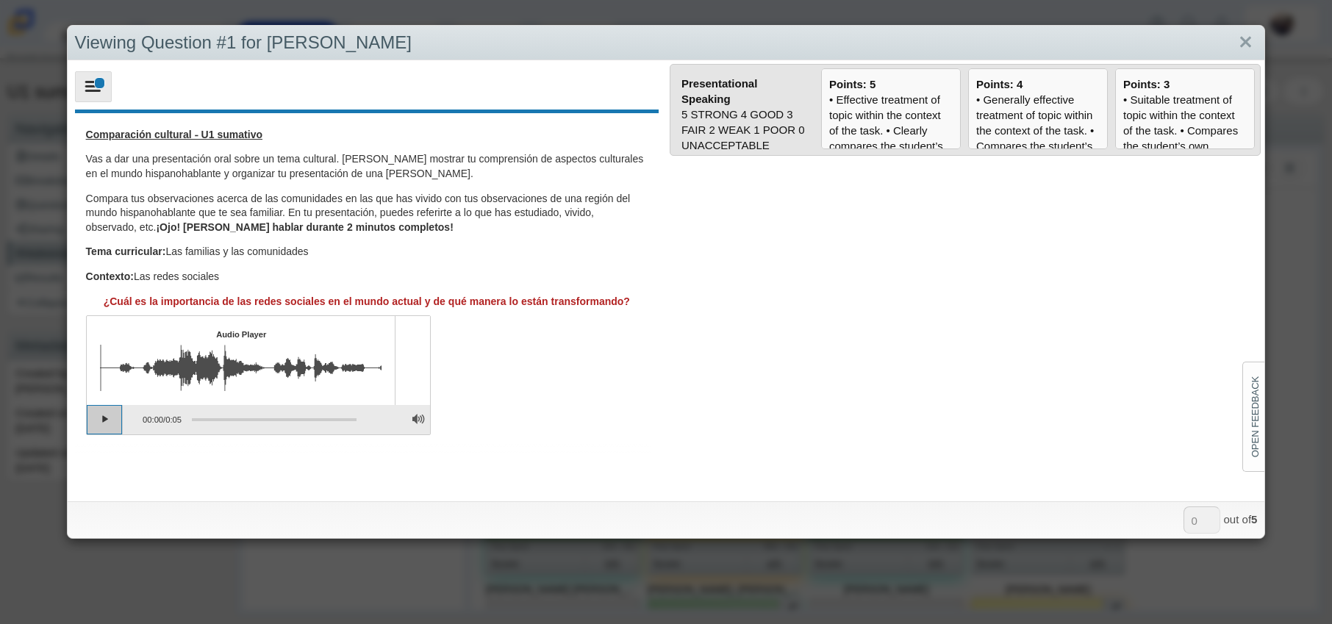
click at [113, 414] on button "Play" at bounding box center [105, 419] width 37 height 29
click at [1235, 41] on link "Close" at bounding box center [1246, 42] width 23 height 25
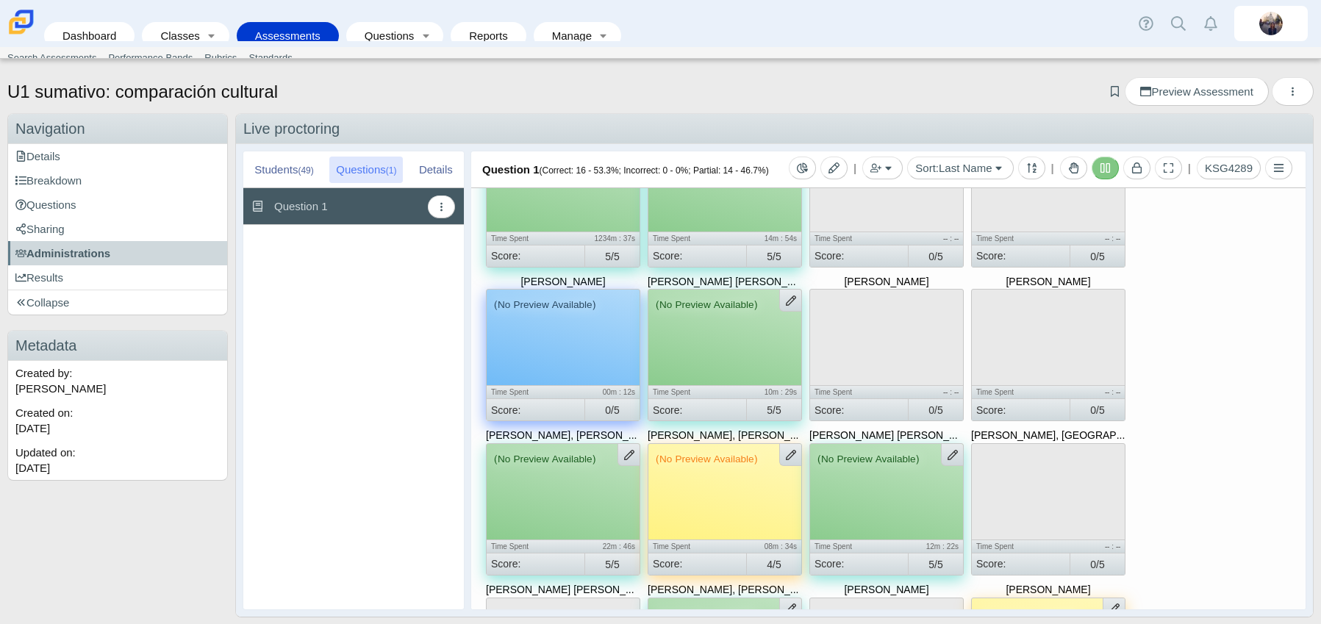
click at [584, 336] on div "(No Preview Available)" at bounding box center [563, 338] width 153 height 96
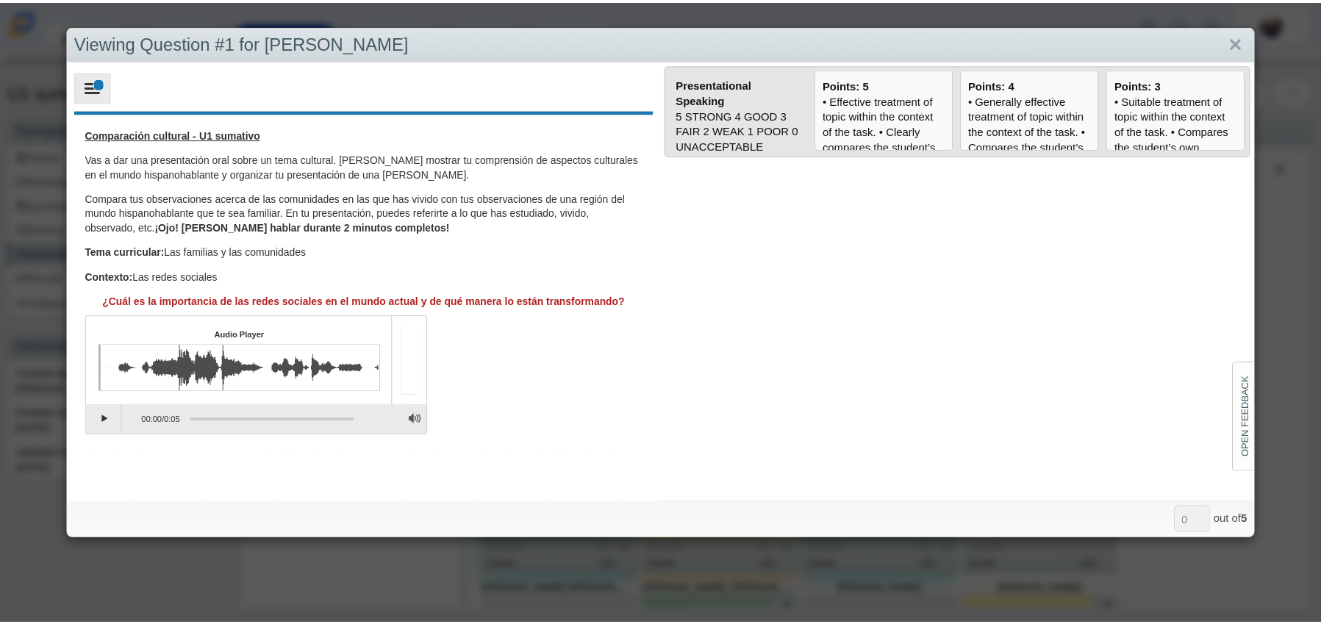
scroll to position [0, 436]
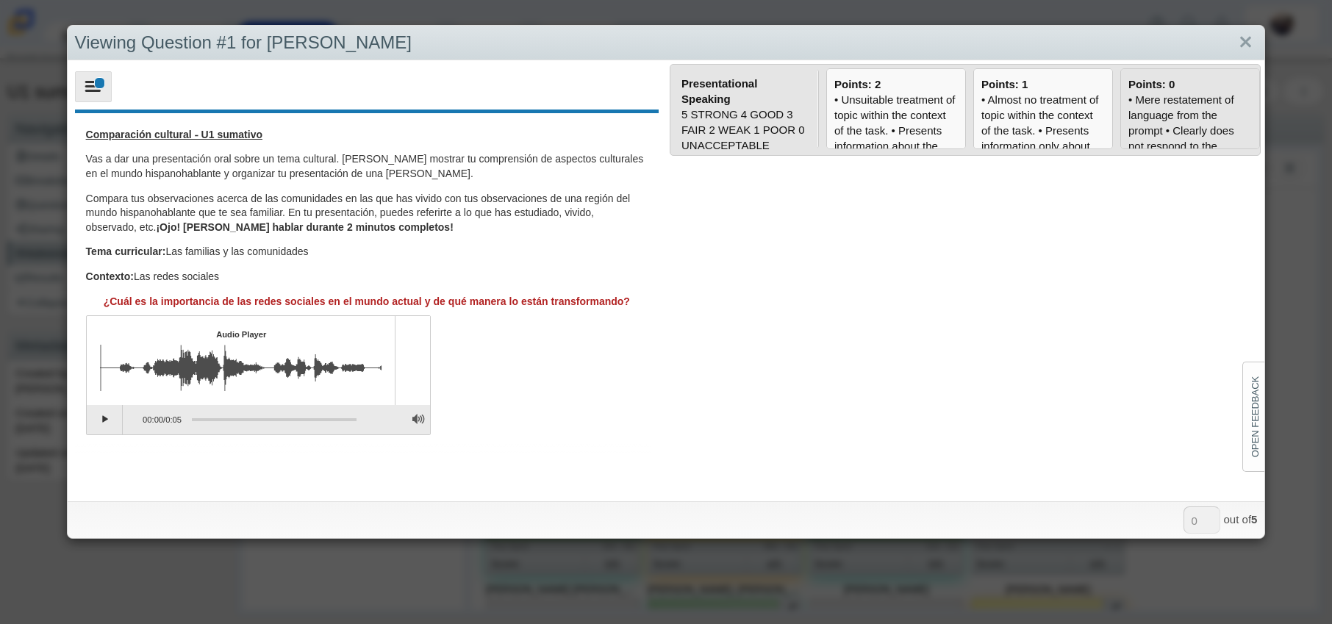
click at [1183, 107] on div "• Mere restatement of language from the prompt • Clearly does not respond to th…" at bounding box center [1191, 177] width 124 height 170
click at [0, 0] on input "Points: 0 • Mere restatement of language from the prompt • Clearly does not res…" at bounding box center [0, 0] width 0 height 0
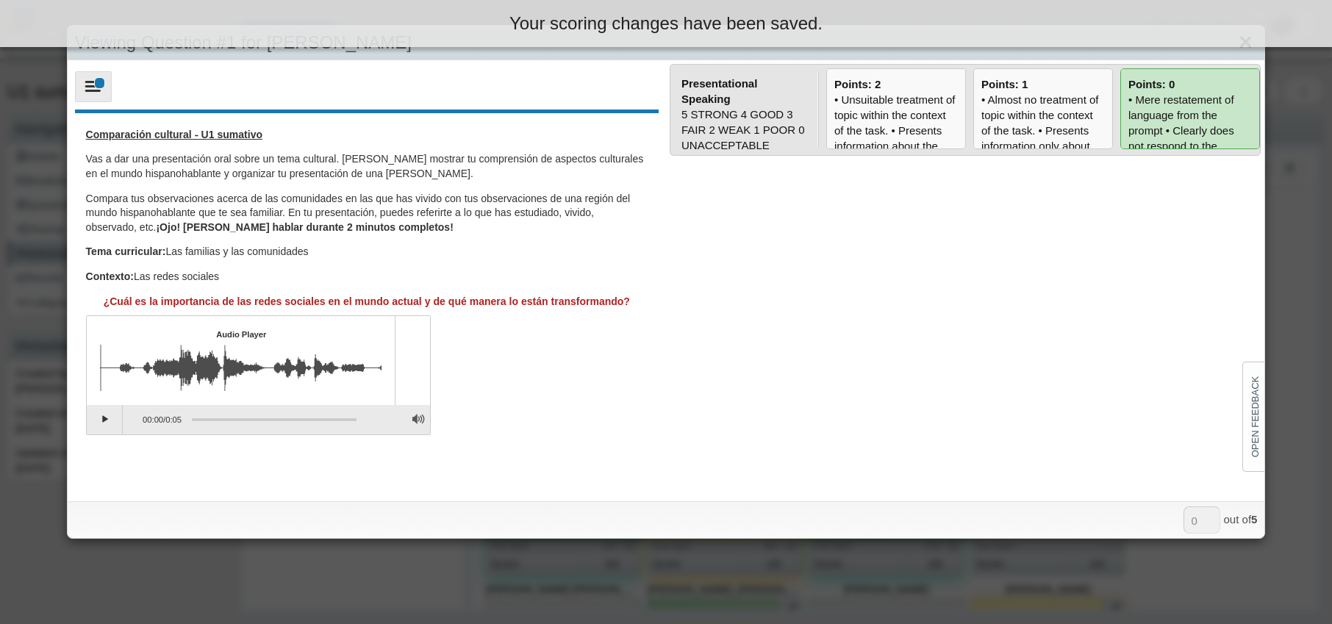
click at [1238, 52] on link "Close" at bounding box center [1246, 42] width 23 height 25
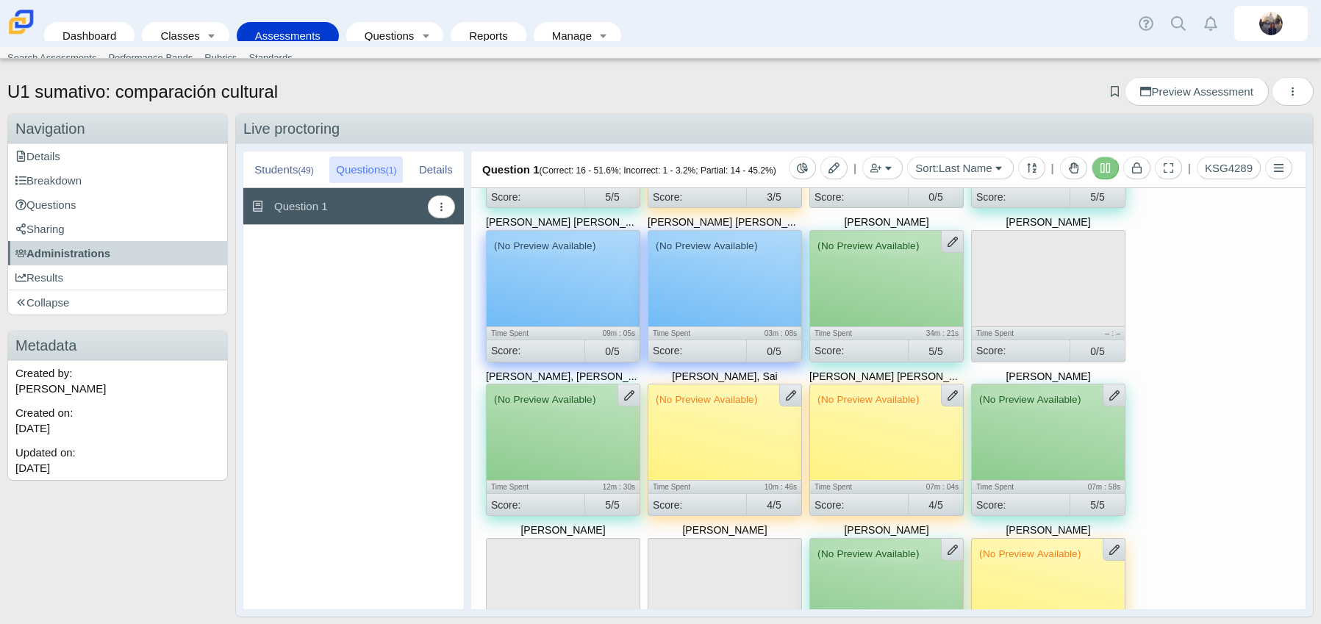
scroll to position [205, 0]
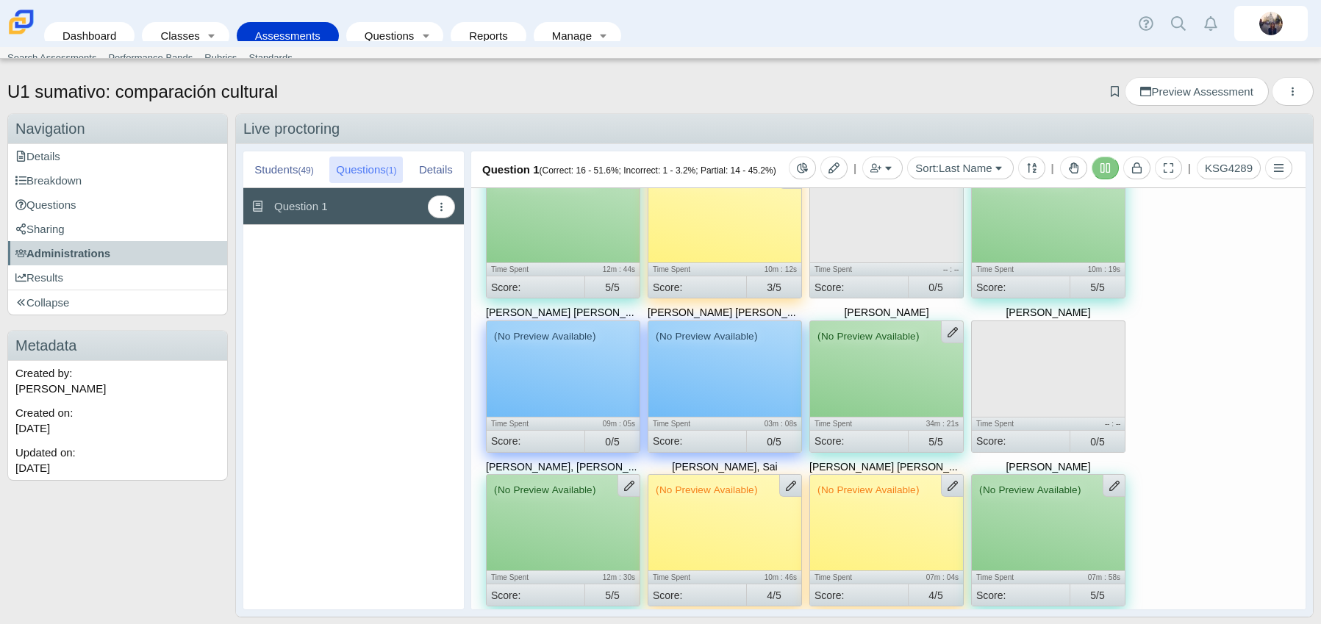
drag, startPoint x: 718, startPoint y: 381, endPoint x: 748, endPoint y: 380, distance: 29.4
click at [718, 381] on div "(No Preview Available)" at bounding box center [724, 369] width 153 height 96
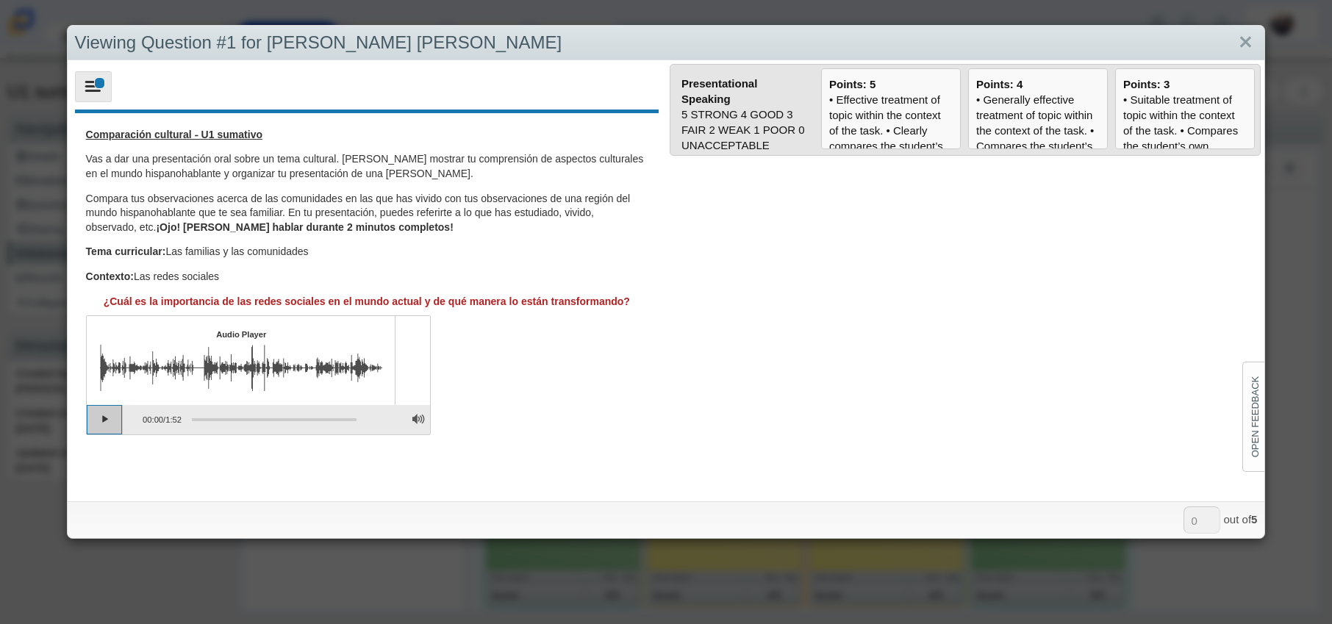
click at [107, 425] on button "Play" at bounding box center [105, 419] width 37 height 29
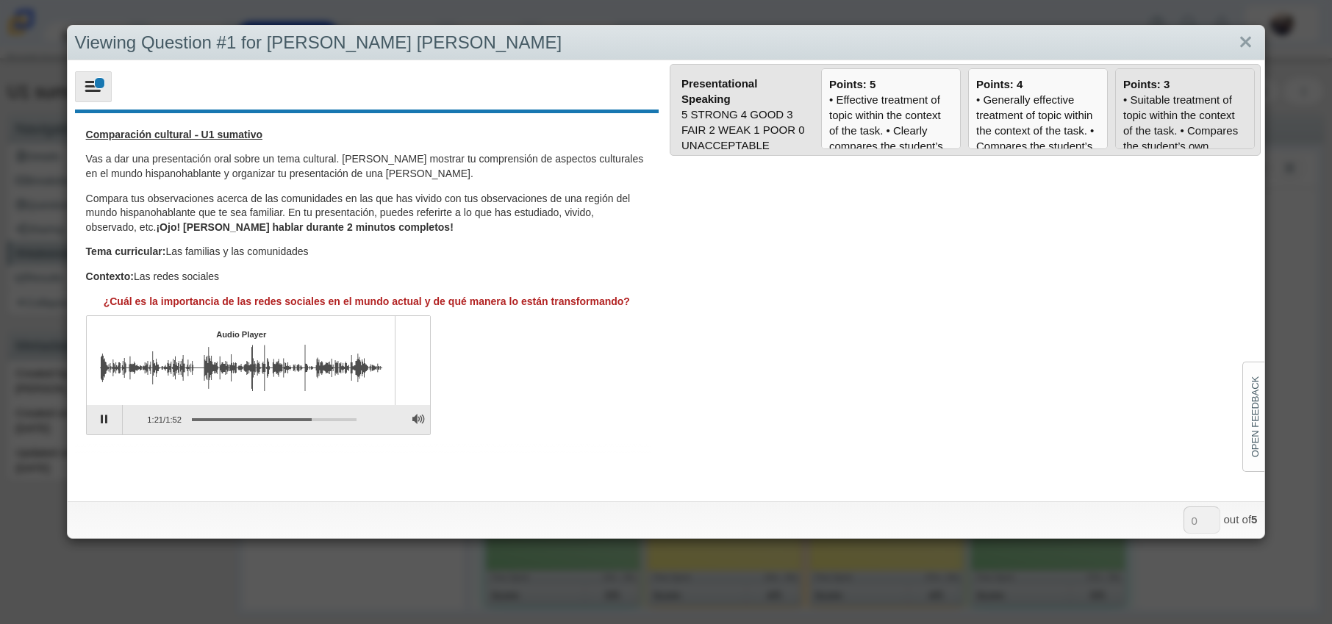
click at [1173, 105] on div "• Suitable treatment of topic within the context of the task. • Compares the st…" at bounding box center [1185, 385] width 124 height 587
click at [0, 0] on input "Points: 3" at bounding box center [0, 0] width 0 height 0
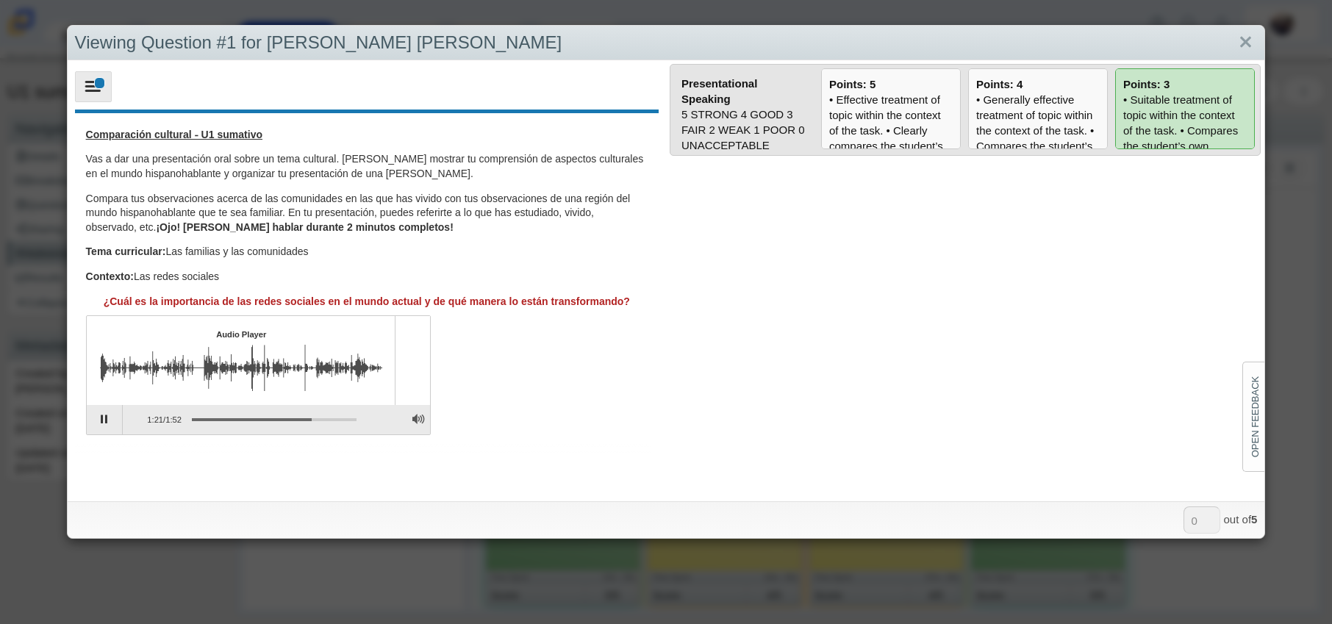
type input "3"
click at [1237, 41] on link "Close" at bounding box center [1246, 42] width 23 height 25
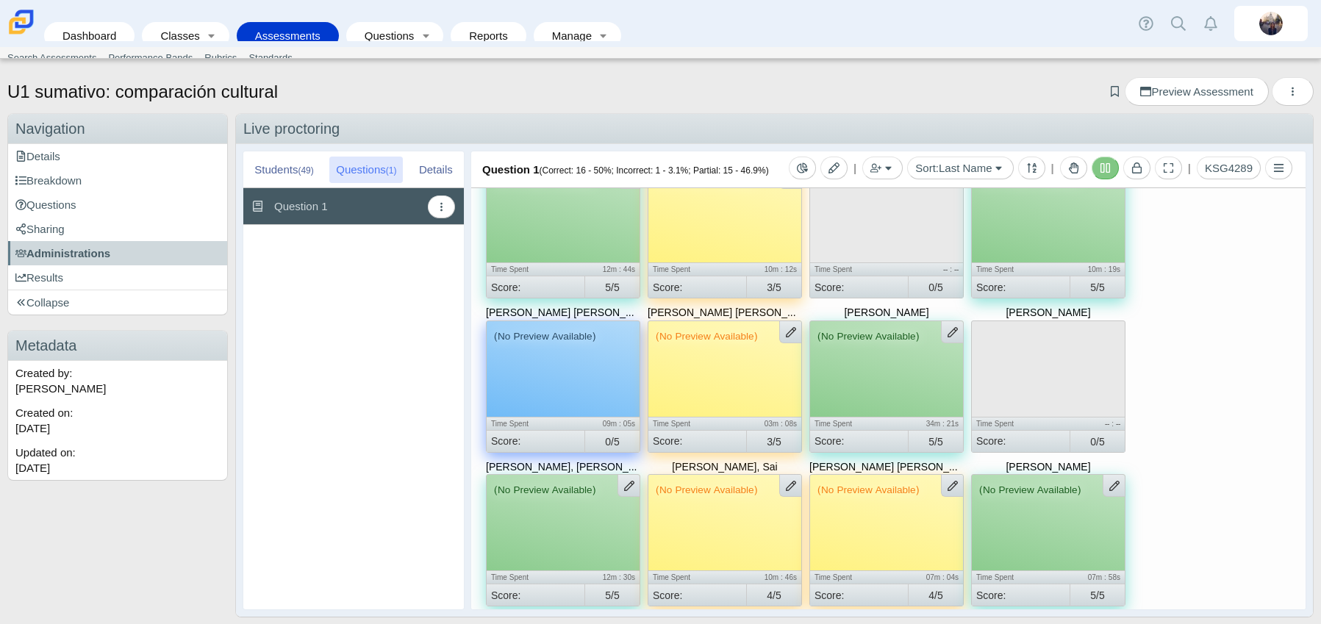
click at [561, 389] on div "(No Preview Available)" at bounding box center [563, 369] width 153 height 96
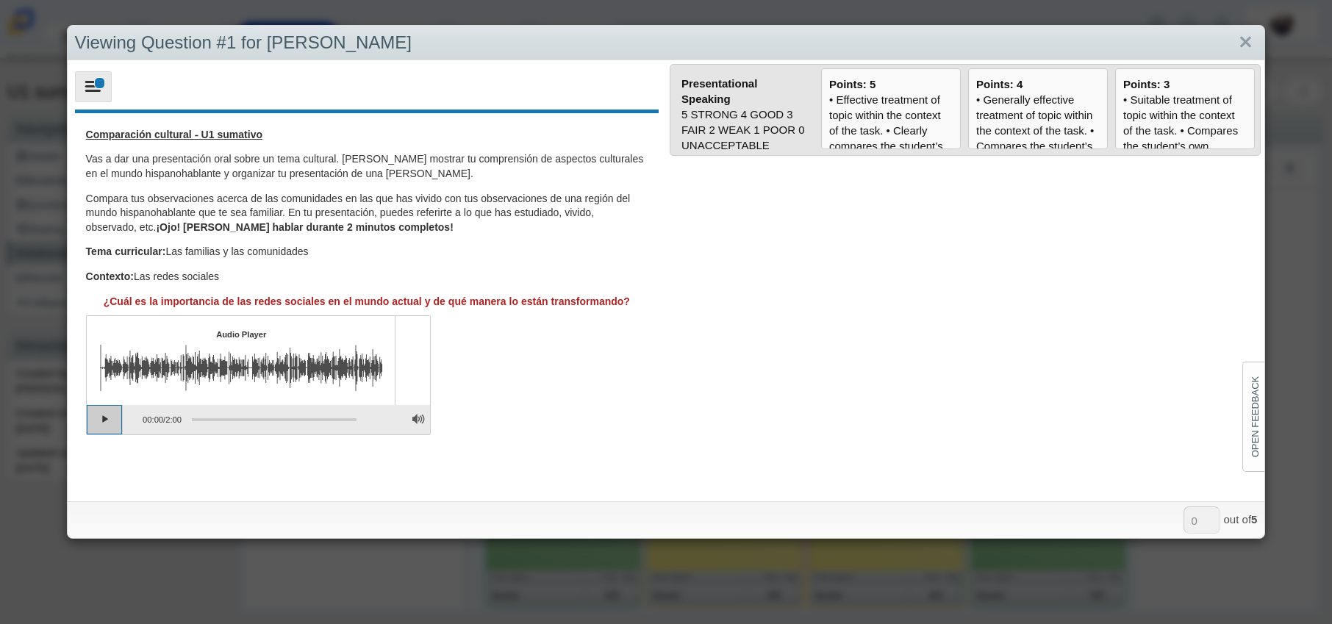
click at [92, 424] on button "Play" at bounding box center [105, 419] width 37 height 29
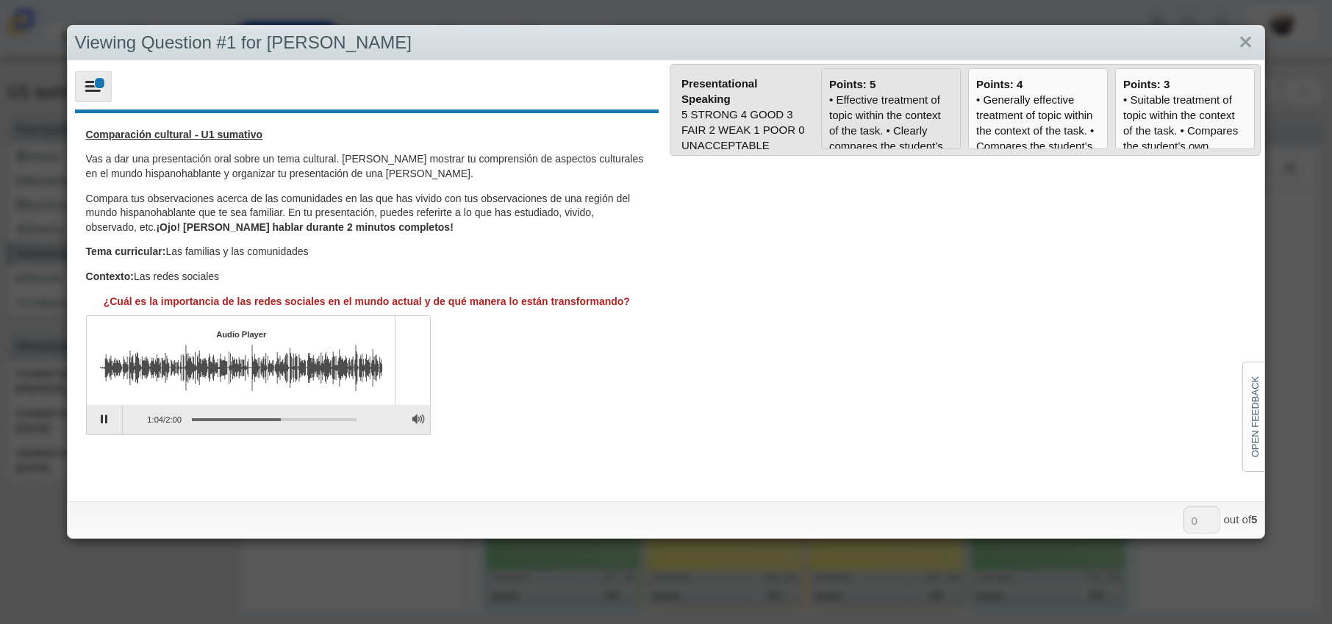
click at [893, 108] on div "• Effective treatment of topic within the context of the task. • Clearly compar…" at bounding box center [891, 401] width 124 height 618
click at [0, 0] on input "Points: 5" at bounding box center [0, 0] width 0 height 0
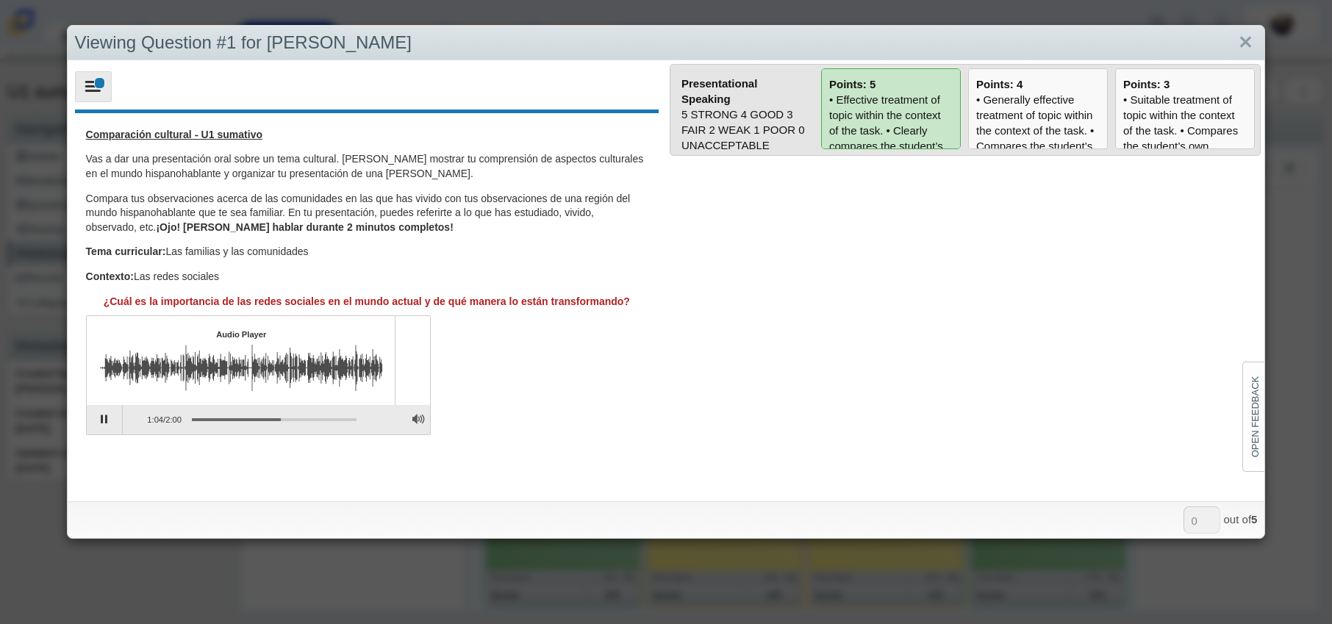
type input "5"
click at [1235, 43] on link "Close" at bounding box center [1246, 42] width 23 height 25
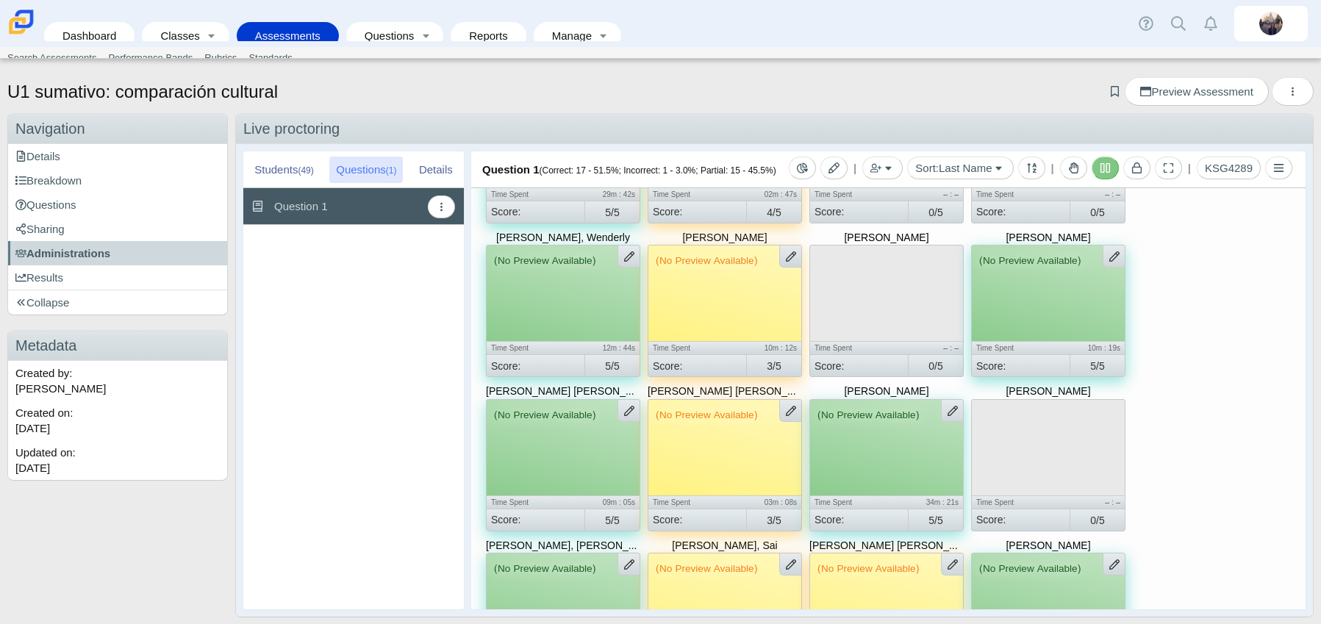
scroll to position [0, 0]
